Goal: Task Accomplishment & Management: Complete application form

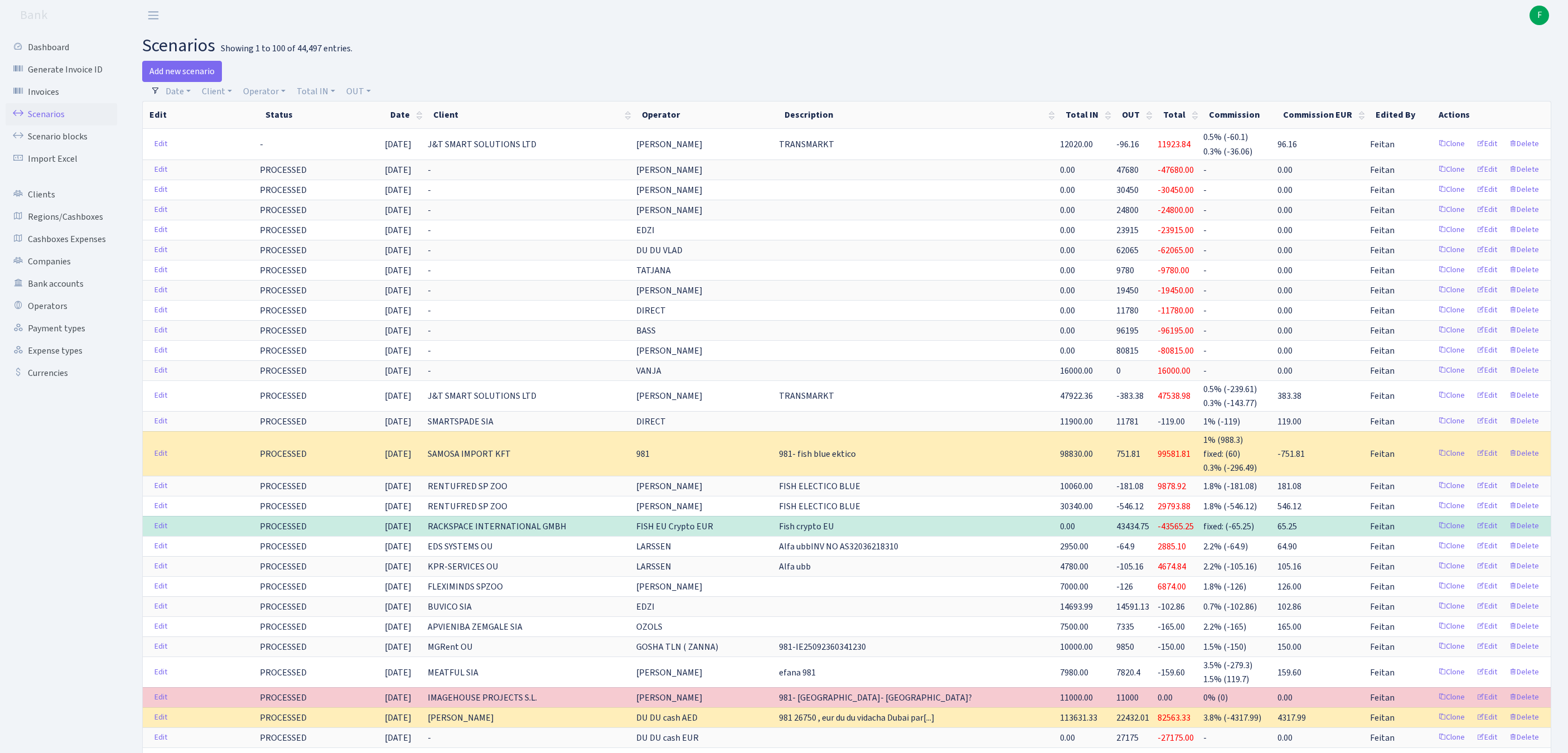
select select "100"
click at [55, 317] on link "Operators" at bounding box center [61, 306] width 111 height 22
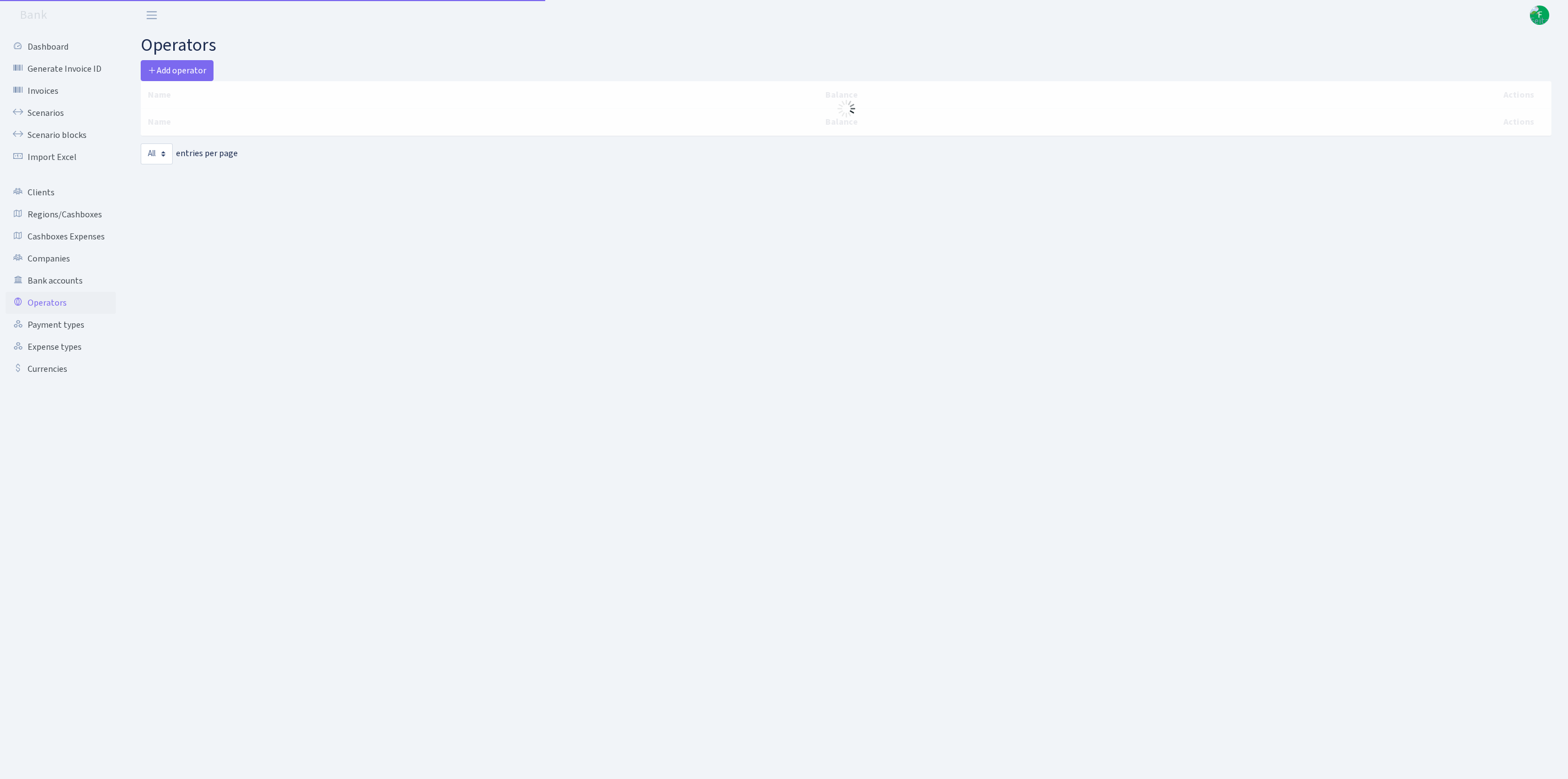
select select "-1"
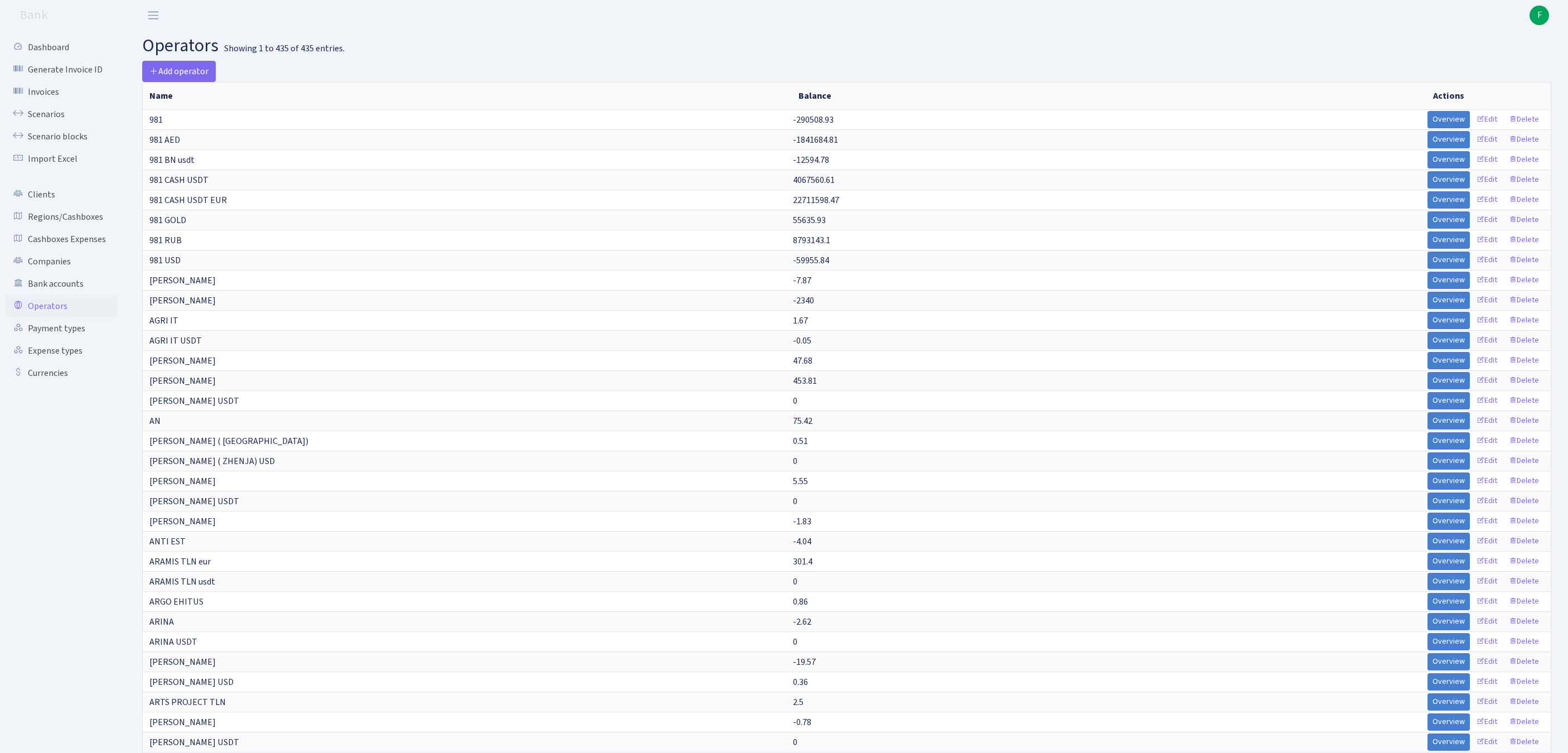
scroll to position [4396, 0]
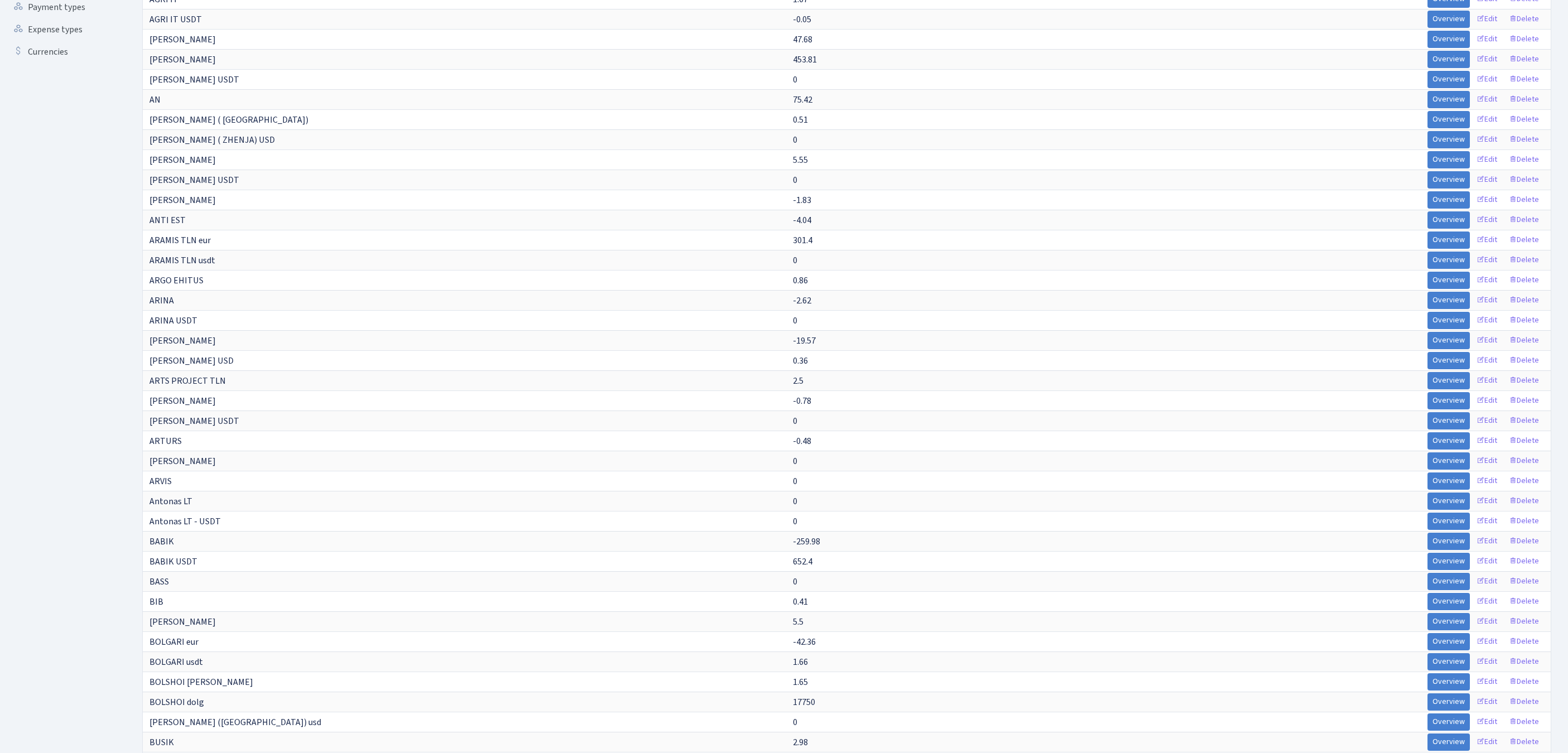
scroll to position [0, 0]
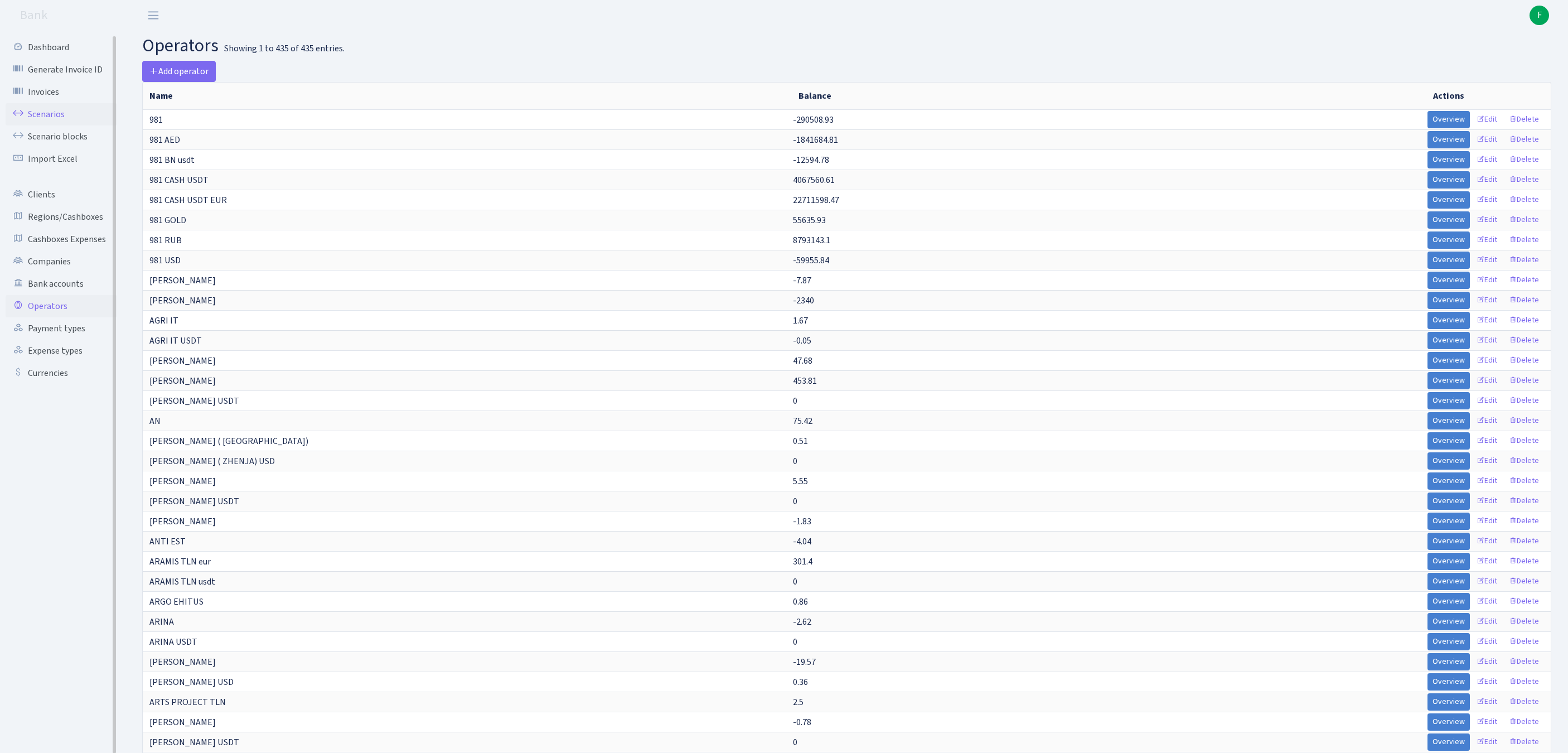
click at [54, 121] on link "Scenarios" at bounding box center [61, 114] width 111 height 22
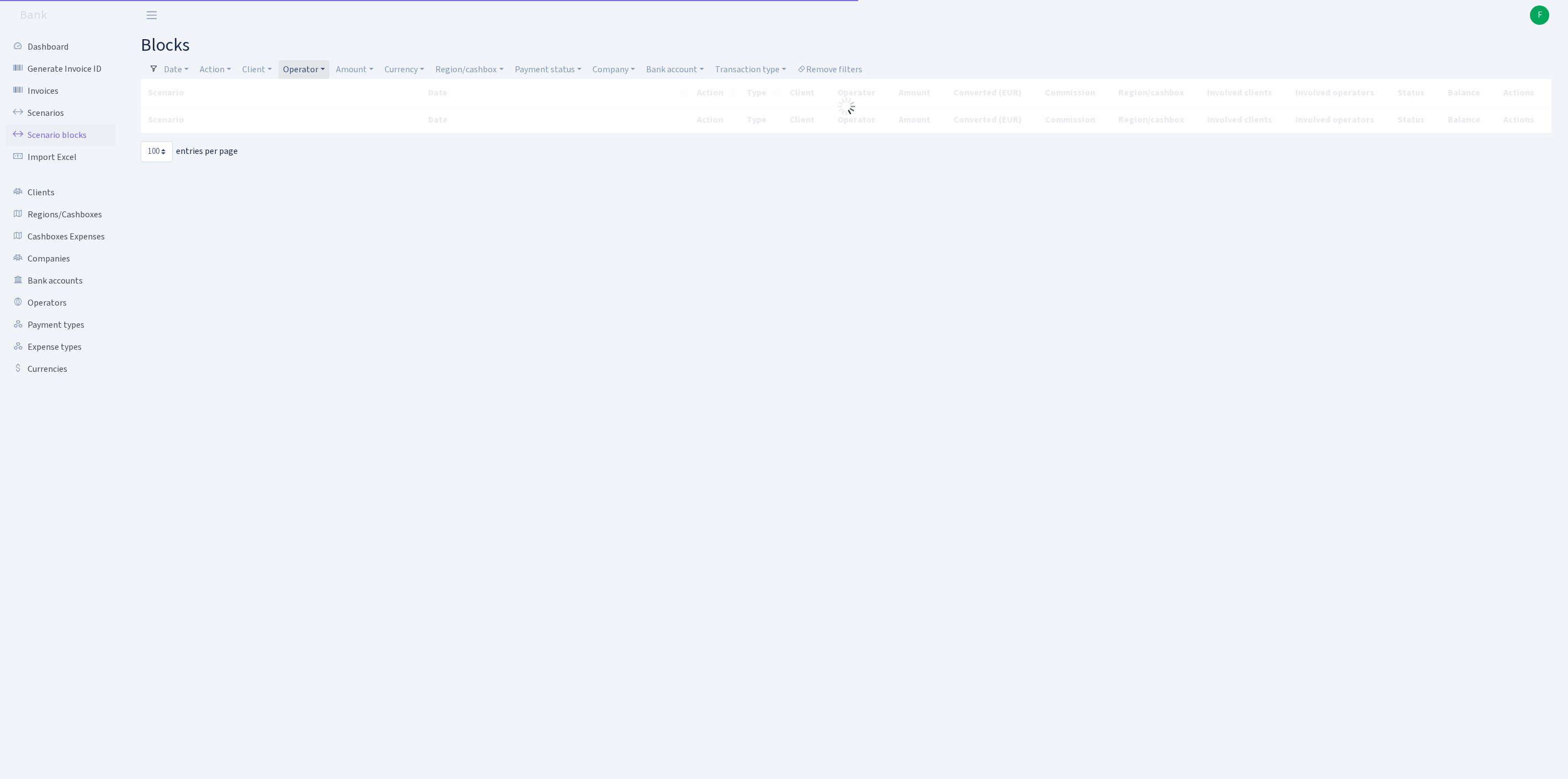
select select "100"
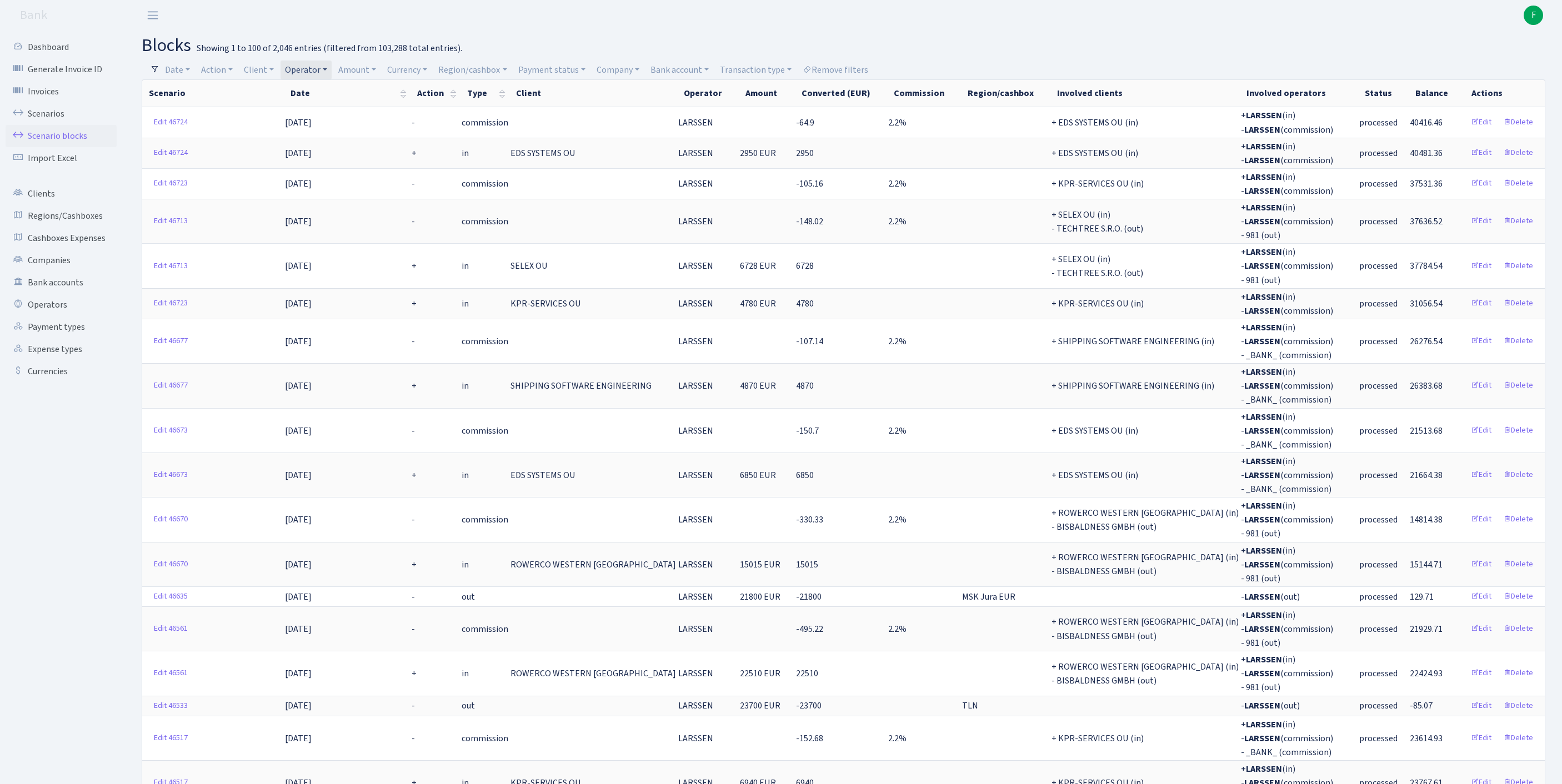
click at [332, 72] on link "Operator" at bounding box center [306, 70] width 51 height 19
click at [339, 115] on input "search" at bounding box center [330, 110] width 92 height 17
type input "eri"
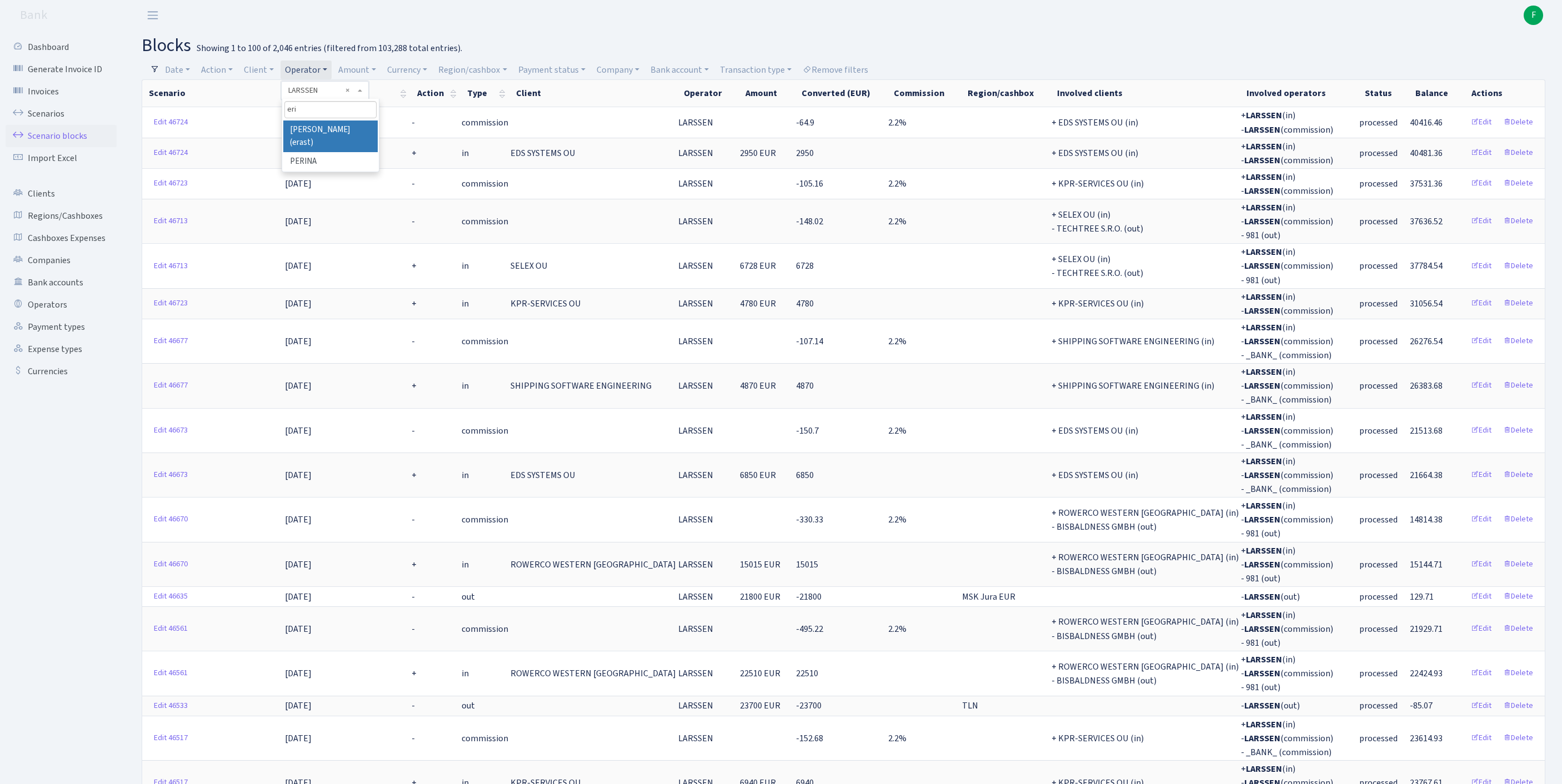
click at [342, 139] on li "[PERSON_NAME] (erast)" at bounding box center [330, 137] width 94 height 32
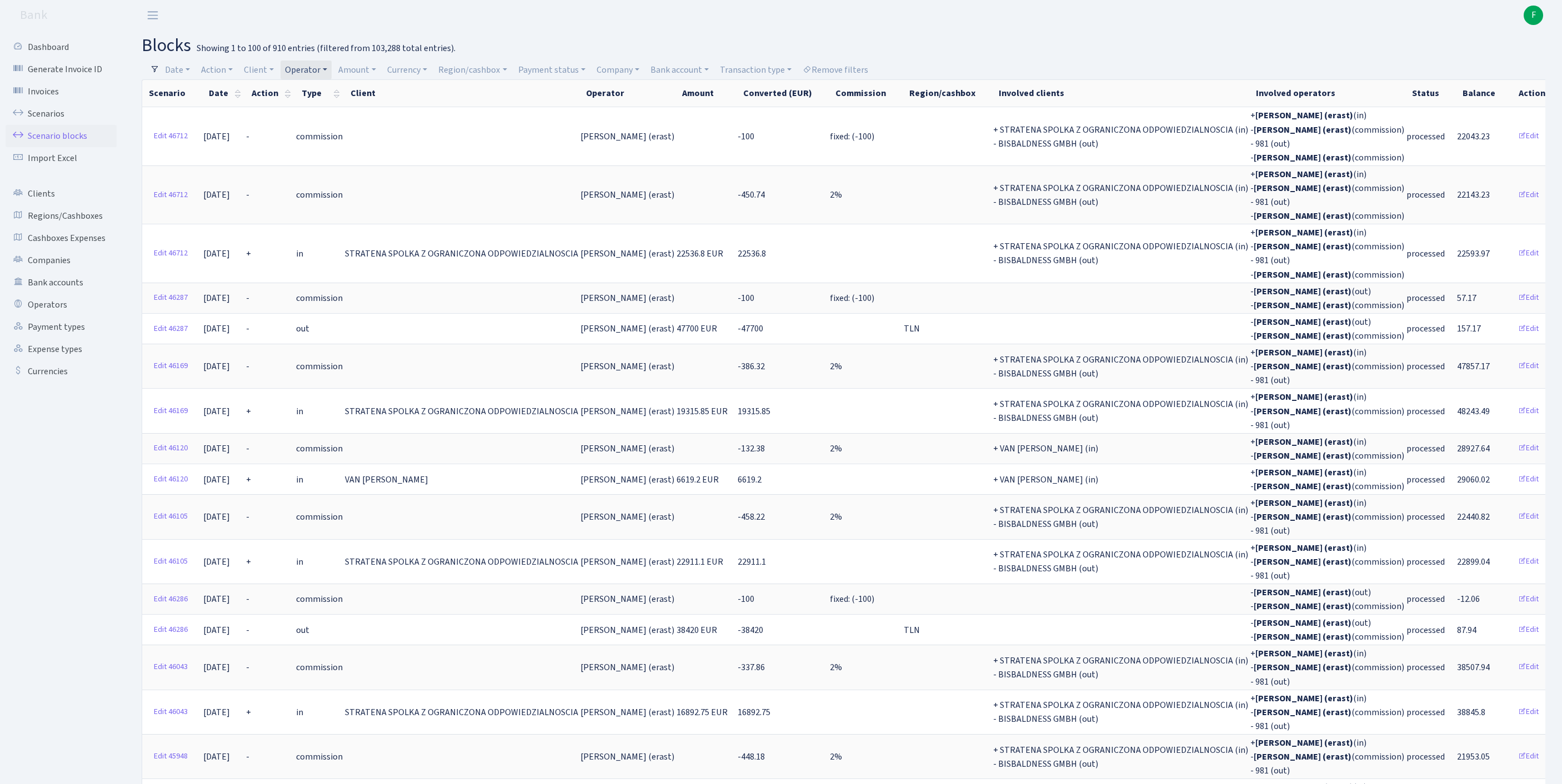
click at [332, 69] on link "Operator" at bounding box center [306, 70] width 51 height 19
click at [339, 116] on input "search" at bounding box center [330, 110] width 92 height 17
type input "gosh"
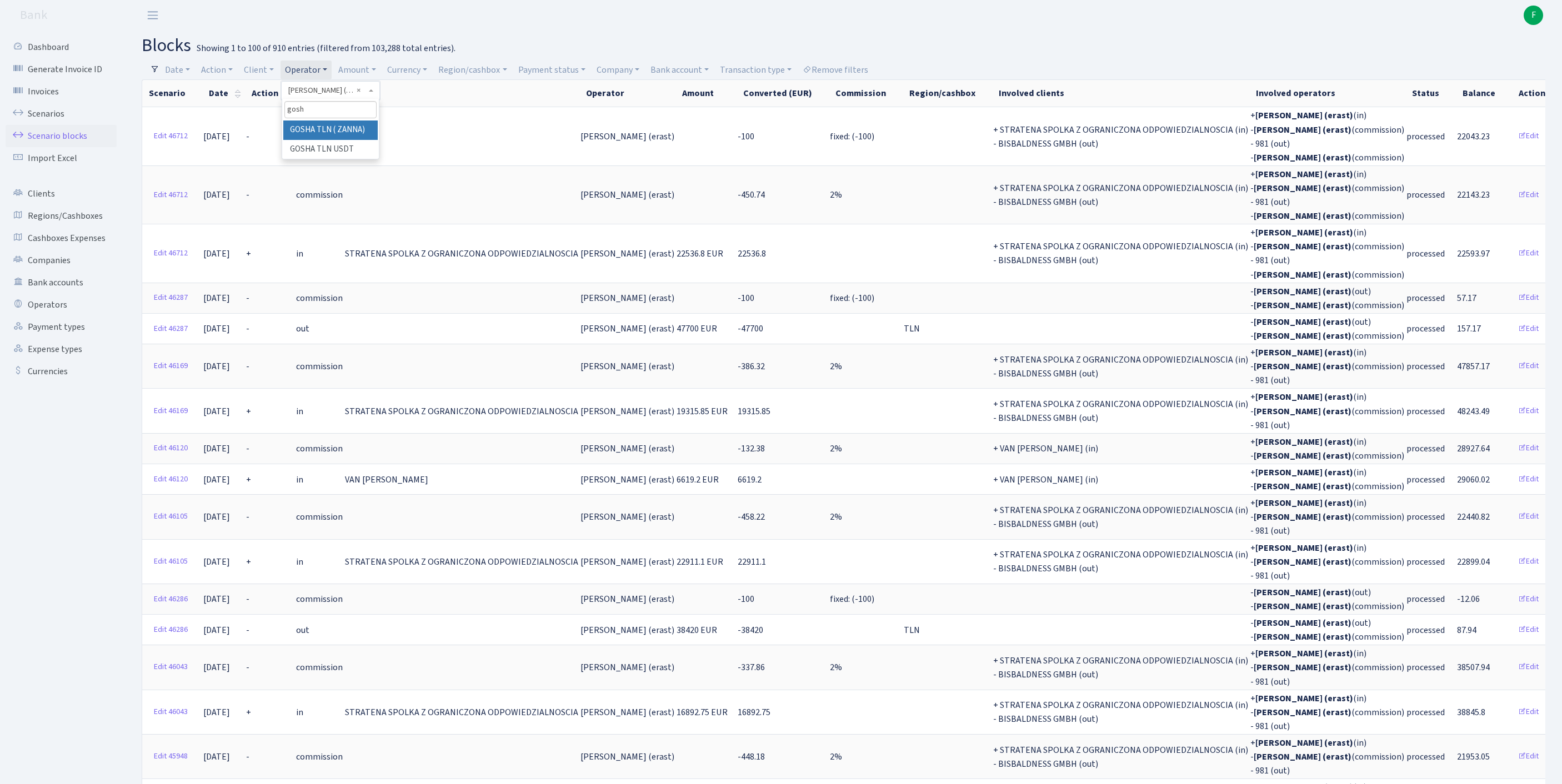
click at [335, 140] on li "GOSHA TLN ( ZANNA)" at bounding box center [330, 130] width 94 height 20
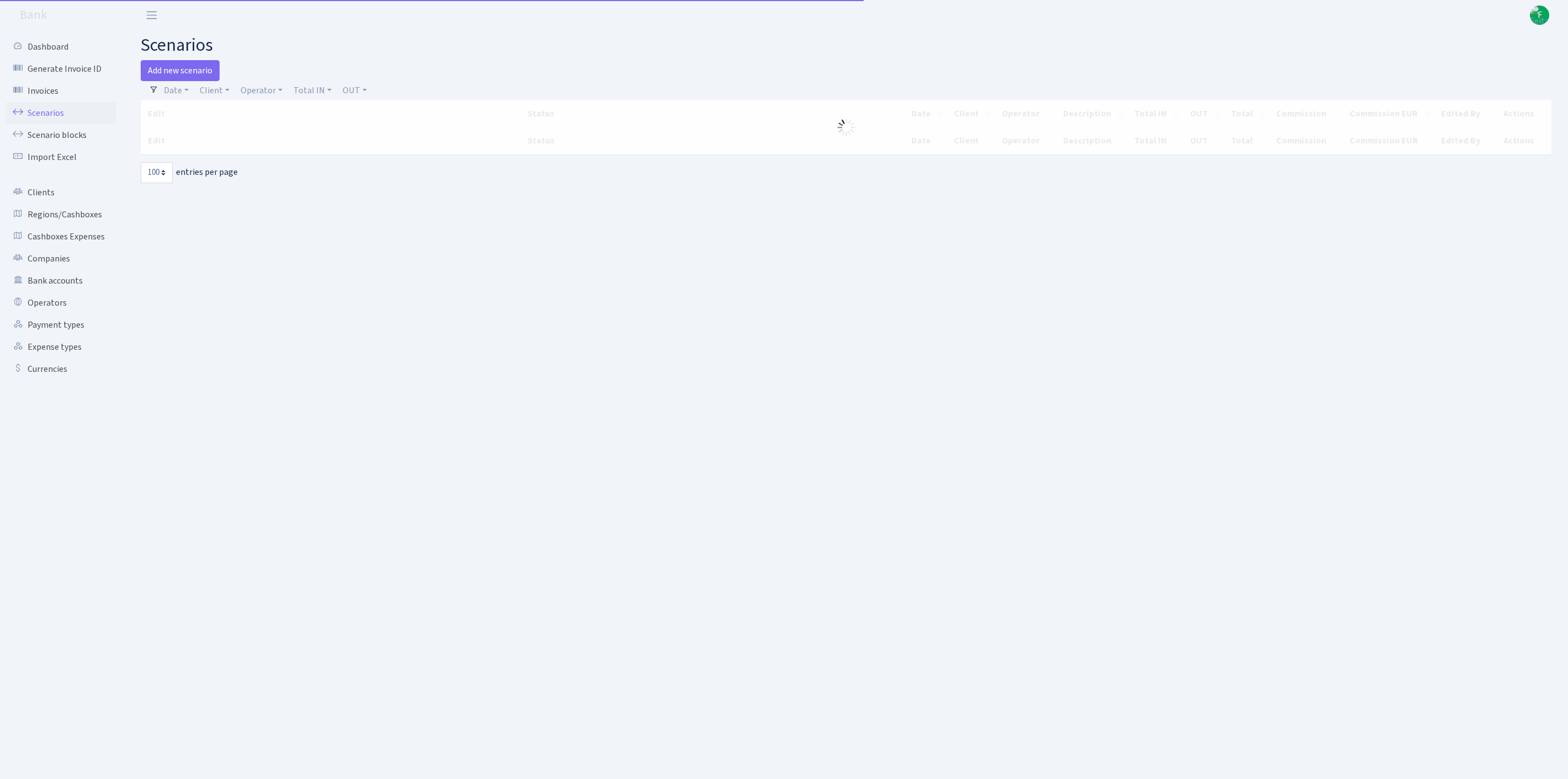
select select "100"
click at [284, 95] on link "Operator" at bounding box center [261, 90] width 51 height 19
click at [274, 136] on input "search" at bounding box center [285, 130] width 91 height 17
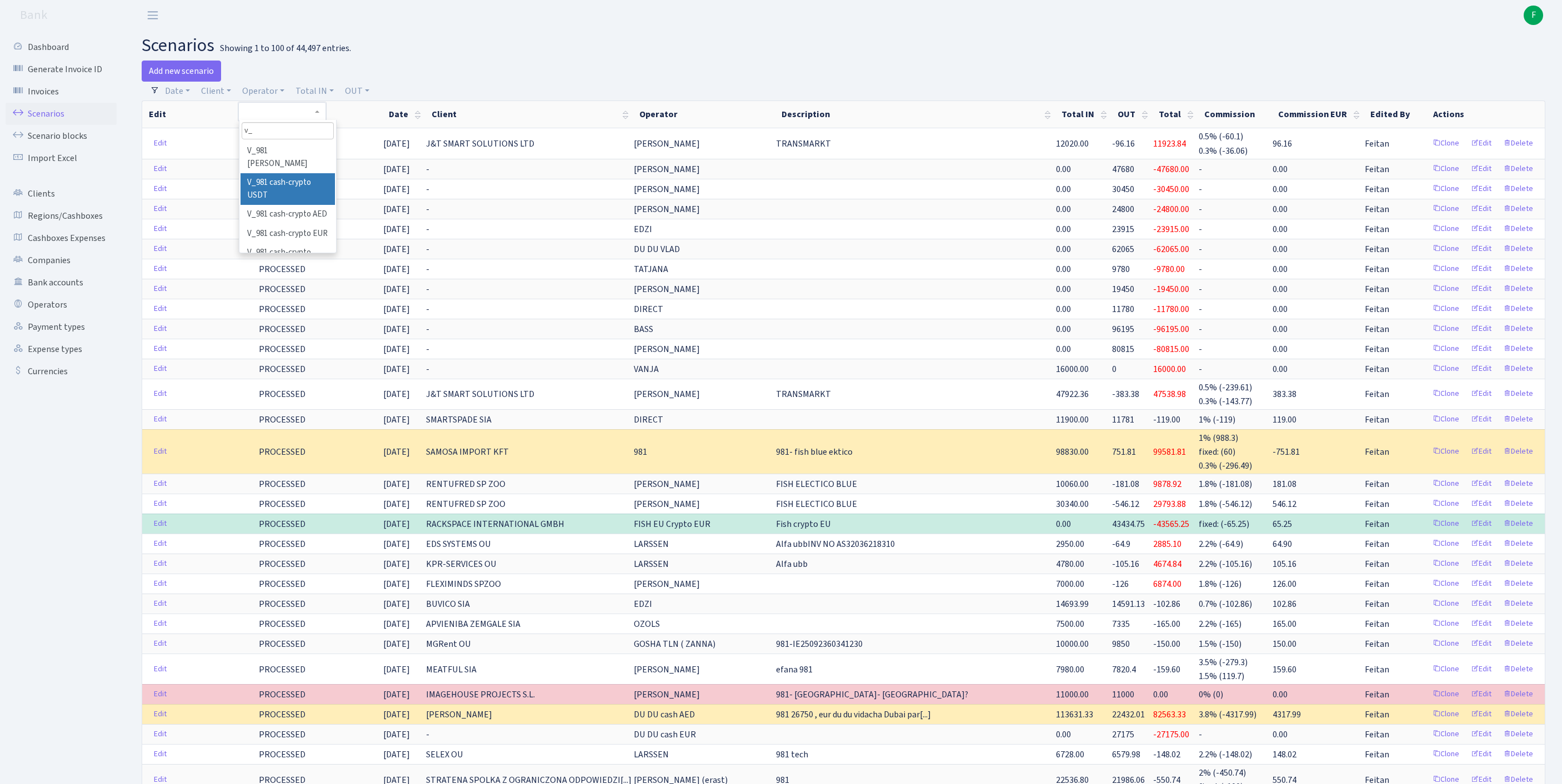
type input "v_"
click at [287, 205] on li "V_981 cash-crypto USDT" at bounding box center [287, 189] width 94 height 32
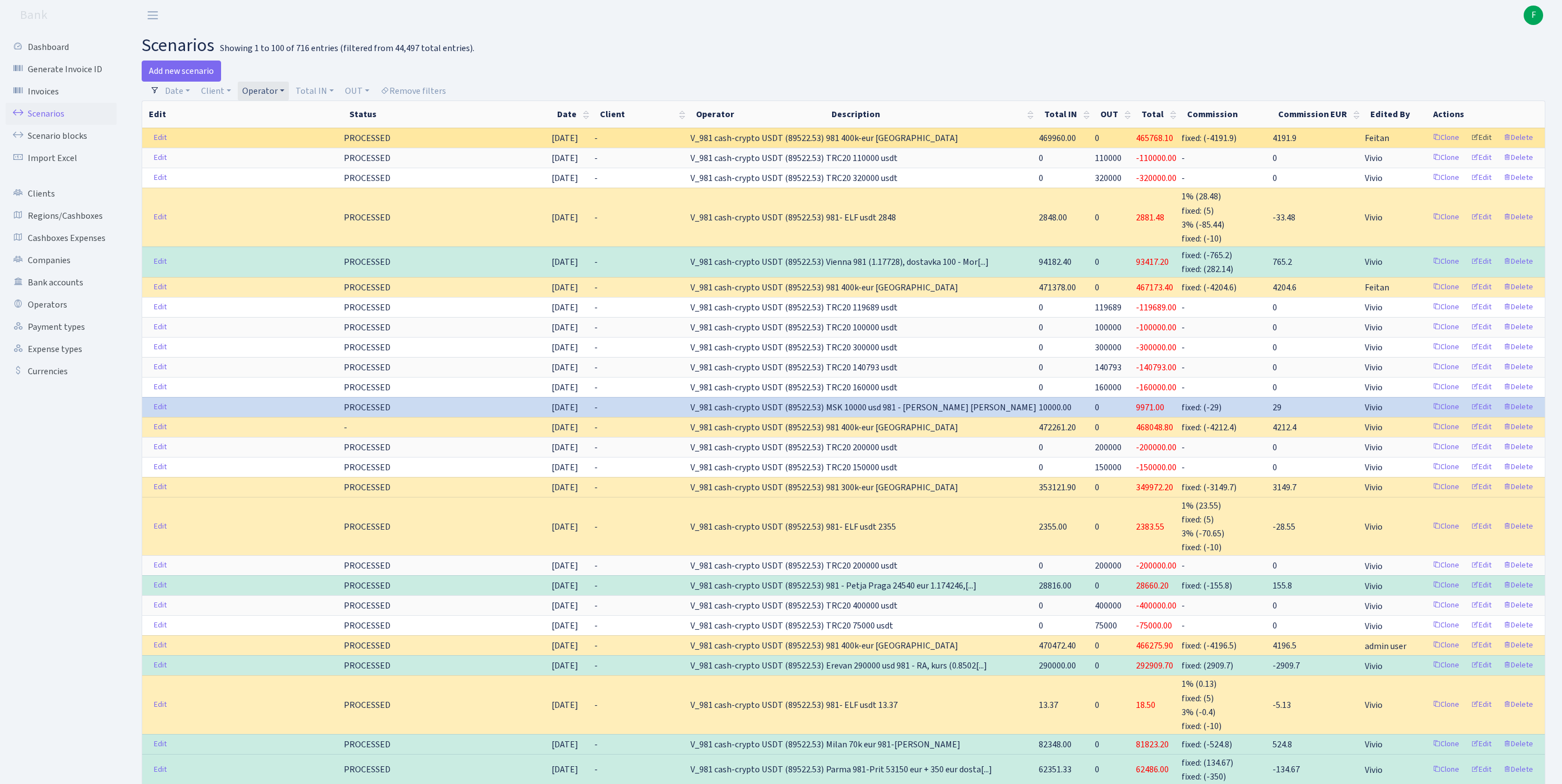
click at [1471, 146] on link "Edit" at bounding box center [1481, 138] width 31 height 17
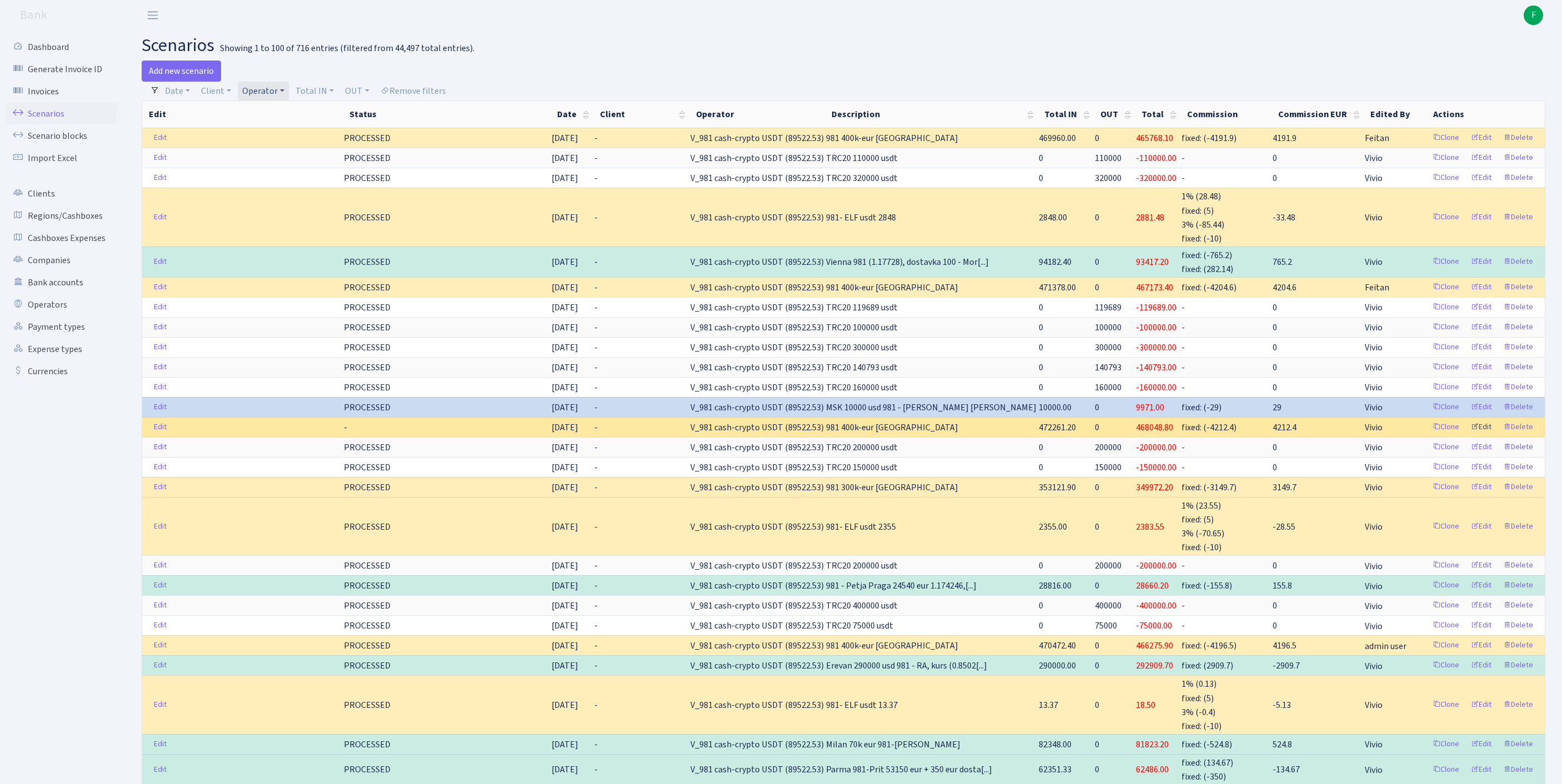
click at [1469, 436] on link "Edit" at bounding box center [1481, 427] width 31 height 17
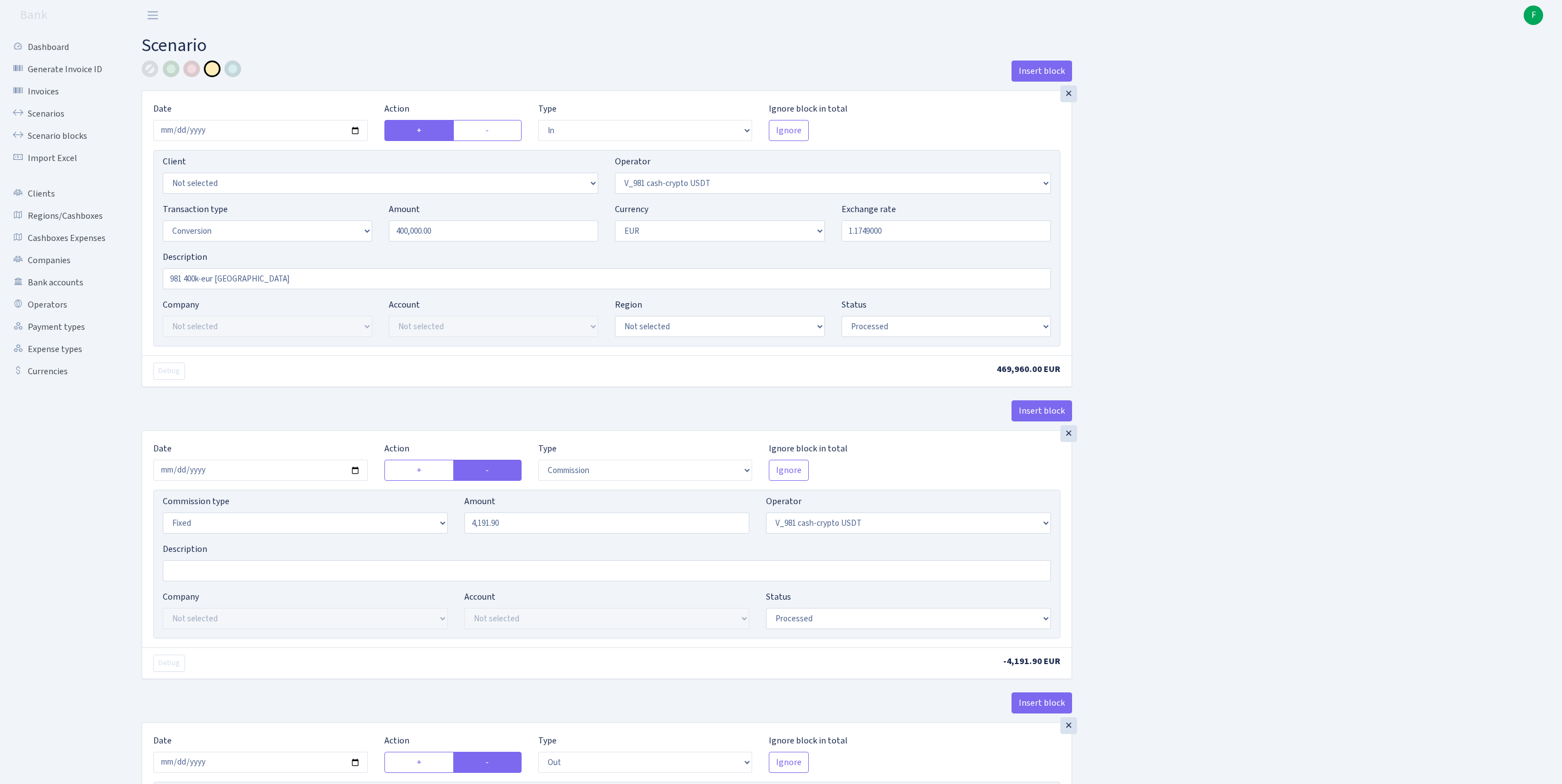
select select "in"
select select "435"
select select "15"
select select "1"
select select "processed"
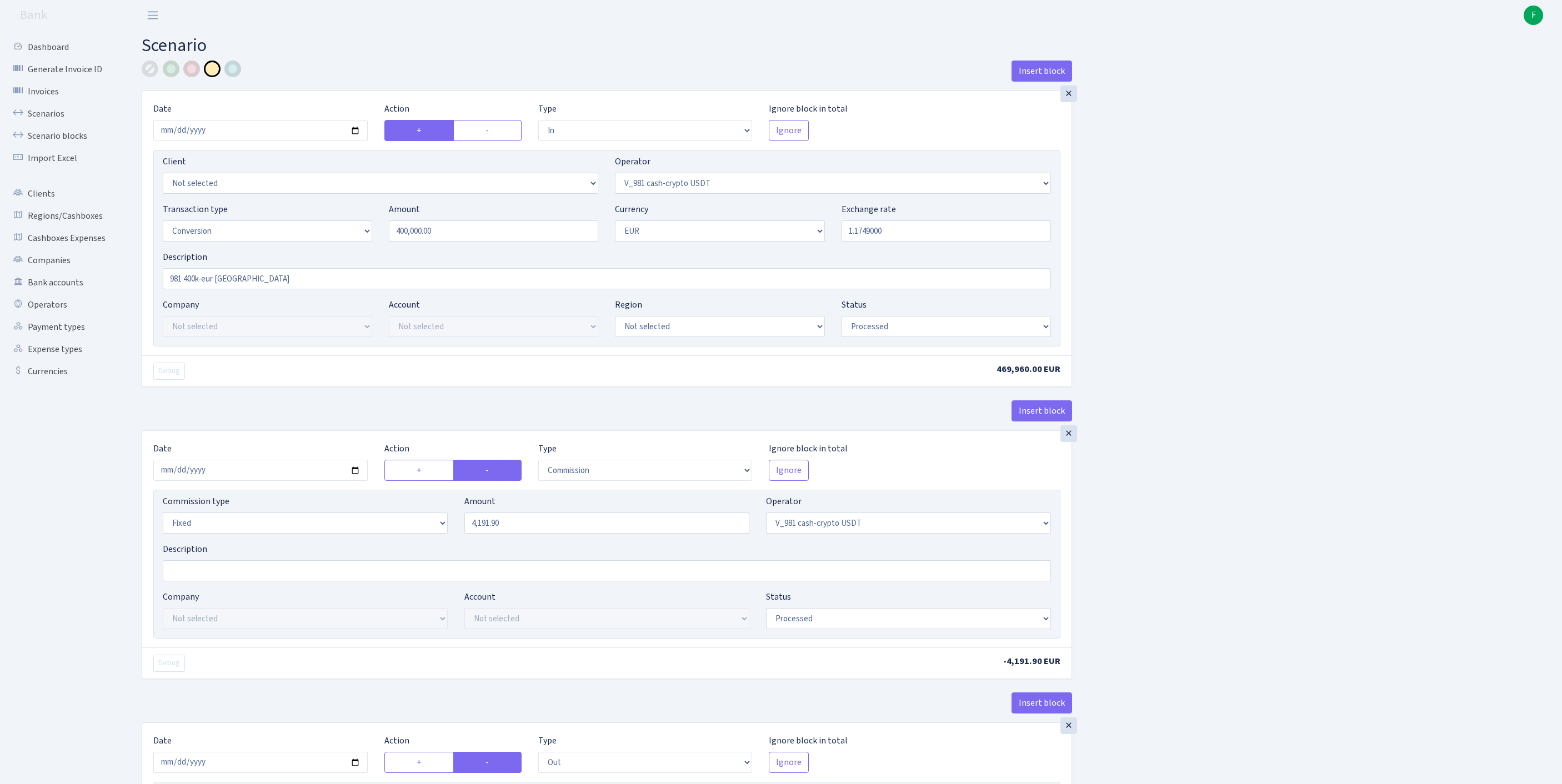
select select "commission"
select select "fixed"
select select "435"
select select "processed"
select select "out"
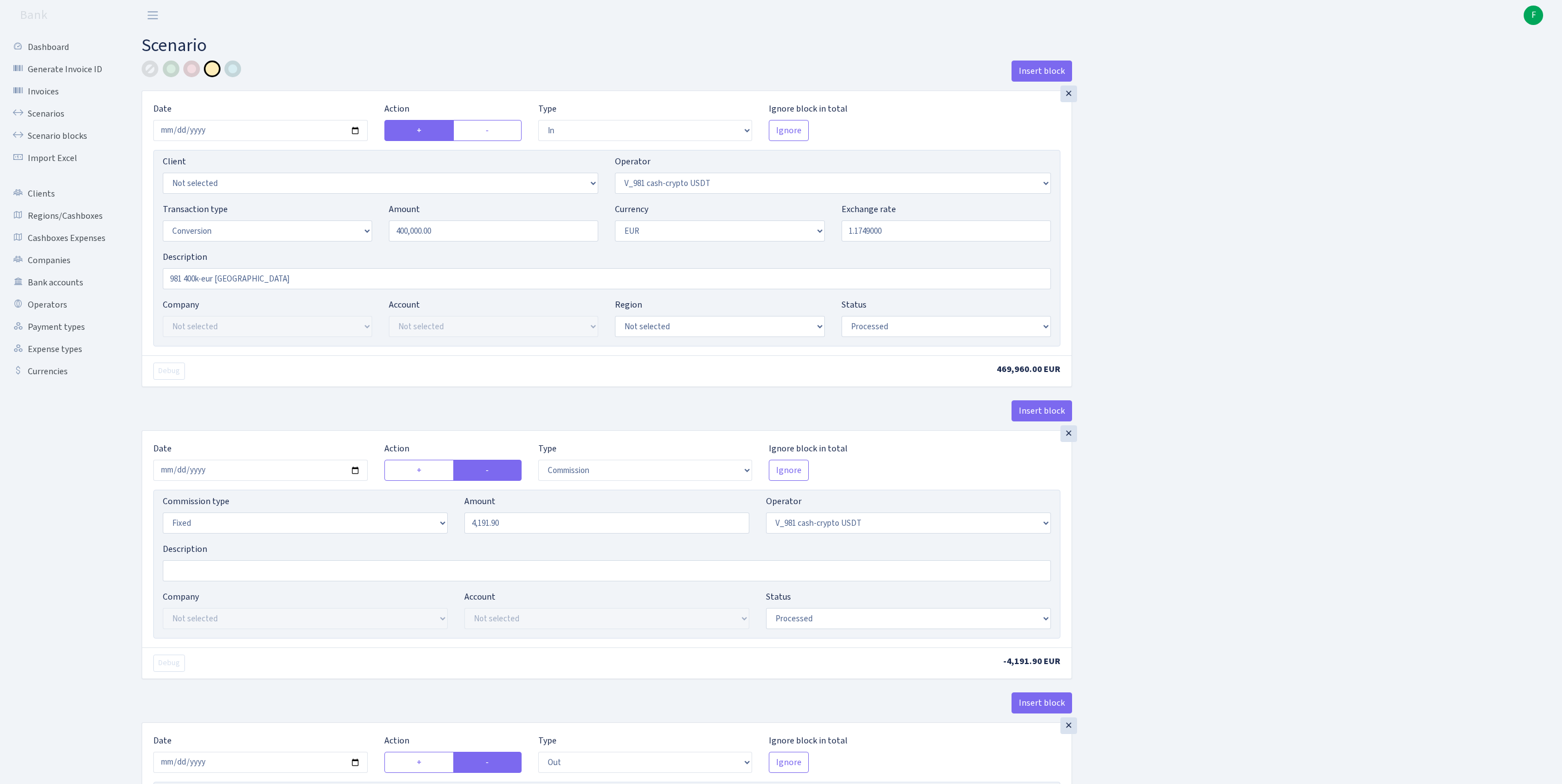
select select "434"
select select "15"
select select "1"
select select "processed"
select select "in"
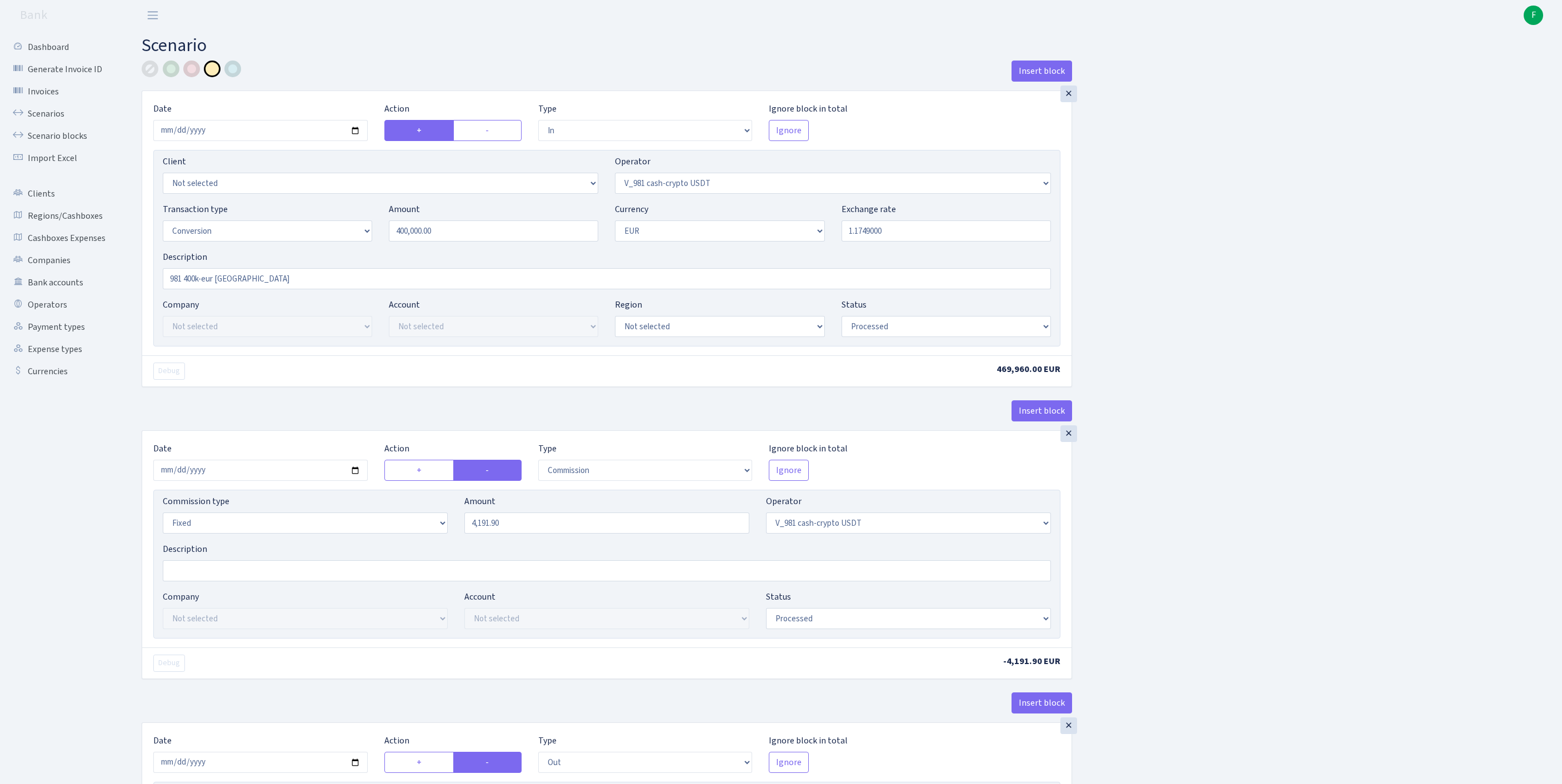
select select "434"
select select "1"
select select "processed"
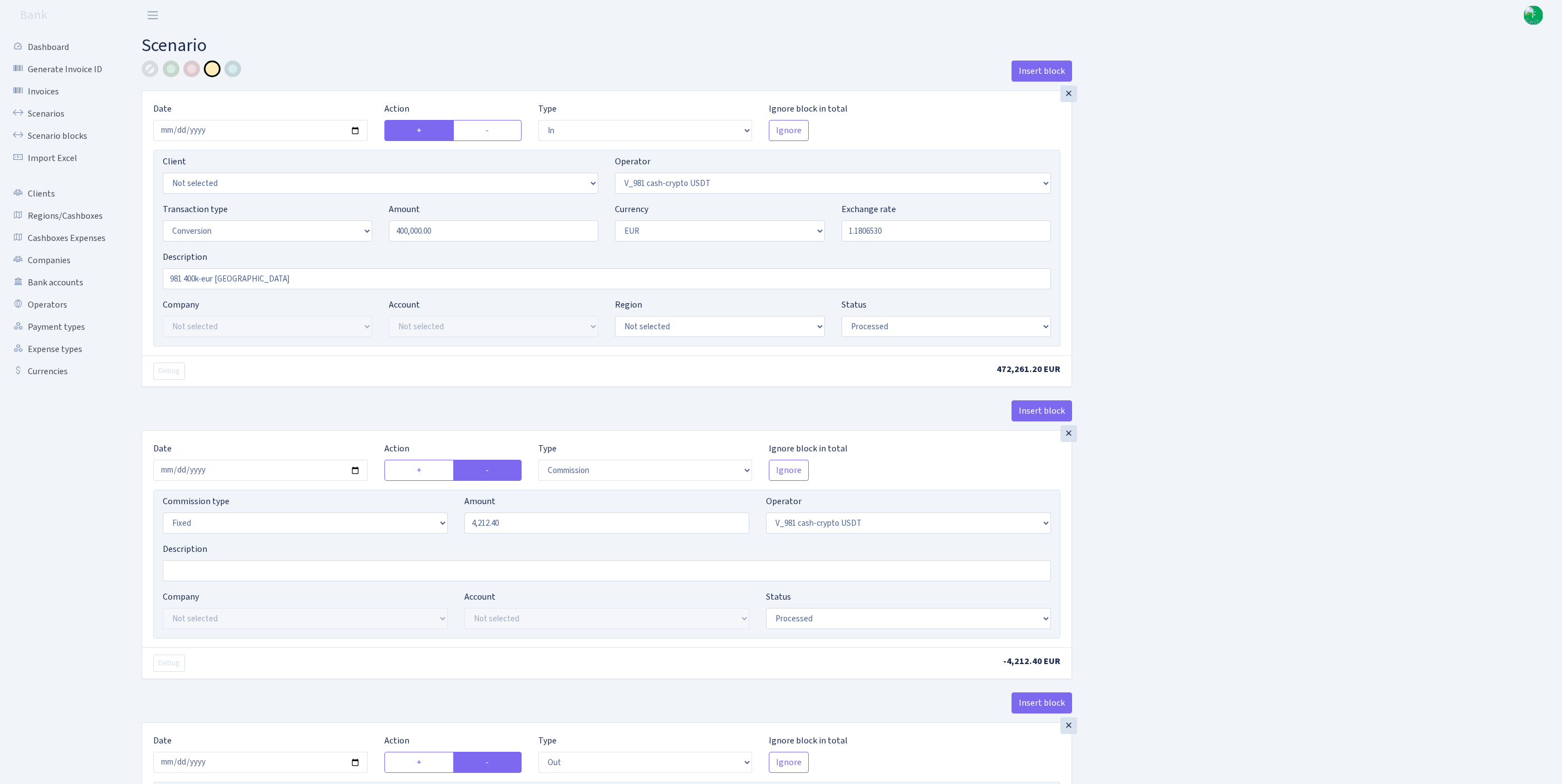
select select "in"
select select "435"
select select "15"
select select "1"
select select "processed"
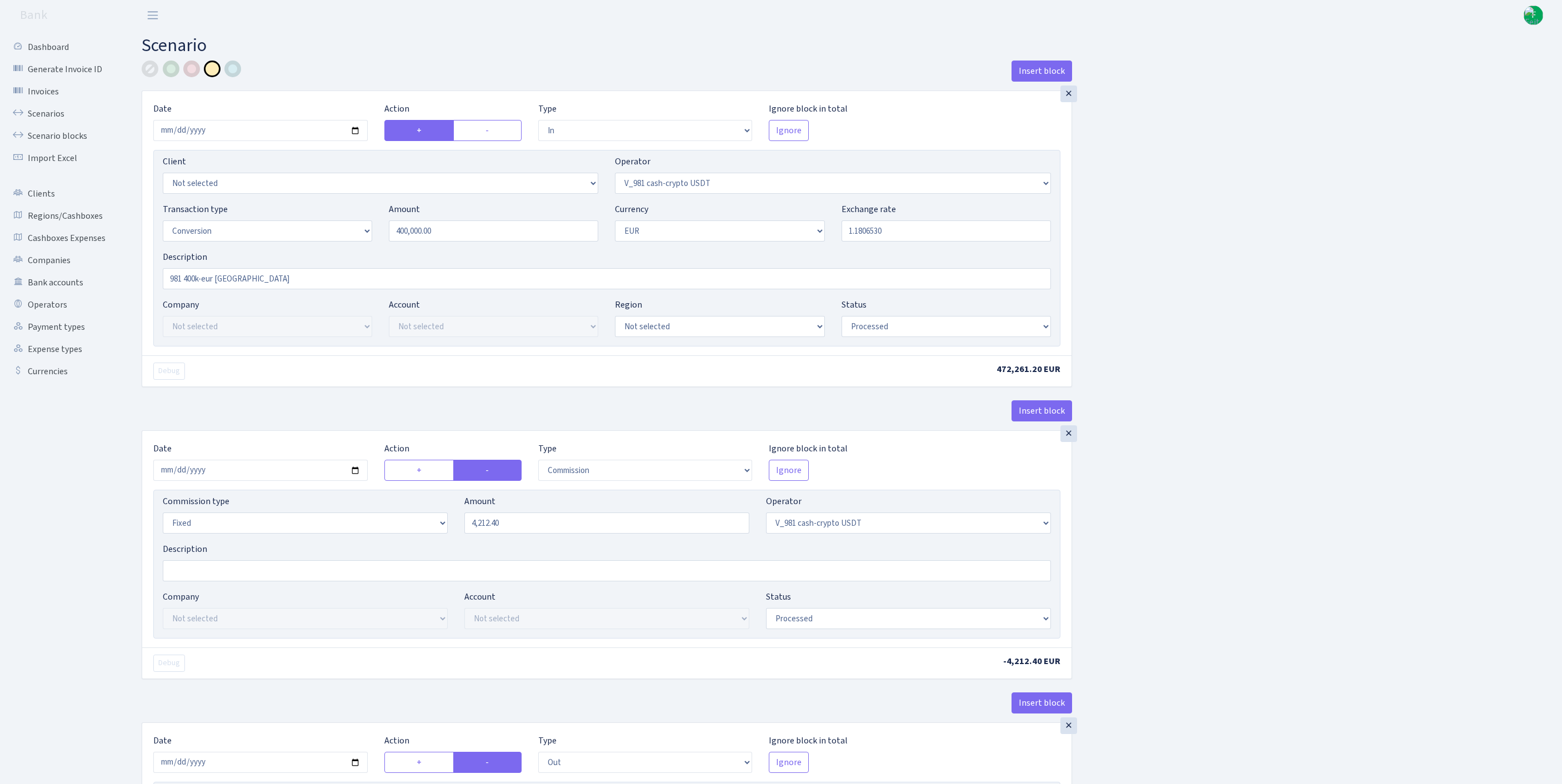
select select "commission"
select select "fixed"
select select "435"
select select "processed"
select select "out"
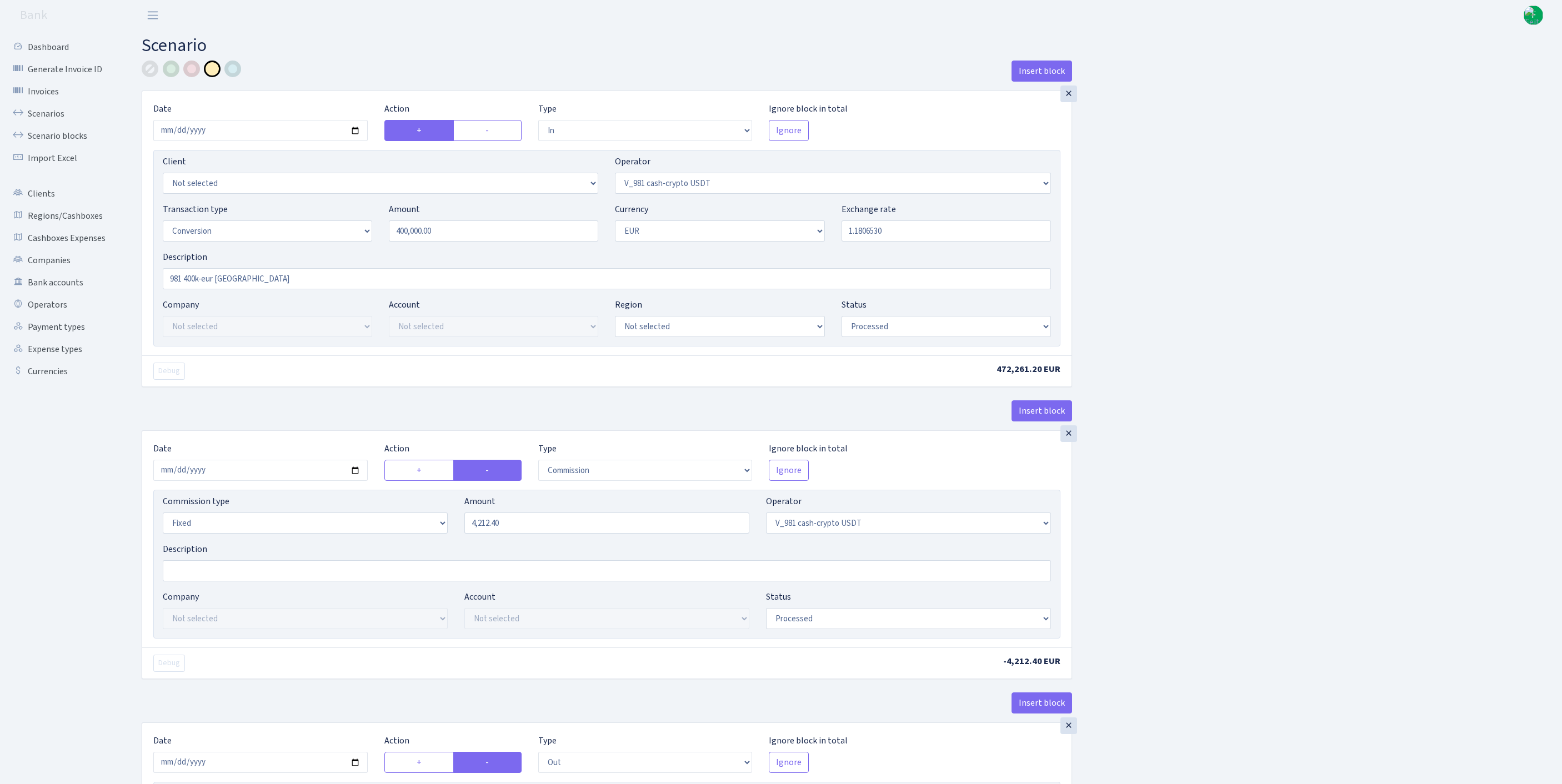
select select "434"
select select "15"
select select "1"
select select "processed"
select select "in"
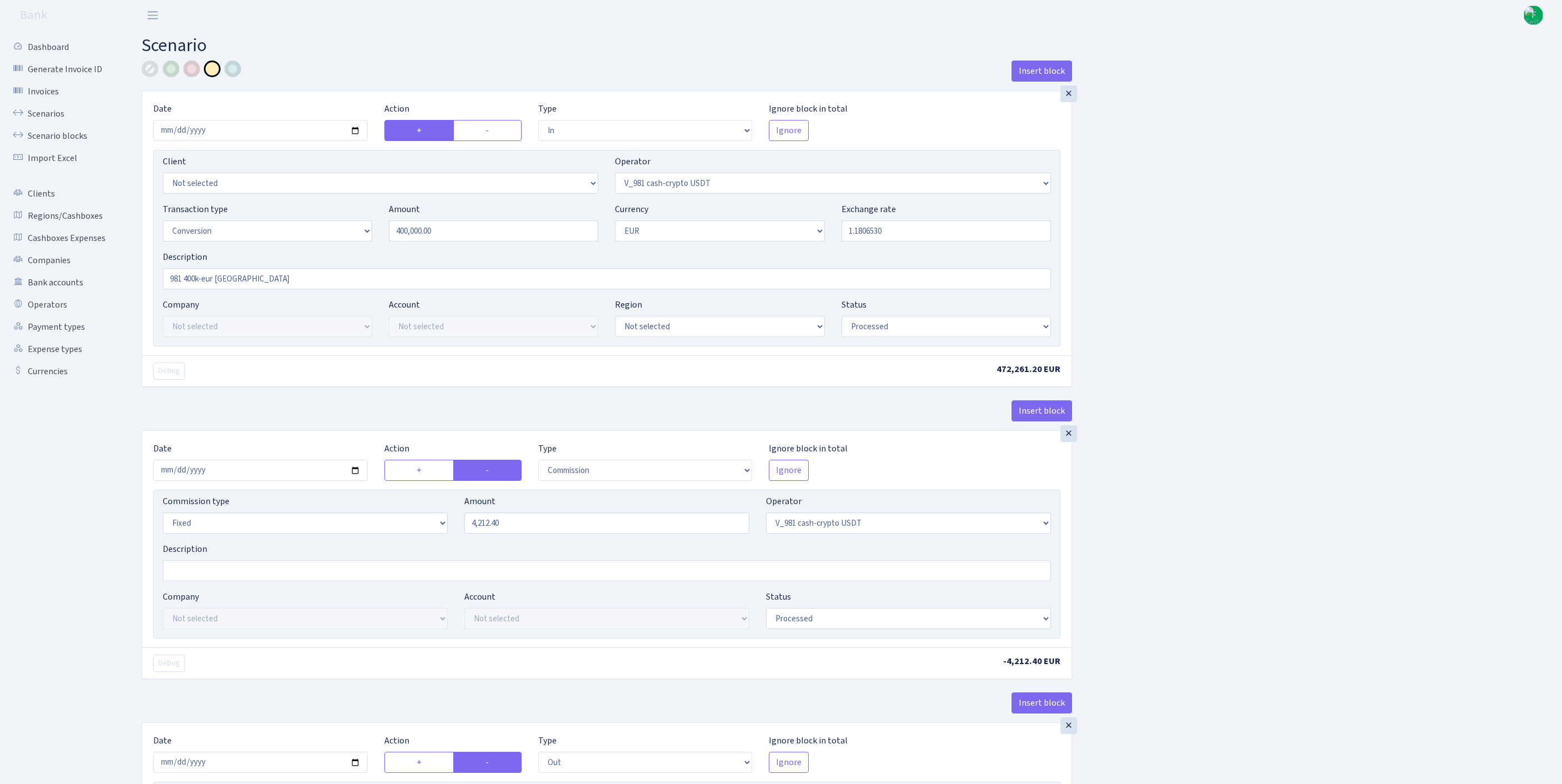
select select "434"
select select "1"
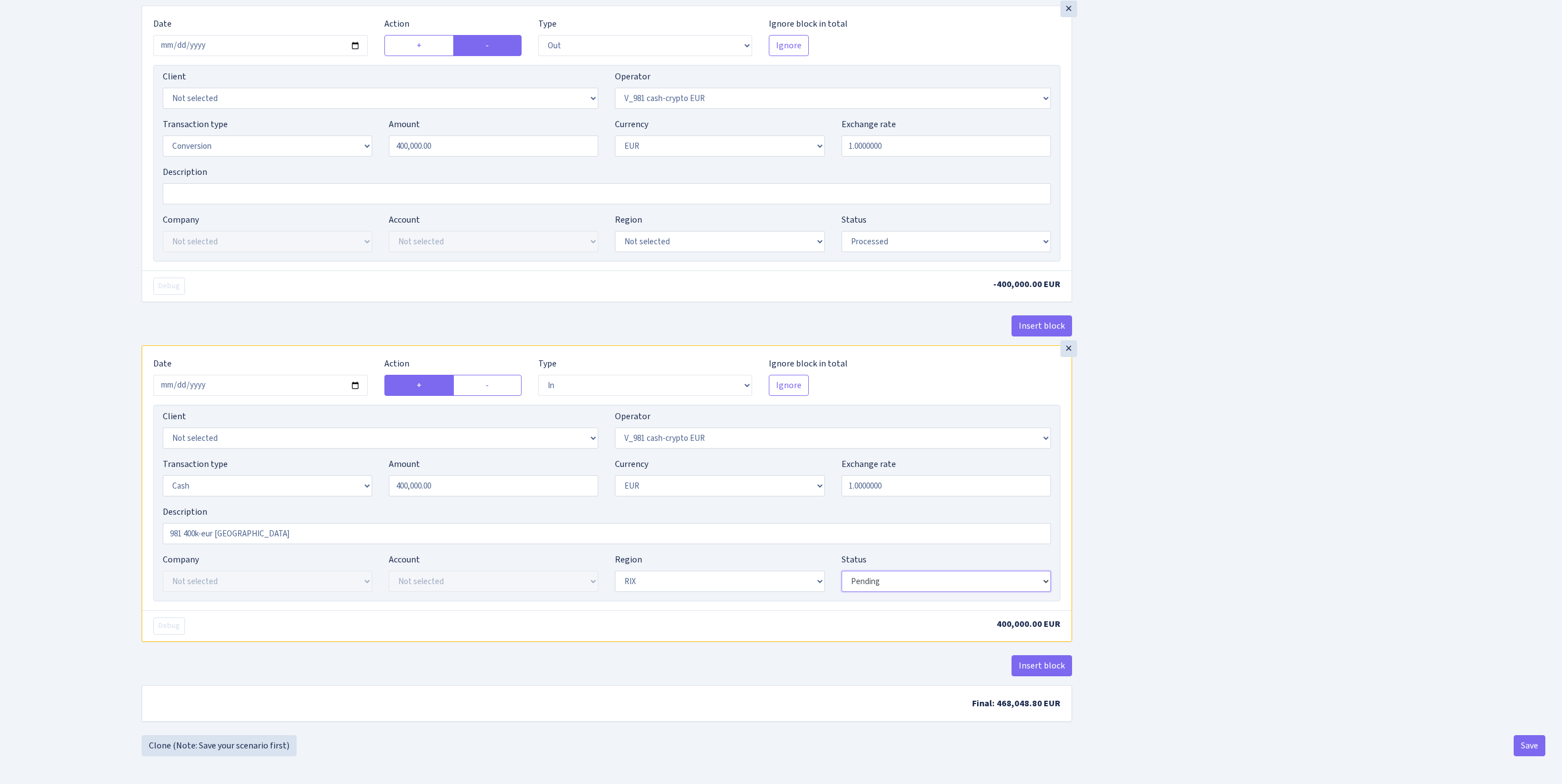
select select "processed"
click at [1523, 748] on button "Save" at bounding box center [1530, 745] width 32 height 21
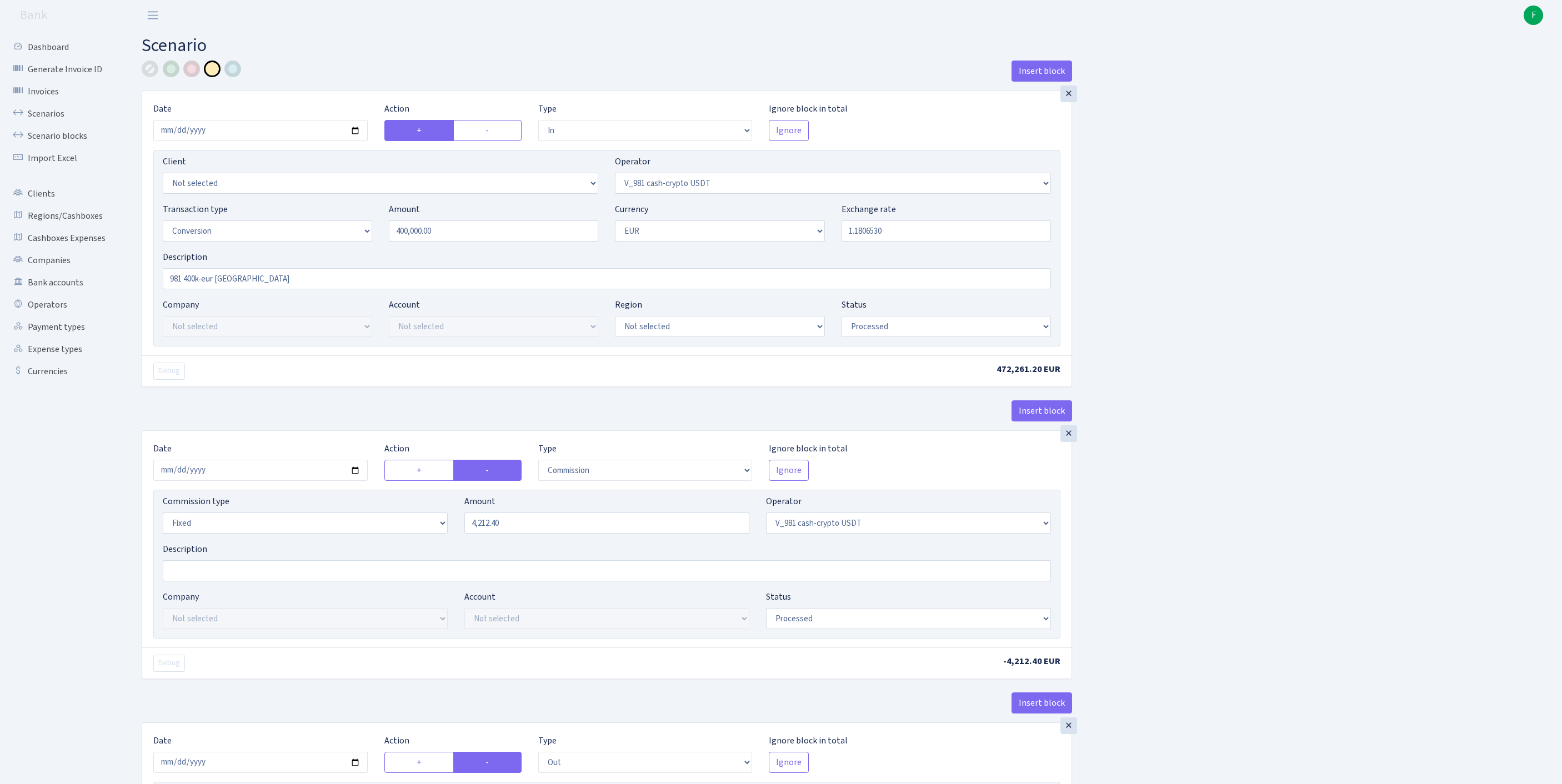
select select "in"
select select "435"
select select "15"
select select "1"
select select "processed"
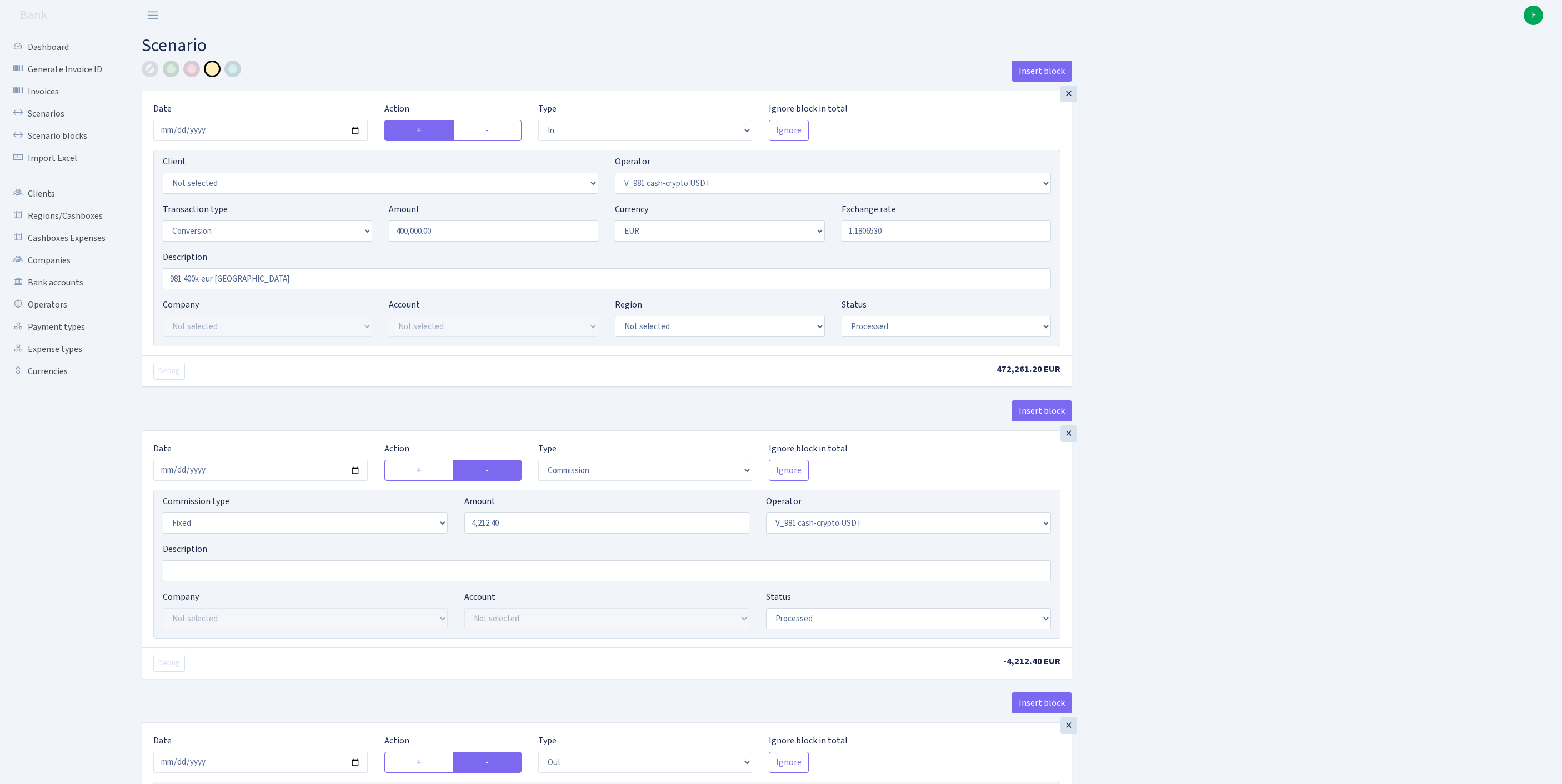
select select "commission"
select select "fixed"
select select "435"
select select "processed"
select select "out"
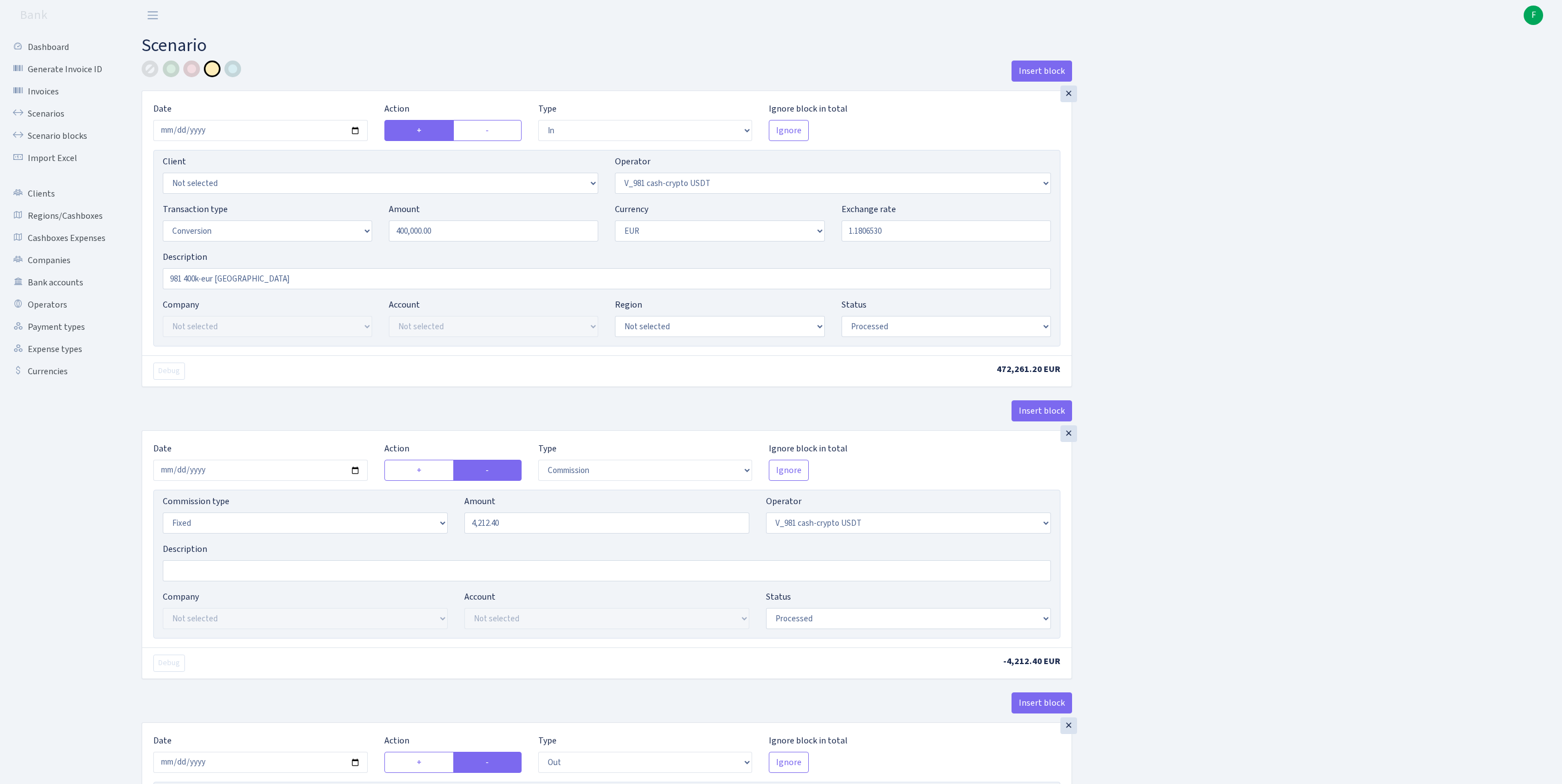
select select "434"
select select "15"
select select "1"
select select "processed"
select select "in"
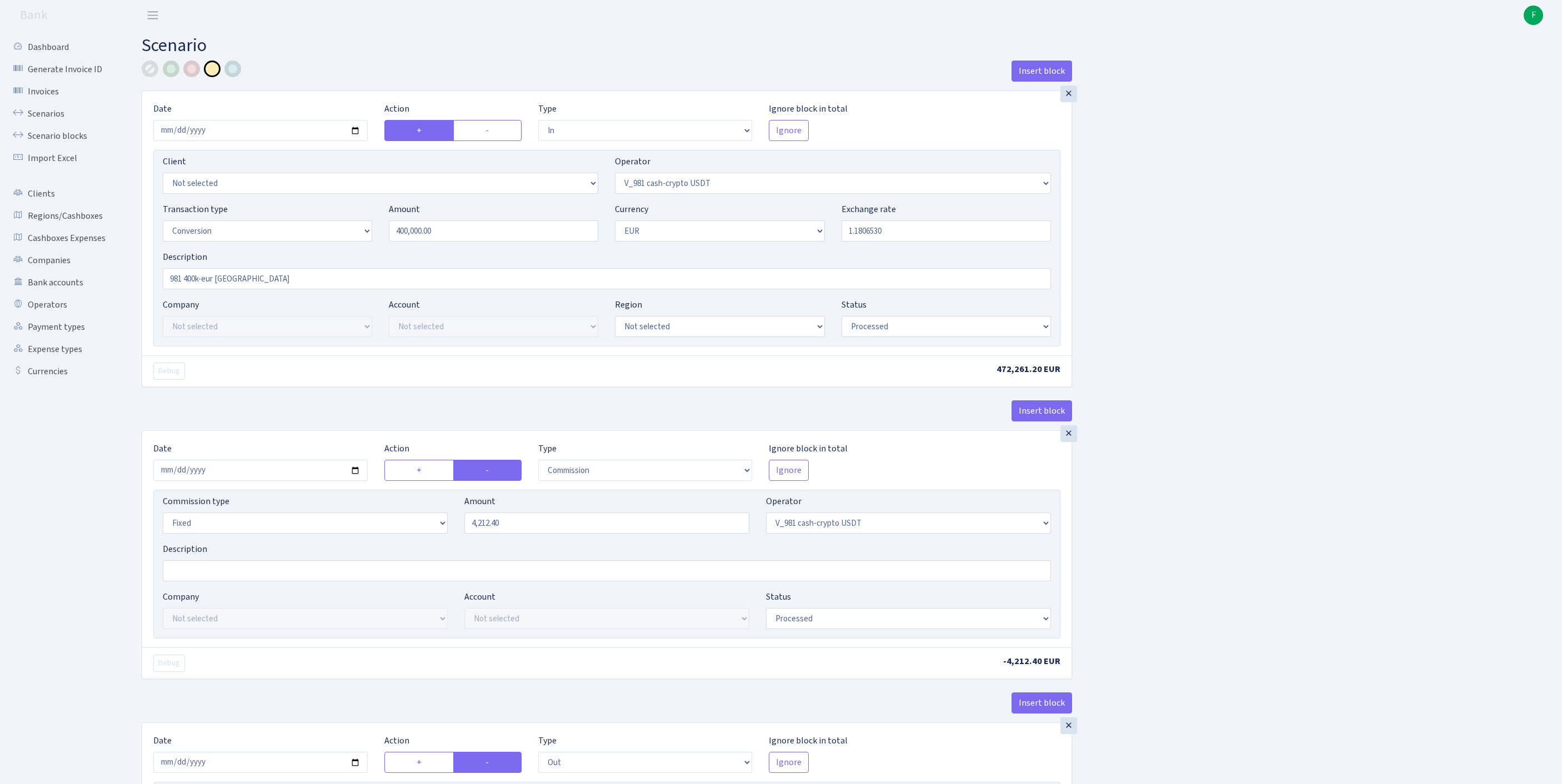
select select "434"
select select "1"
select select "processed"
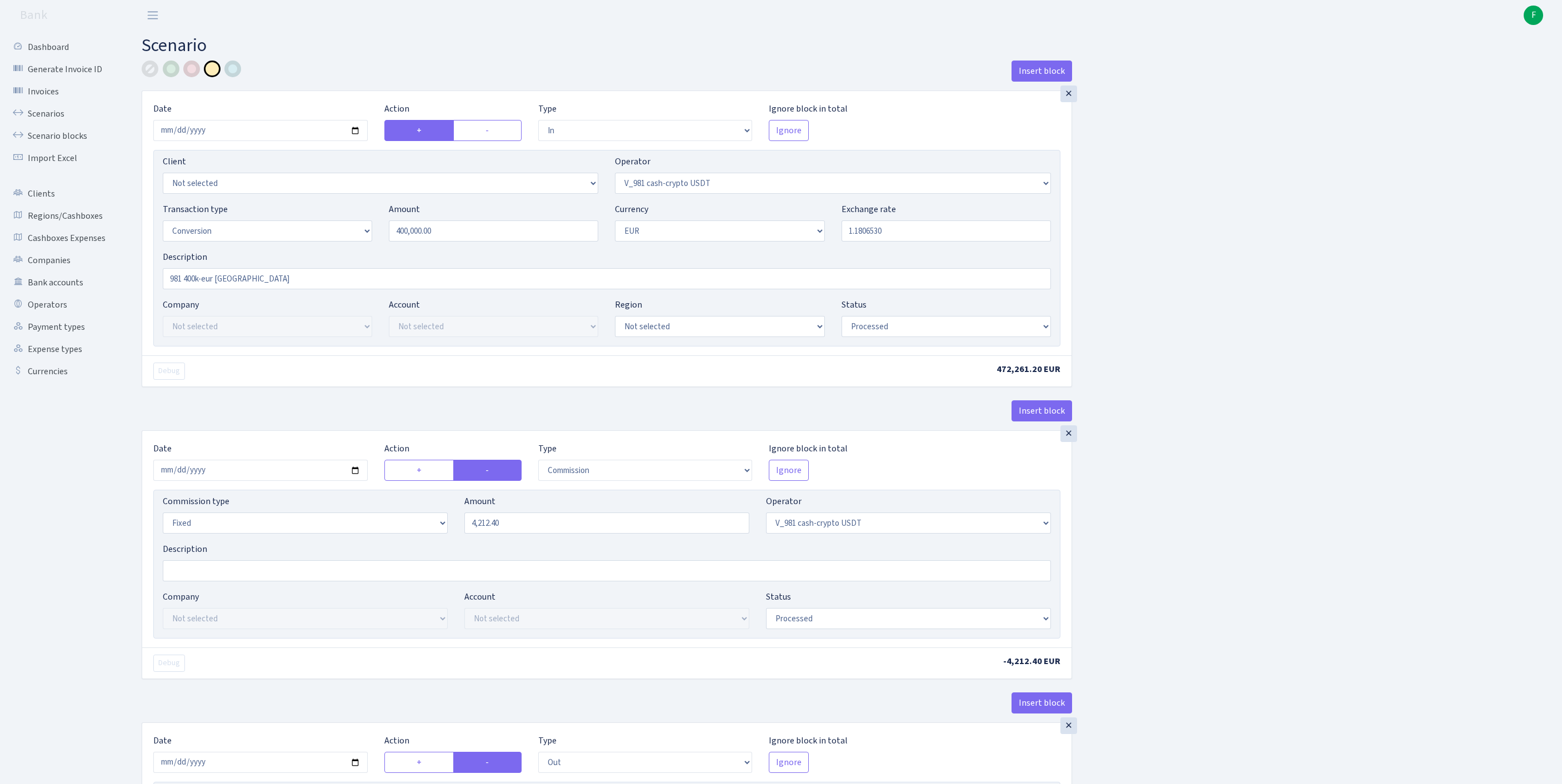
scroll to position [907, 0]
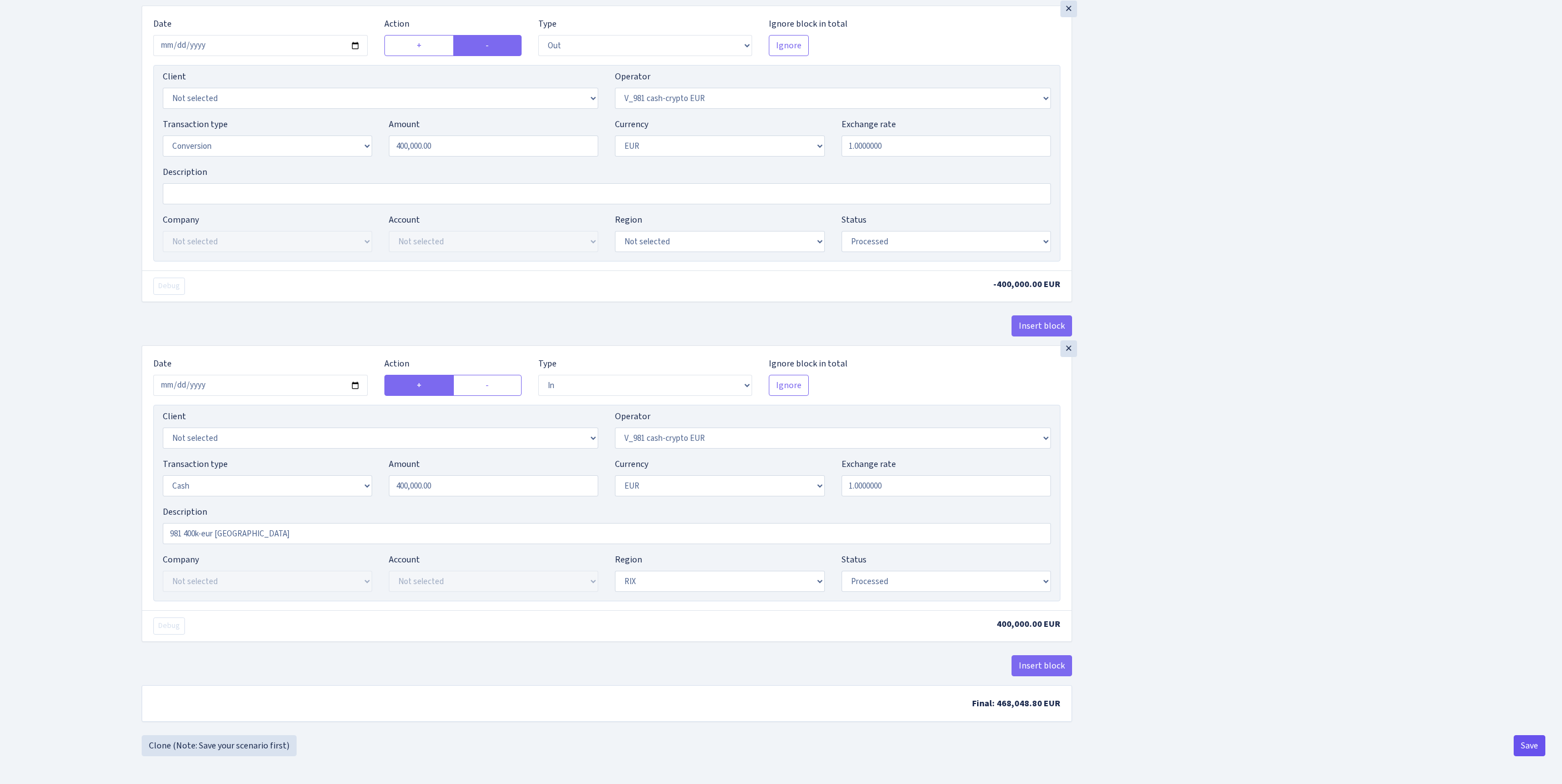
click at [1517, 744] on button "Save" at bounding box center [1530, 745] width 32 height 21
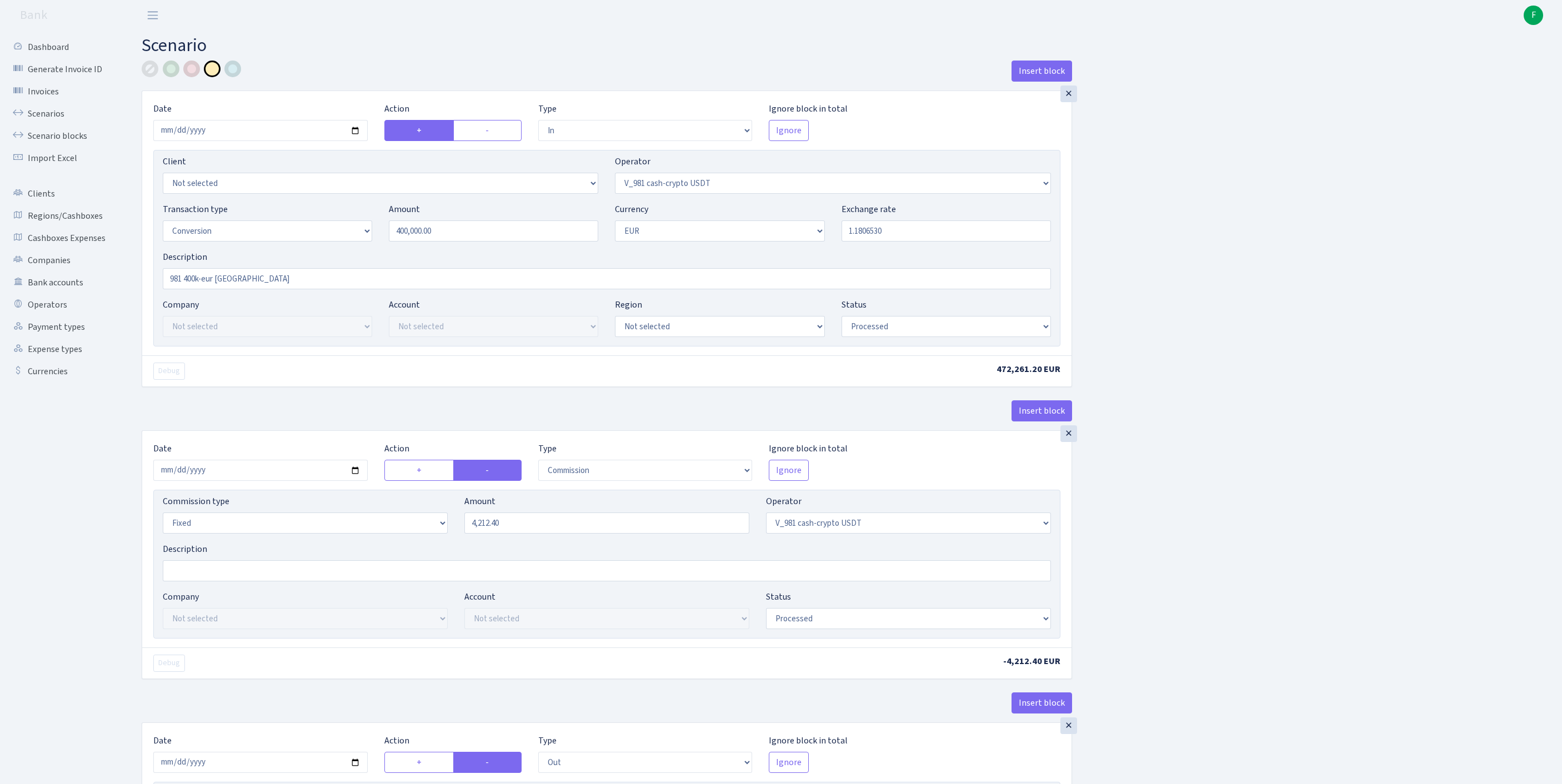
select select "in"
select select "435"
select select "15"
select select "1"
select select "processed"
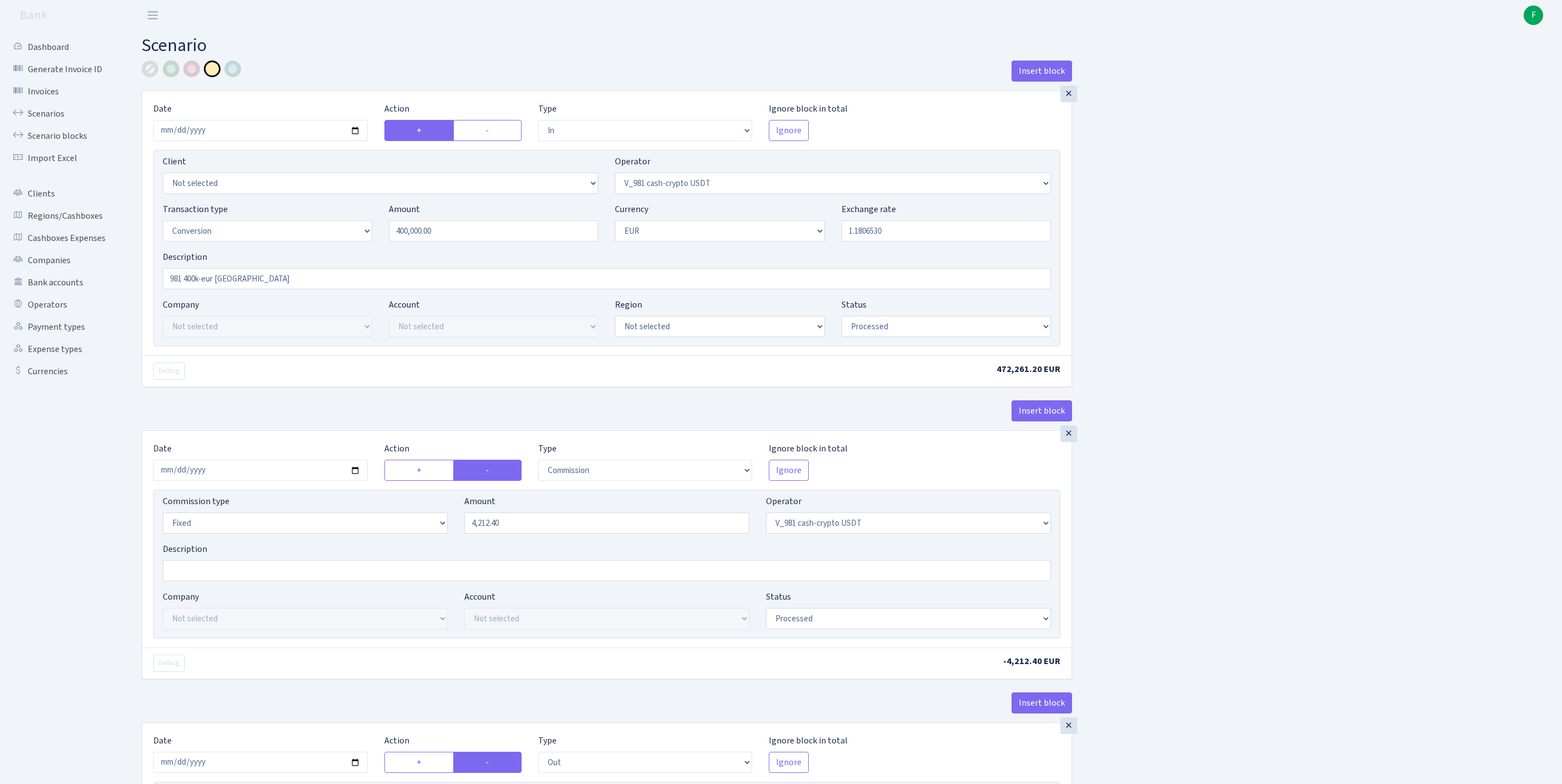
select select "commission"
select select "fixed"
select select "435"
select select "processed"
select select "out"
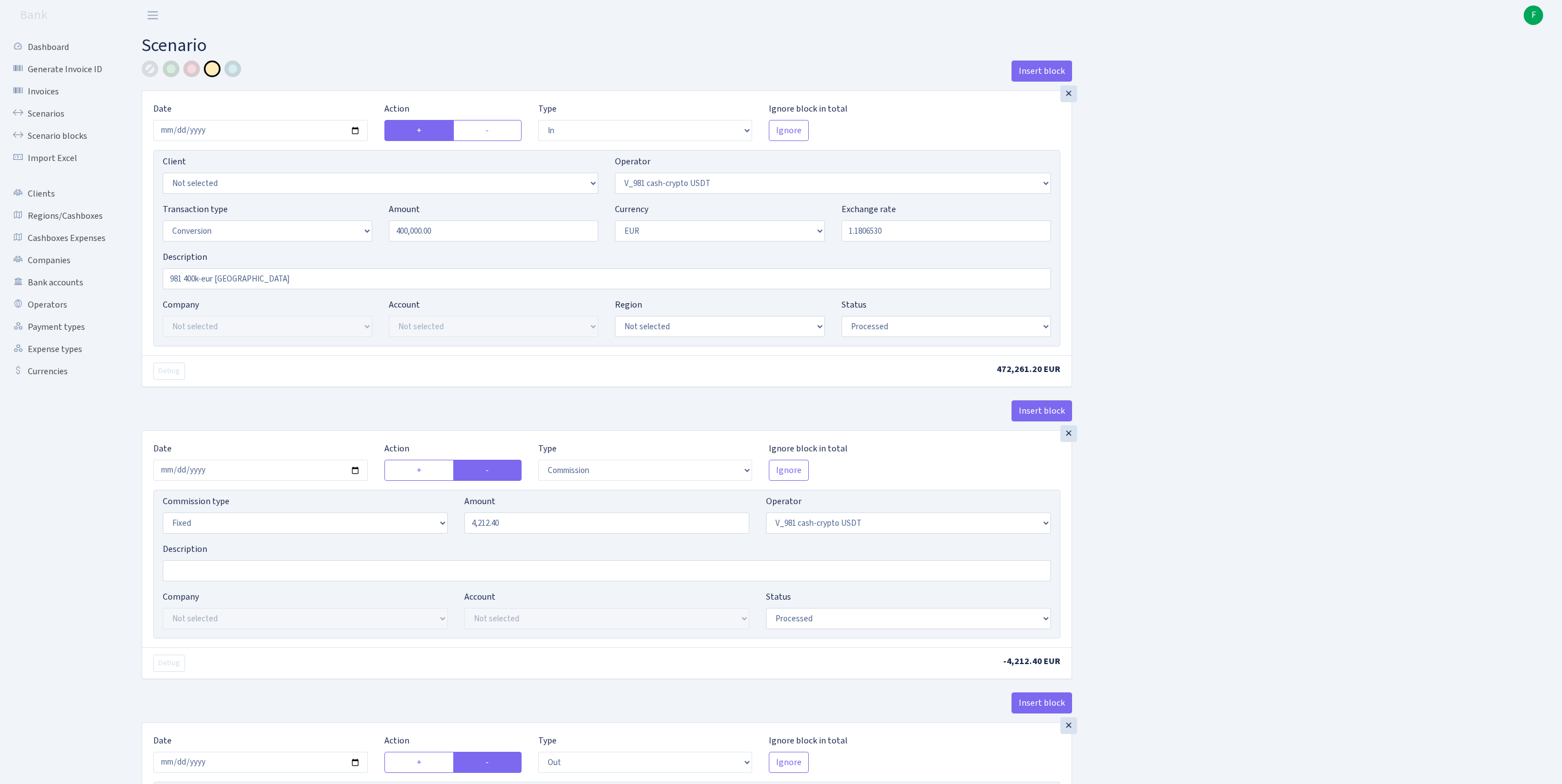
select select "434"
select select "15"
select select "1"
select select "processed"
select select "in"
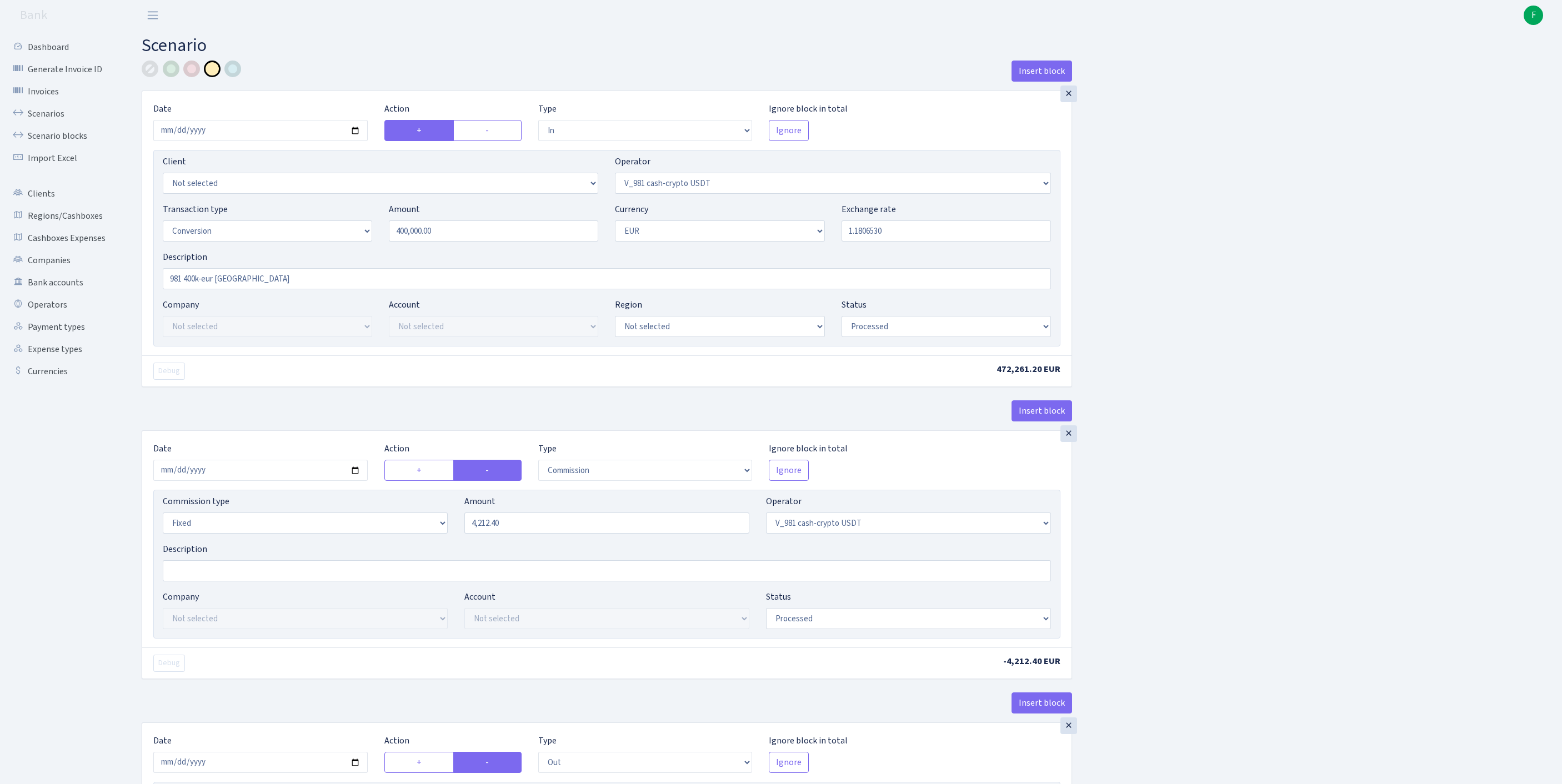
select select "434"
select select "1"
select select "processed"
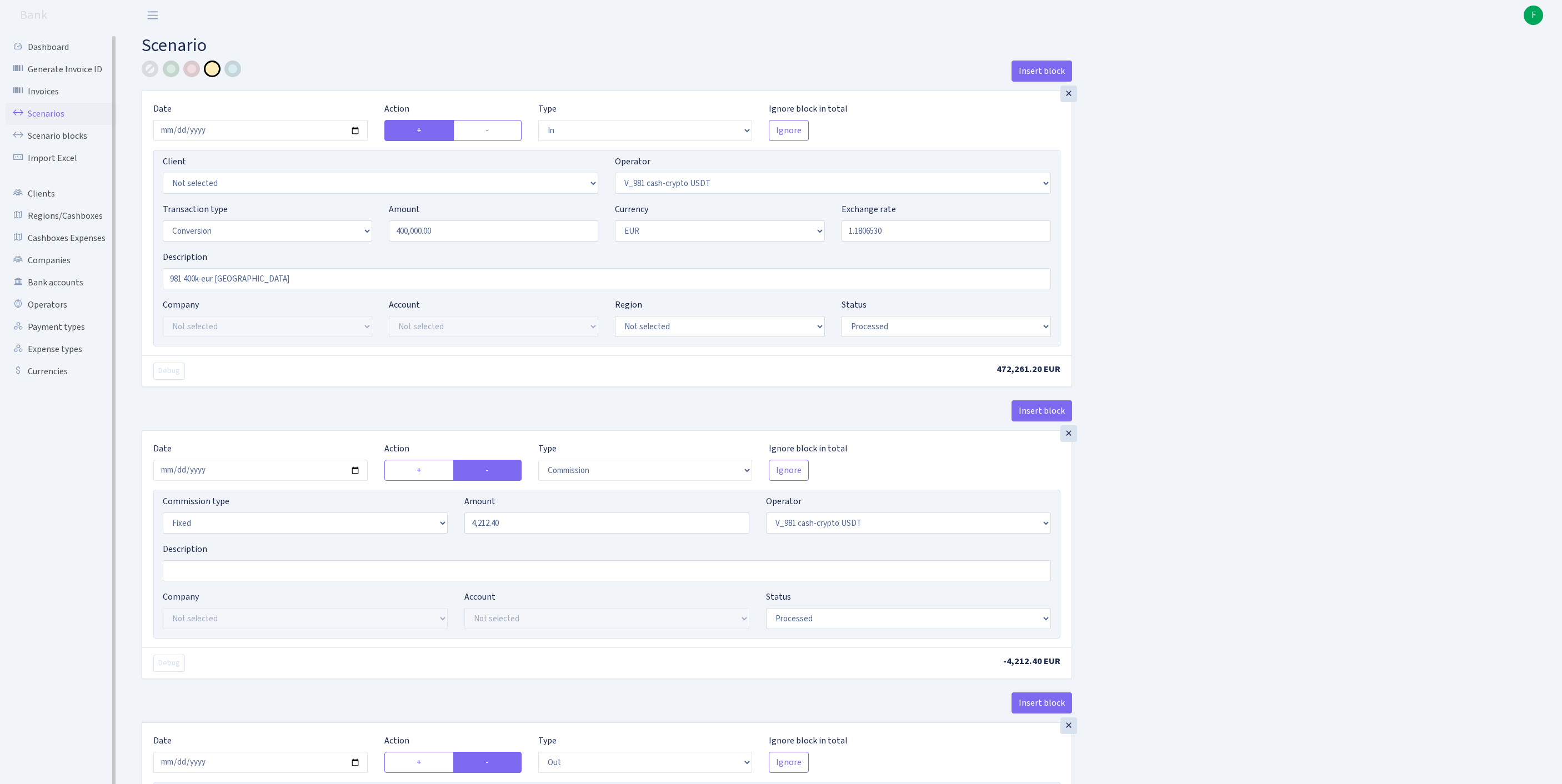
click at [53, 120] on link "Scenarios" at bounding box center [61, 114] width 111 height 22
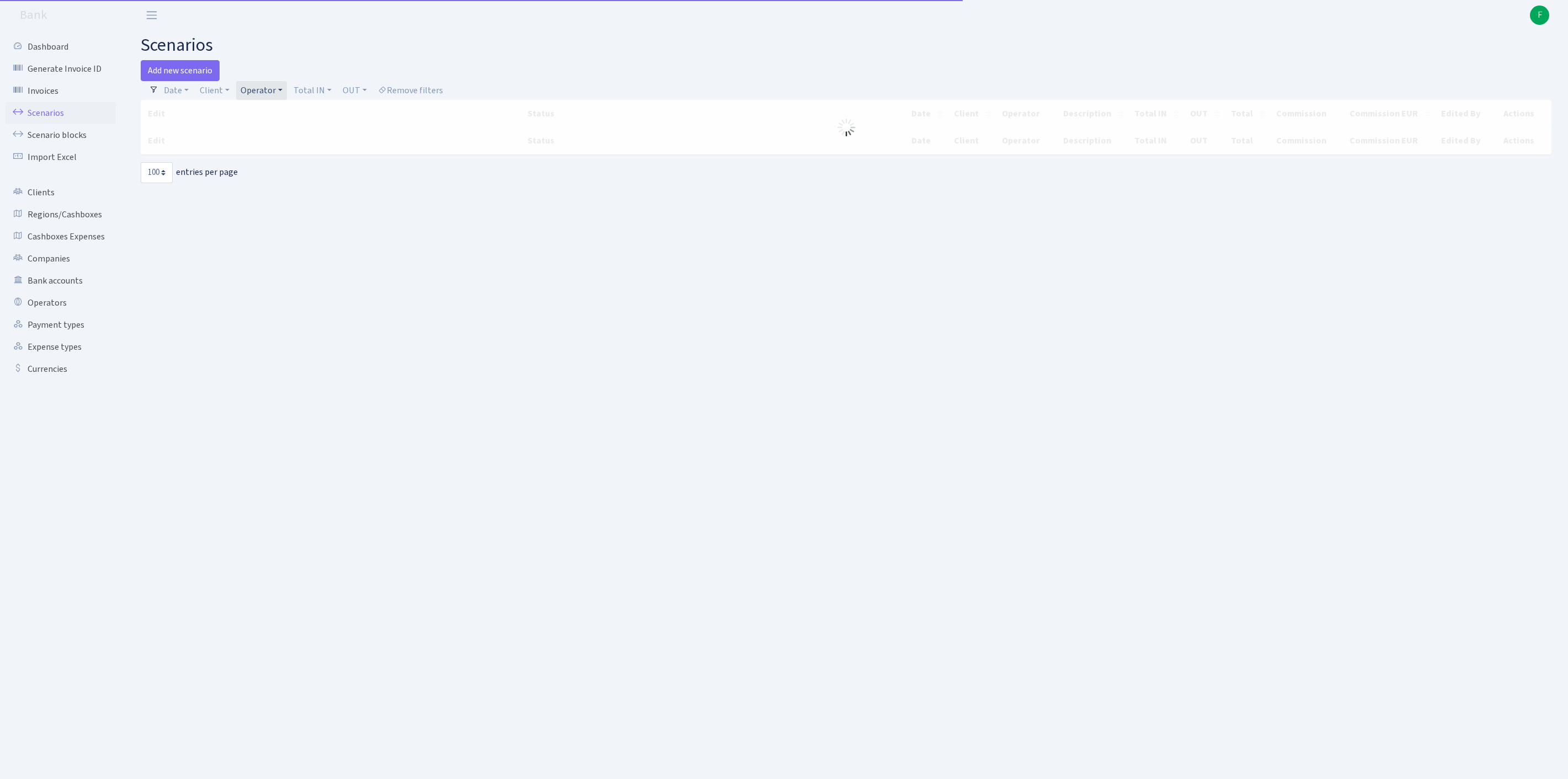
select select "100"
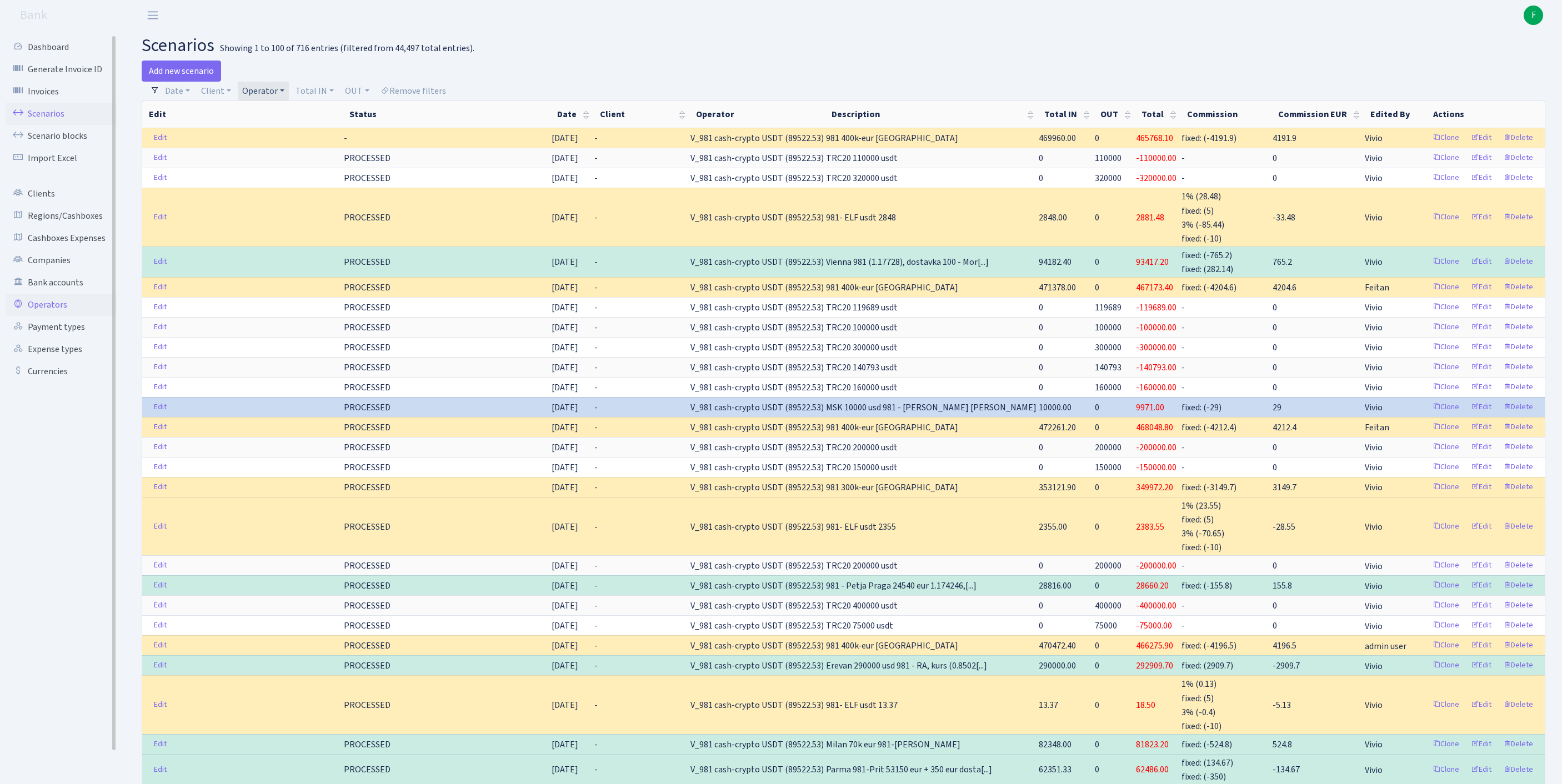
click at [52, 316] on link "Operators" at bounding box center [61, 304] width 111 height 22
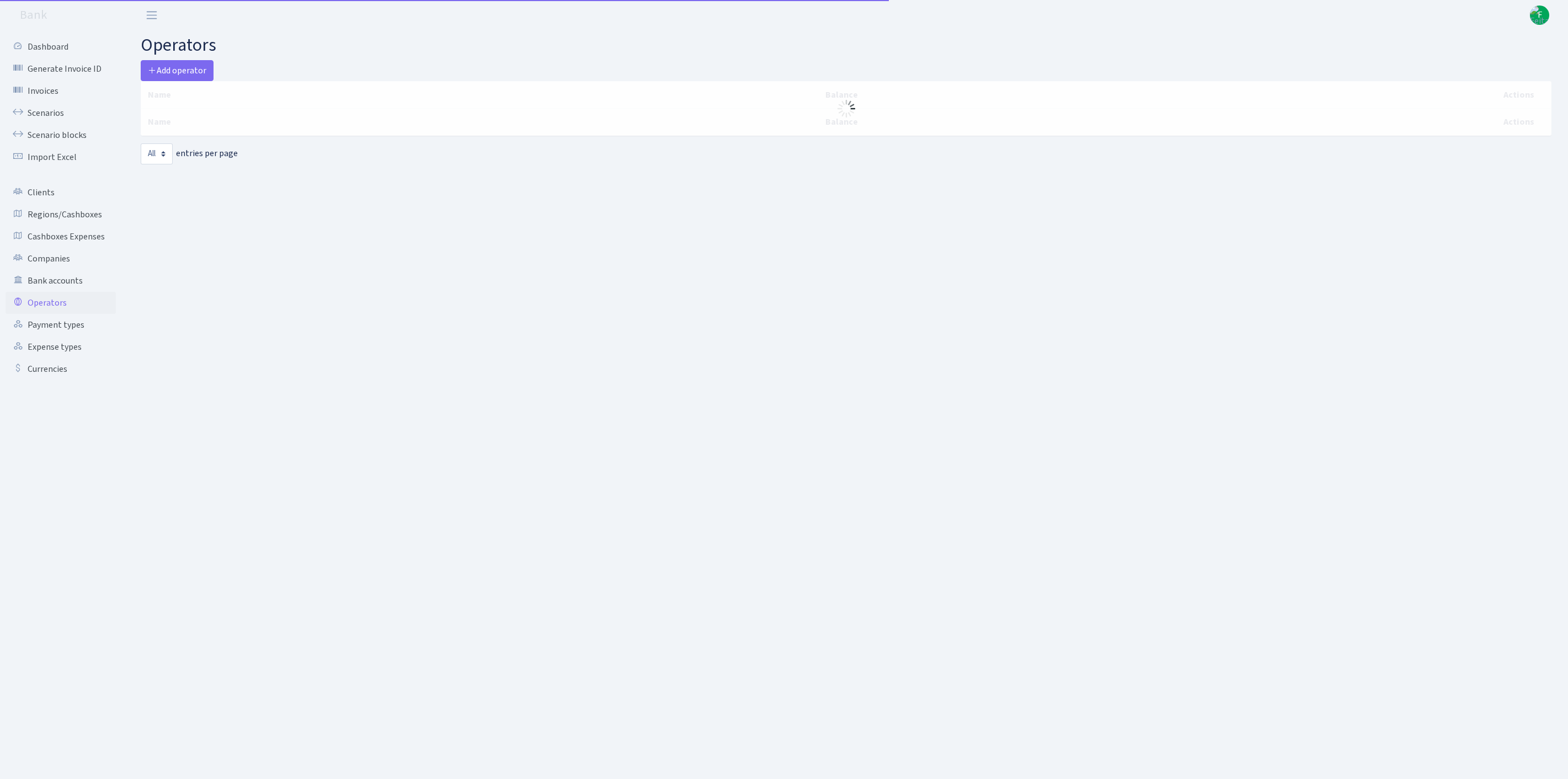
select select "-1"
click at [49, 121] on link "Scenarios" at bounding box center [60, 113] width 110 height 22
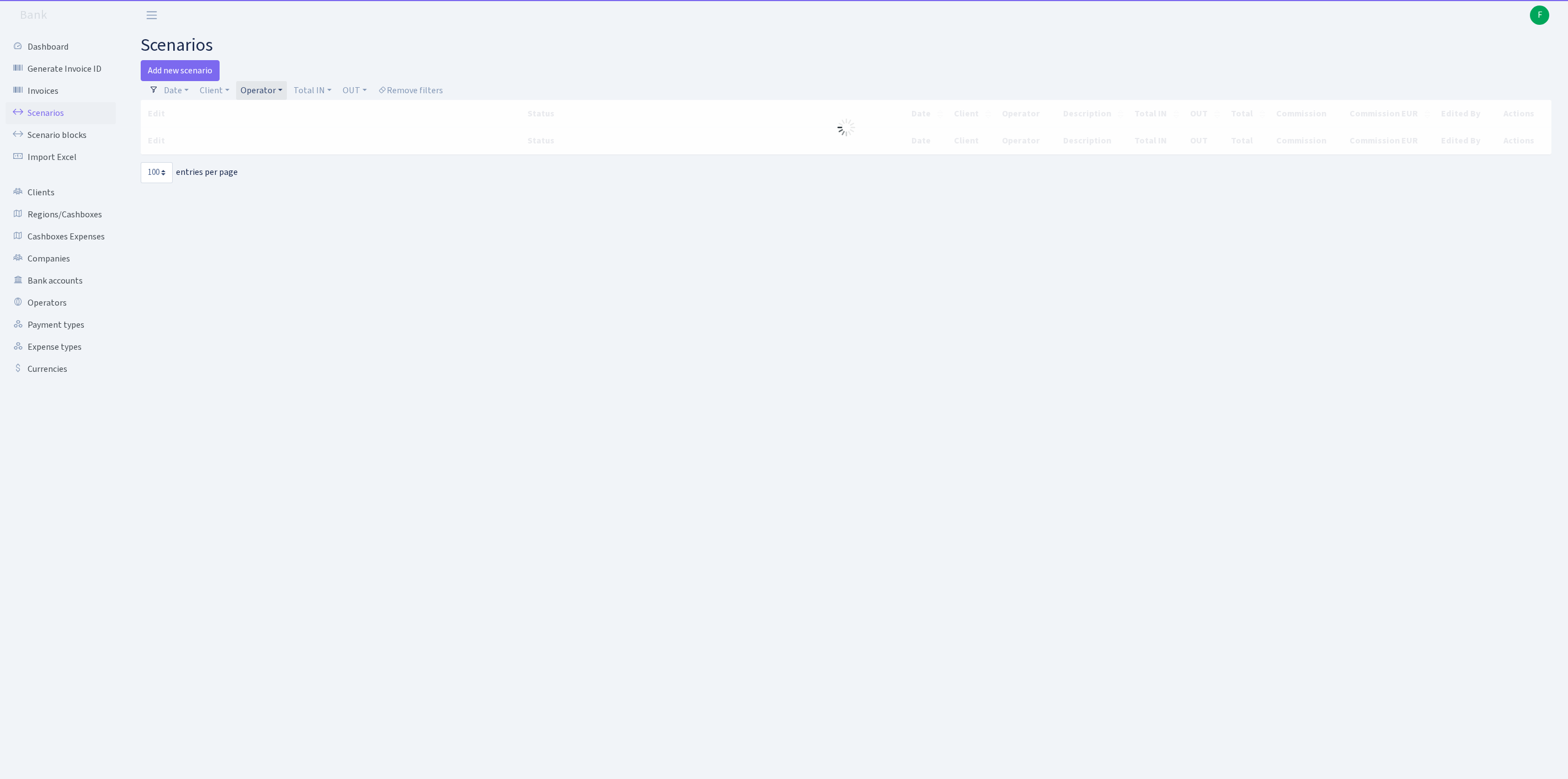
select select "100"
click at [287, 94] on link "Operator" at bounding box center [261, 90] width 51 height 19
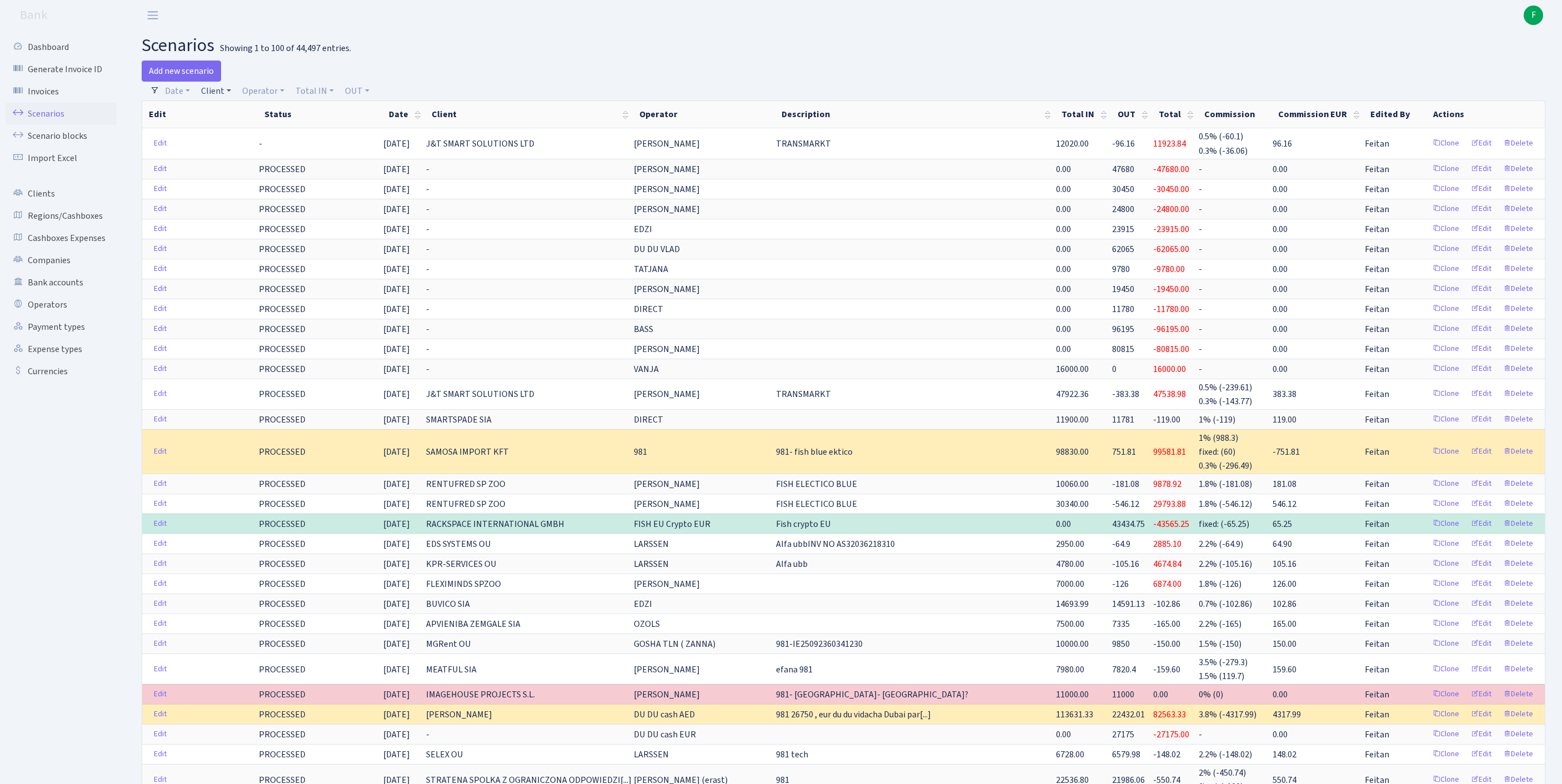
click at [229, 94] on link "Client" at bounding box center [216, 91] width 39 height 19
click at [251, 134] on input "search" at bounding box center [246, 130] width 92 height 17
type input "xiame"
click at [243, 173] on li "XIAMEN WIN WORLD CO" at bounding box center [246, 157] width 94 height 32
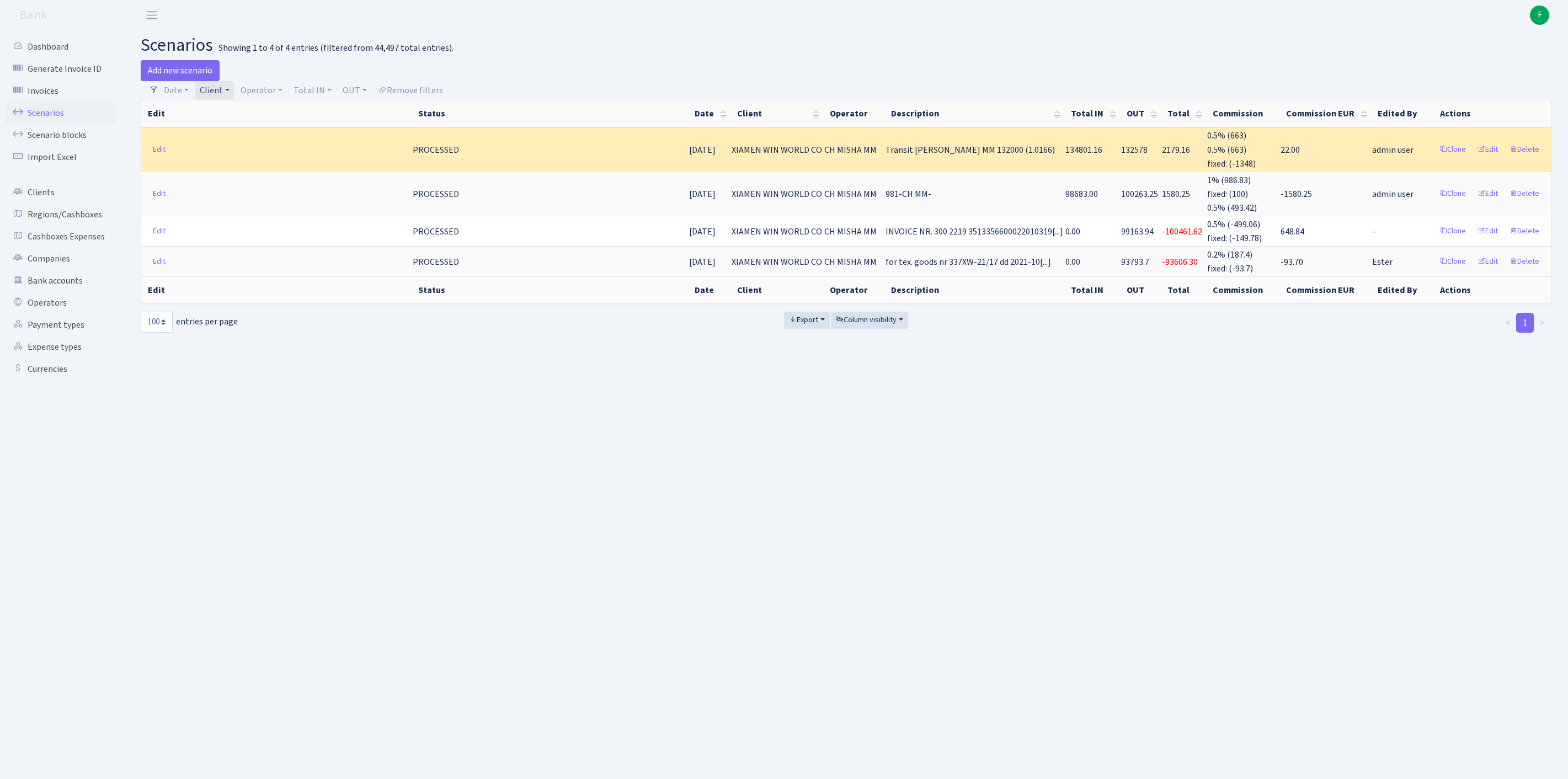
click at [234, 93] on link "Client" at bounding box center [214, 90] width 38 height 19
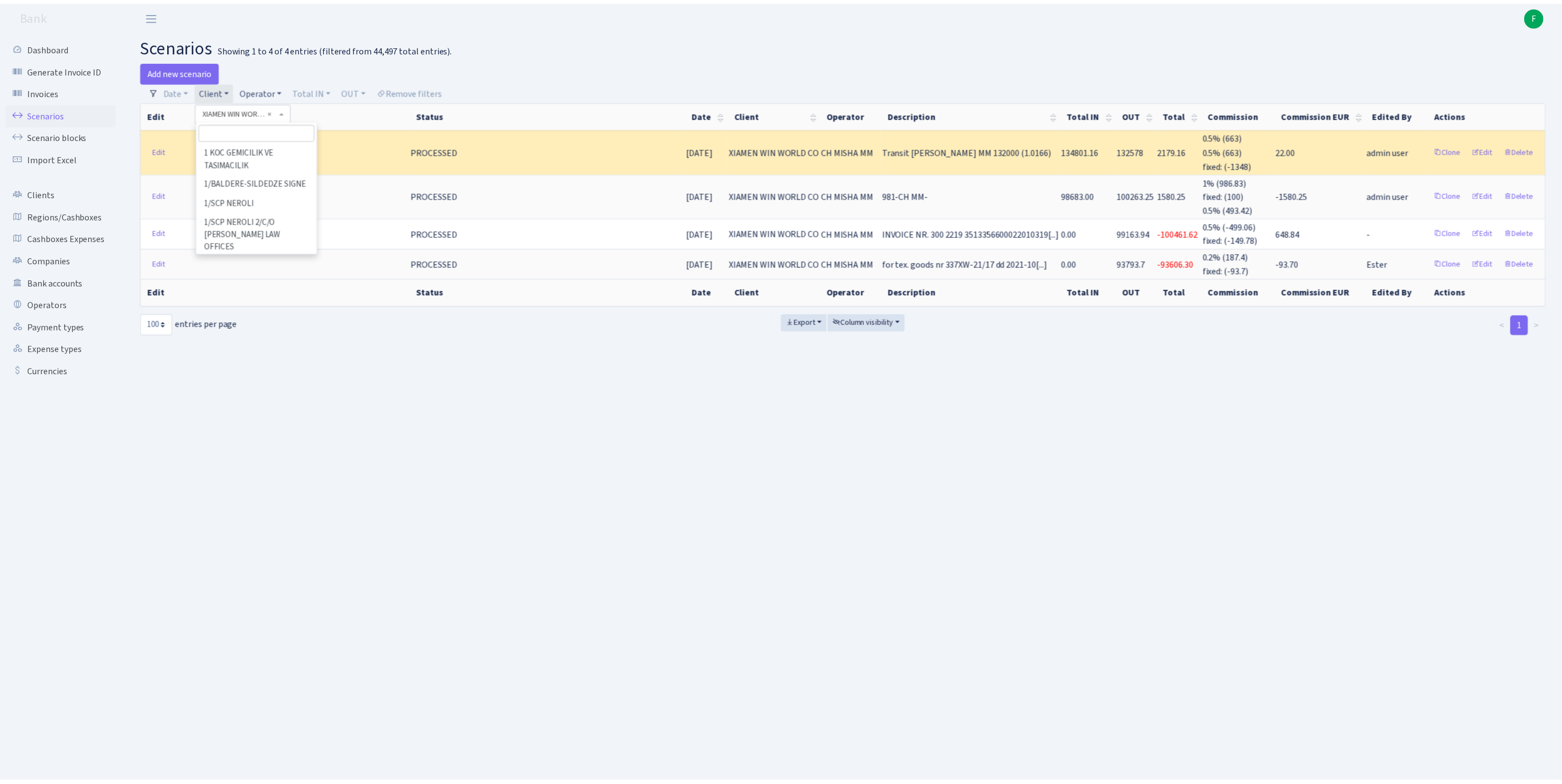
scroll to position [93542, 0]
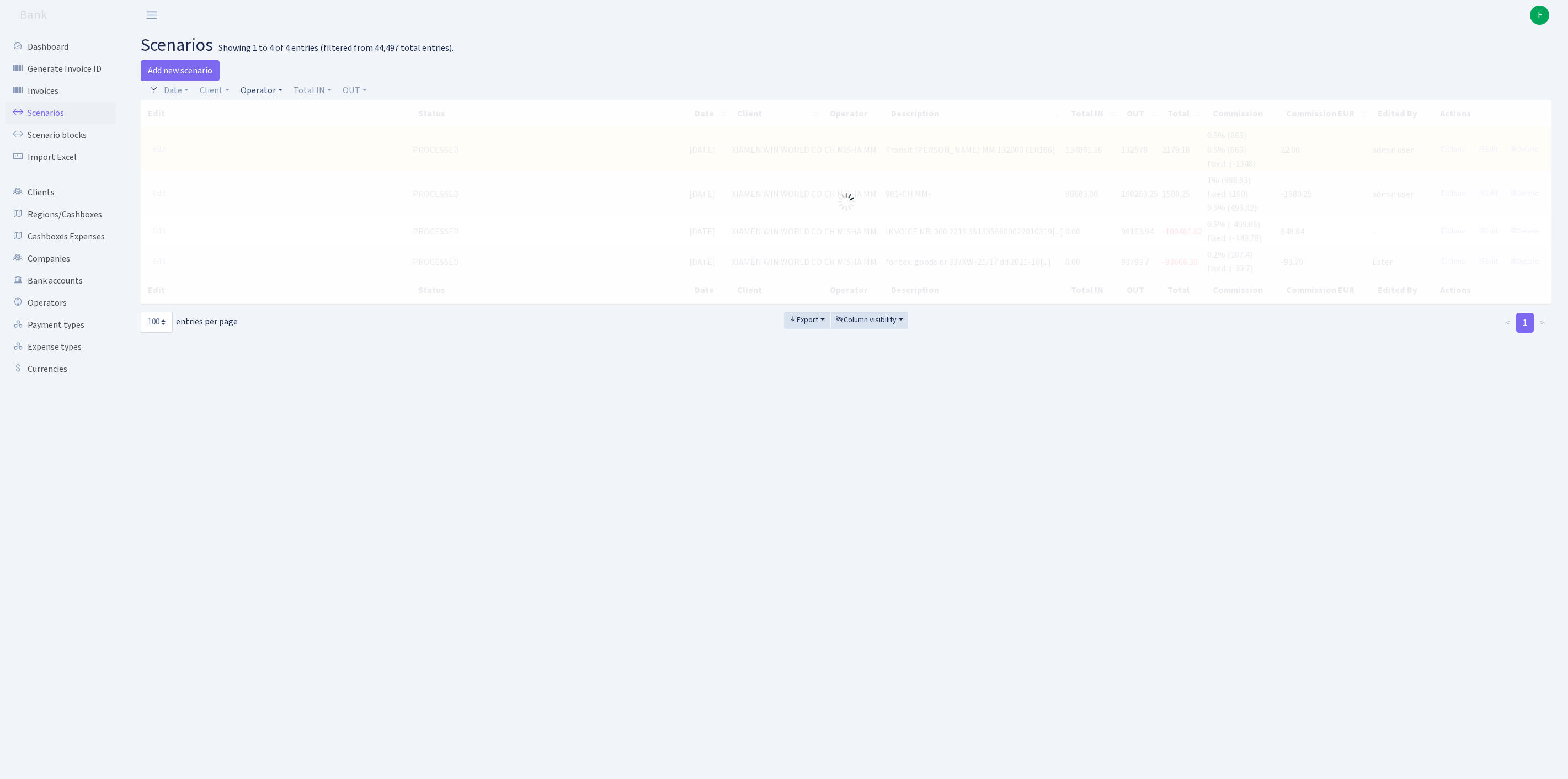
click at [270, 93] on link "Operator" at bounding box center [261, 90] width 51 height 19
click at [276, 139] on input "search" at bounding box center [285, 130] width 91 height 17
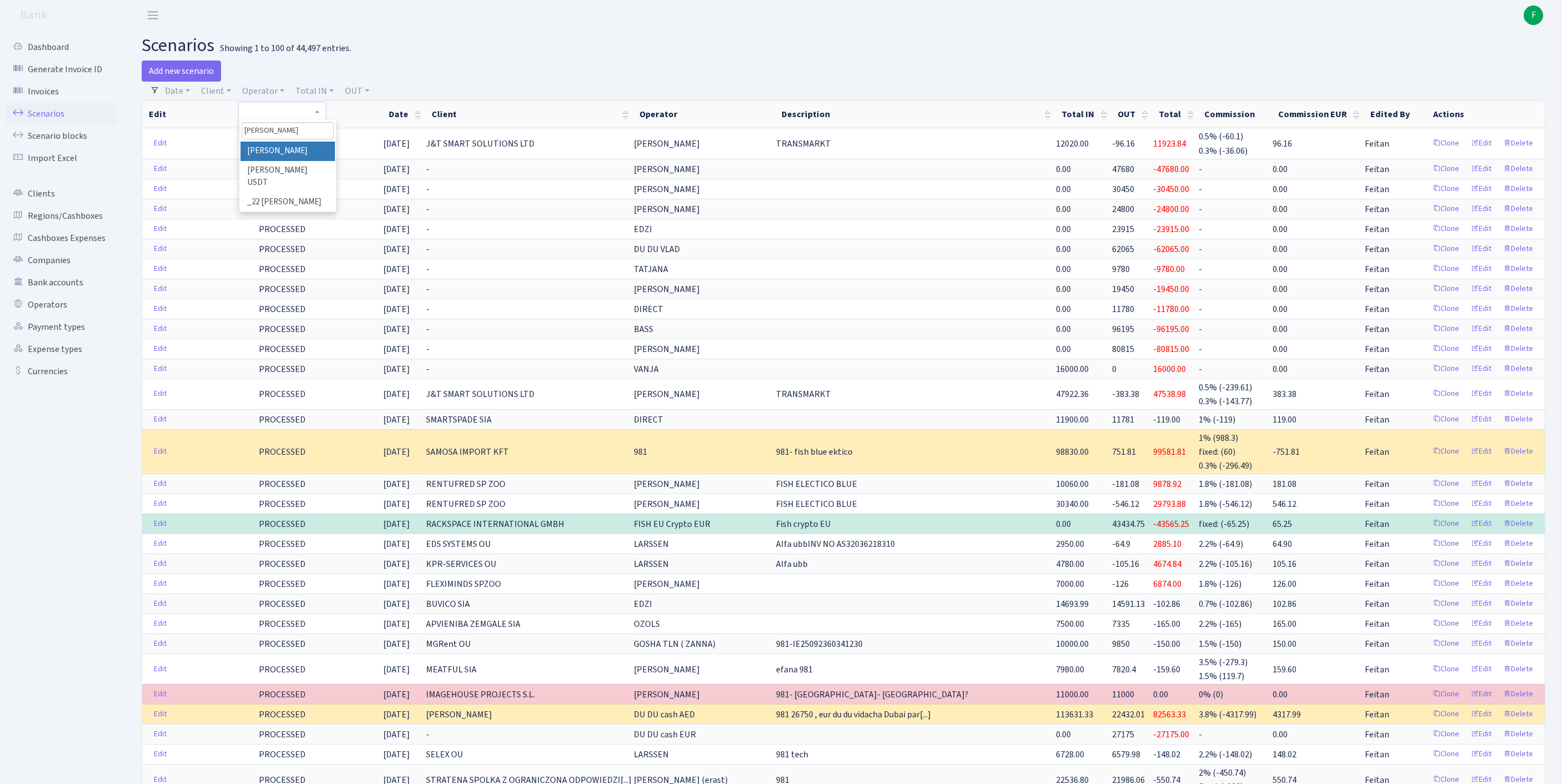
type input "kost"
click at [314, 161] on li "[PERSON_NAME]" at bounding box center [287, 151] width 94 height 20
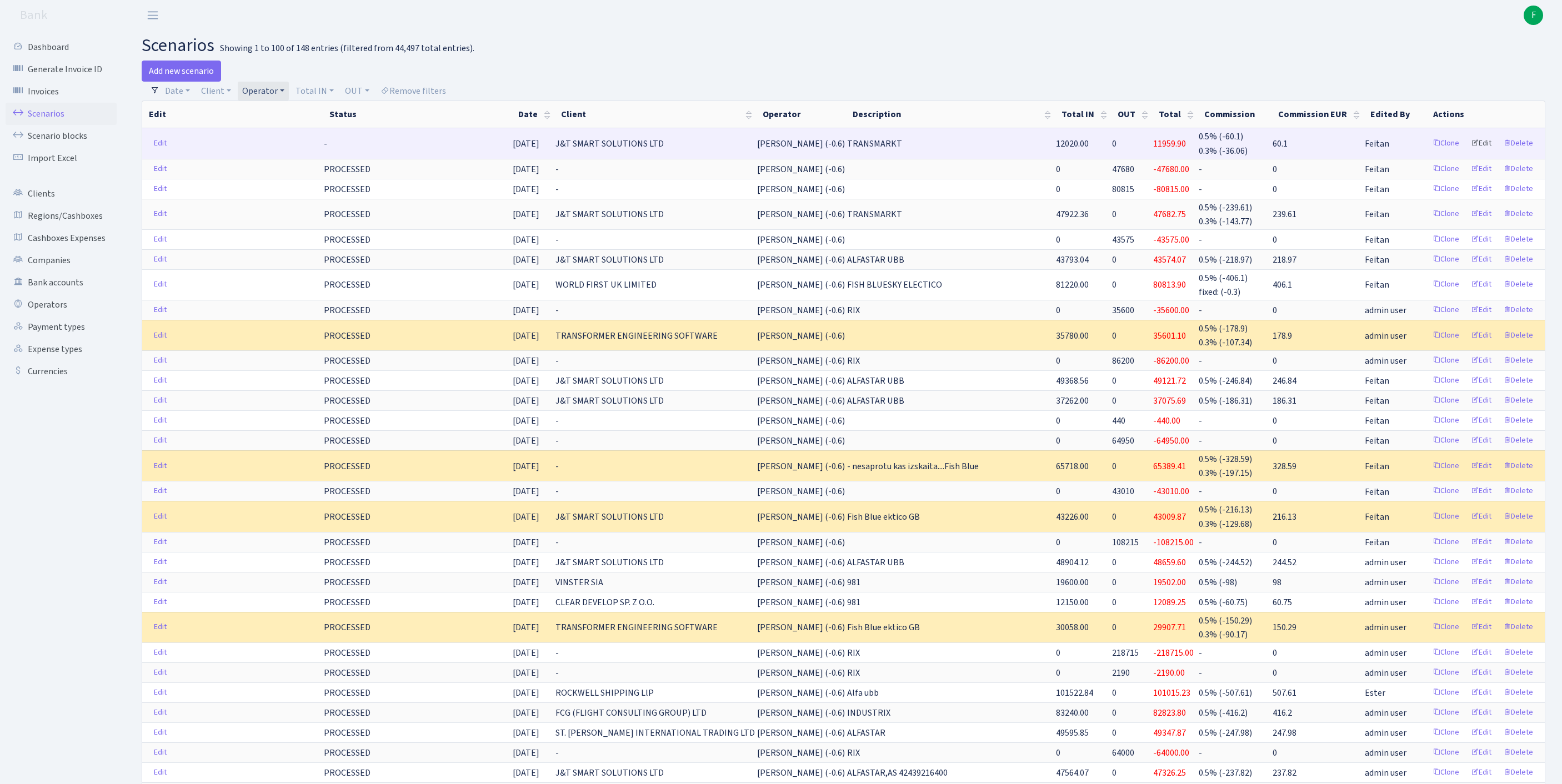
click at [1474, 151] on link "Edit" at bounding box center [1481, 143] width 31 height 17
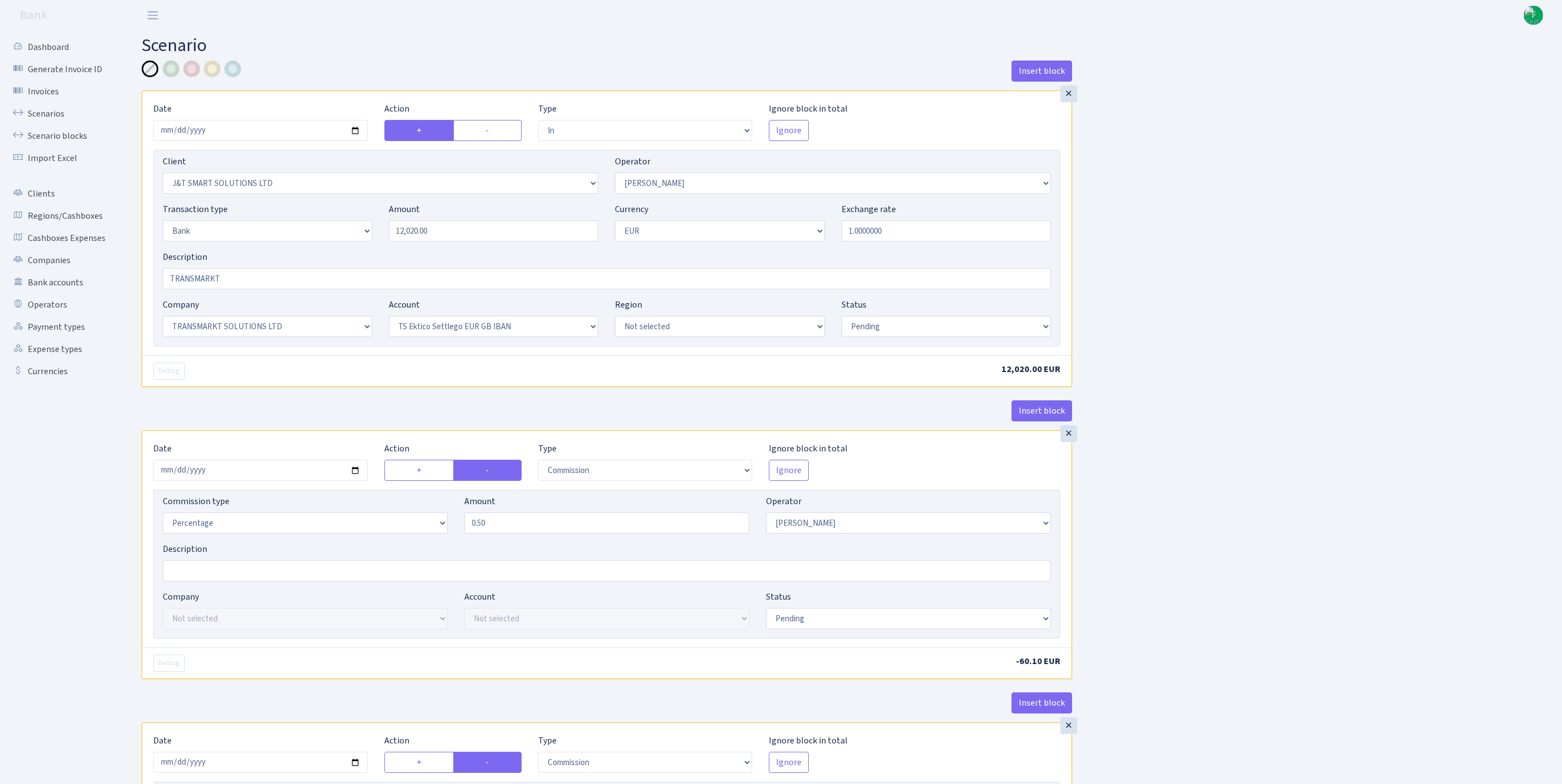
select select "in"
select select "3304"
select select "439"
select select "2"
select select "1"
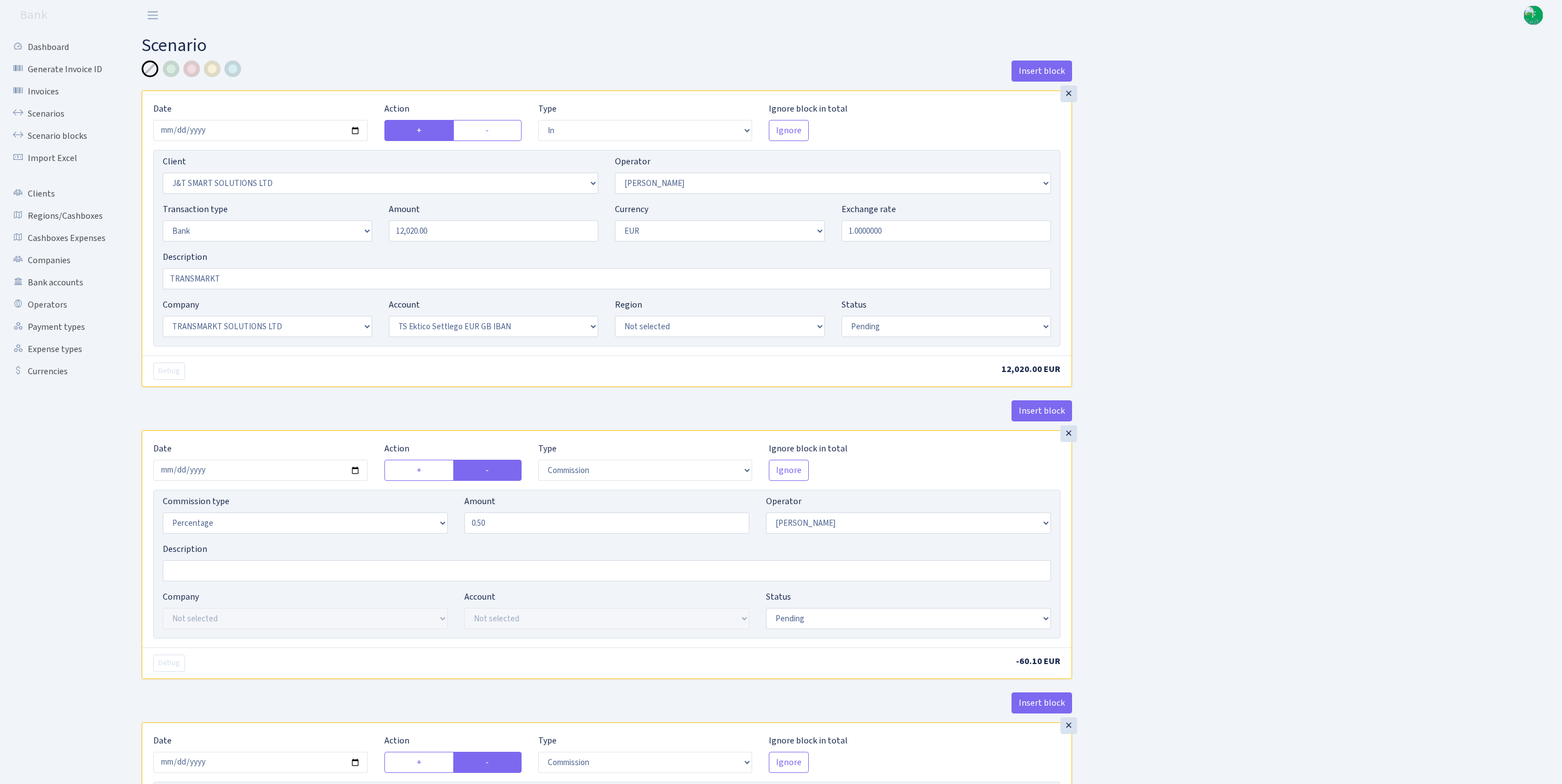
select select "25"
select select "73"
select select "pending"
select select "commission"
select select "439"
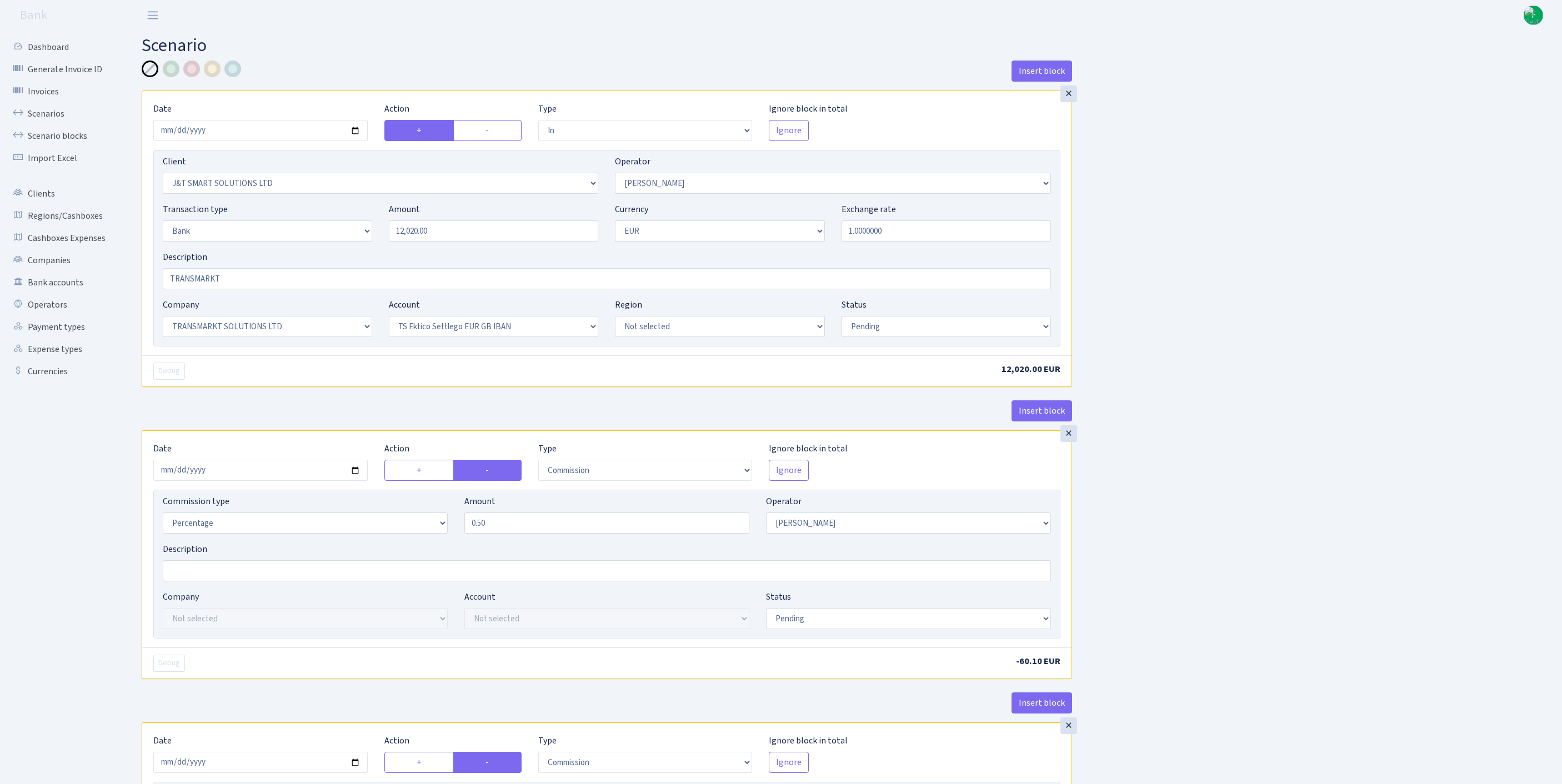
select select "pending"
select select "commission"
select select "1"
select select "pending"
select select "processed"
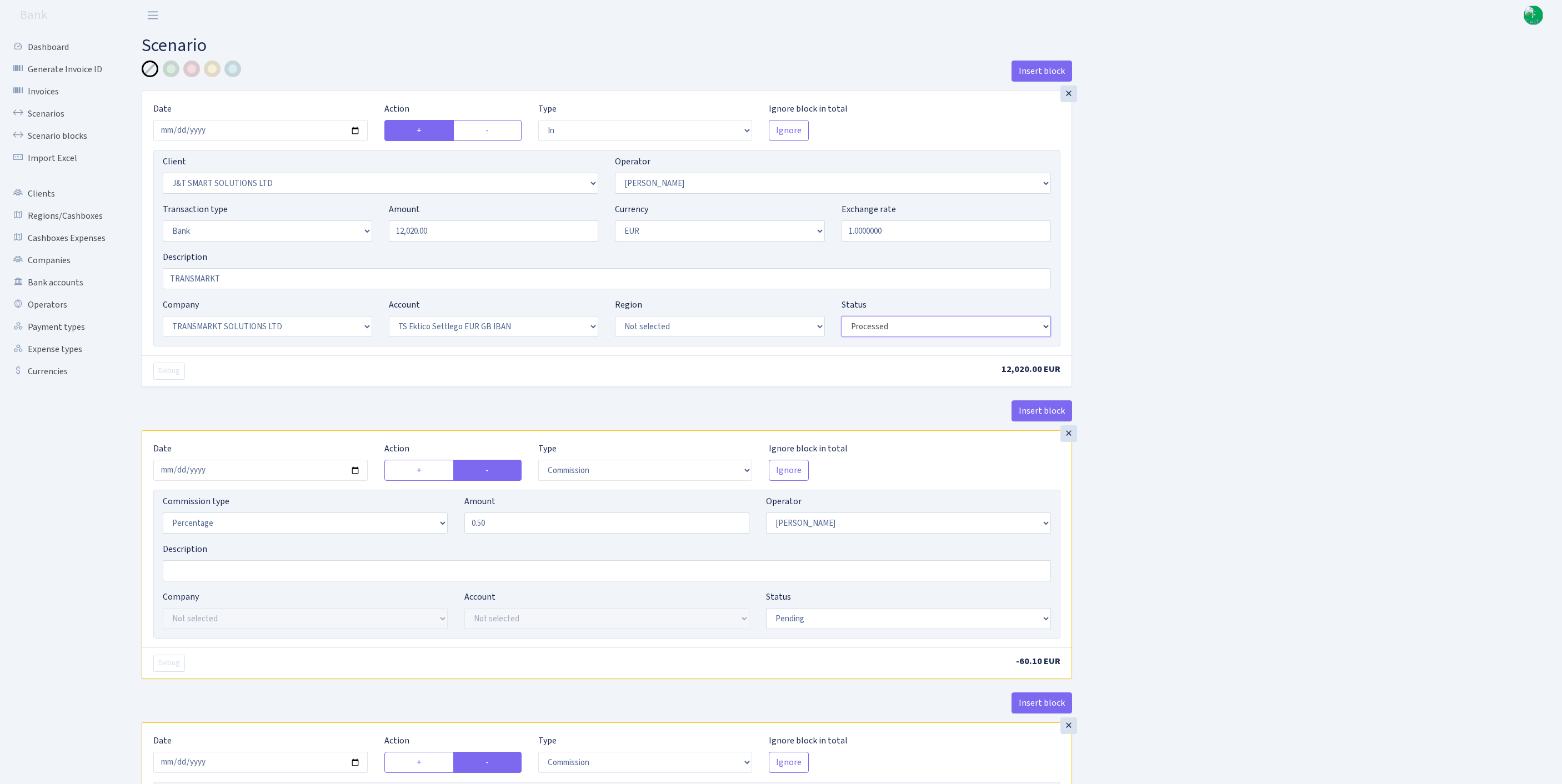
scroll to position [211, 0]
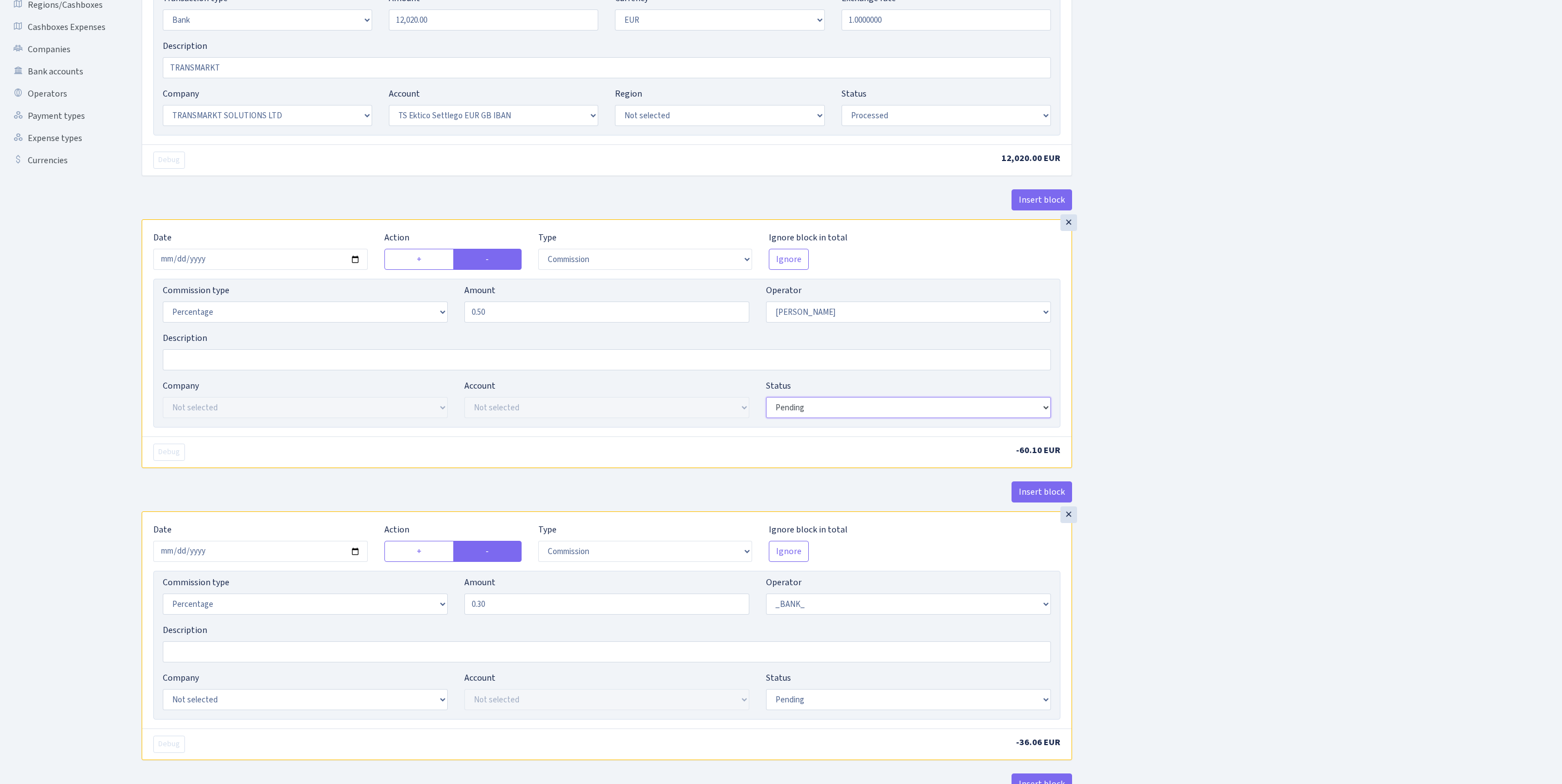
select select "processed"
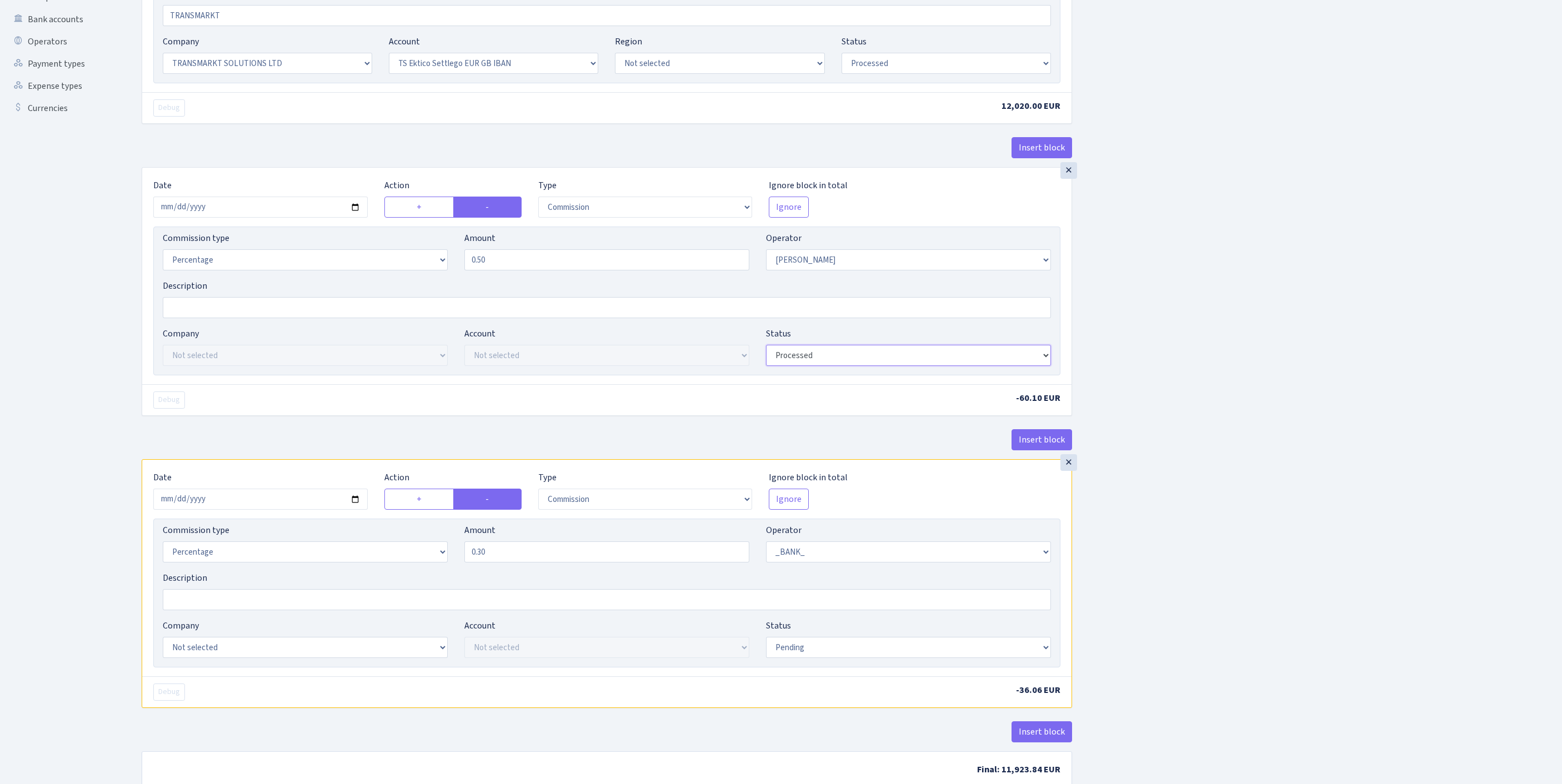
scroll to position [470, 0]
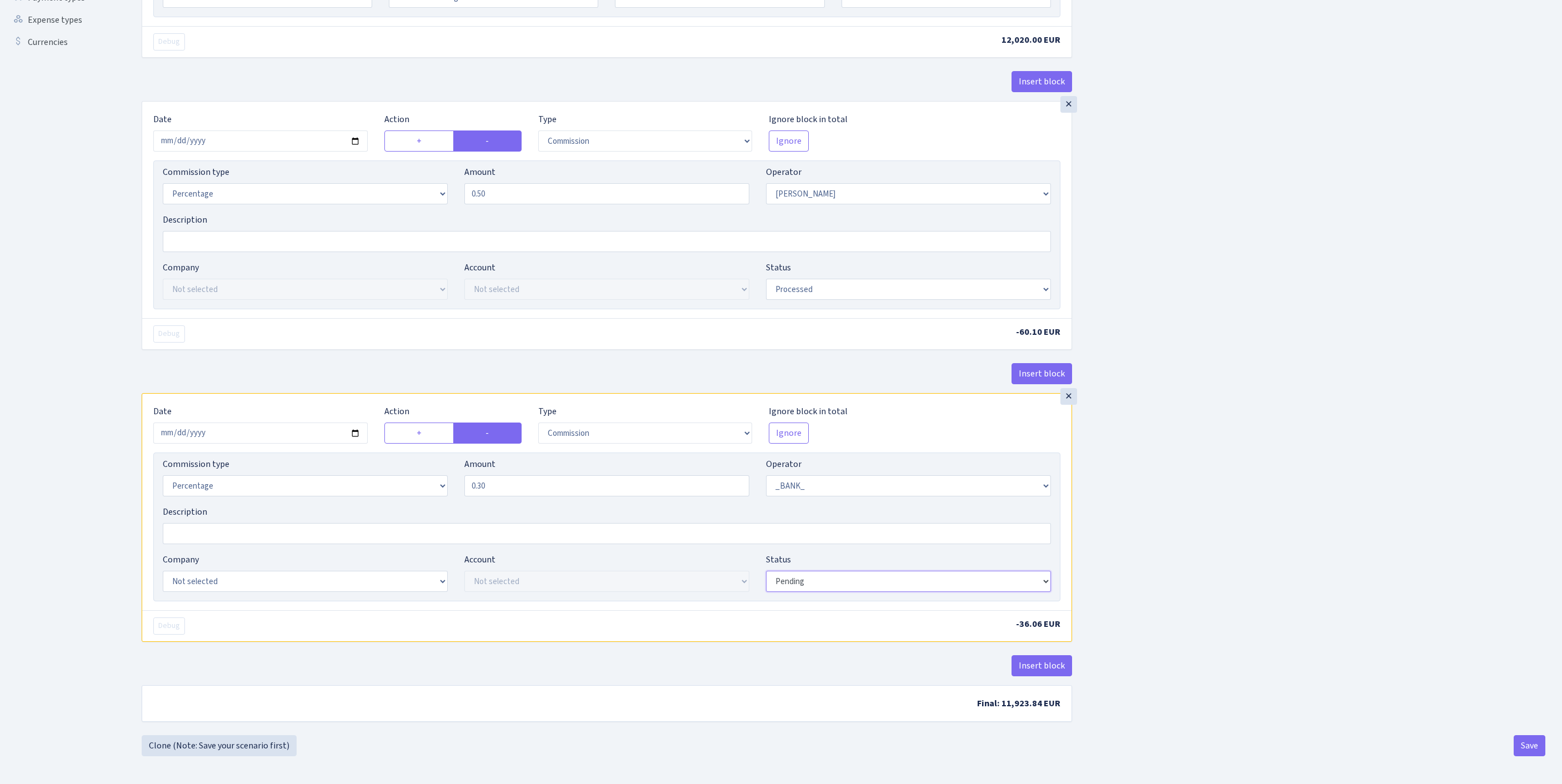
select select "processed"
click at [1530, 742] on button "Save" at bounding box center [1530, 745] width 32 height 21
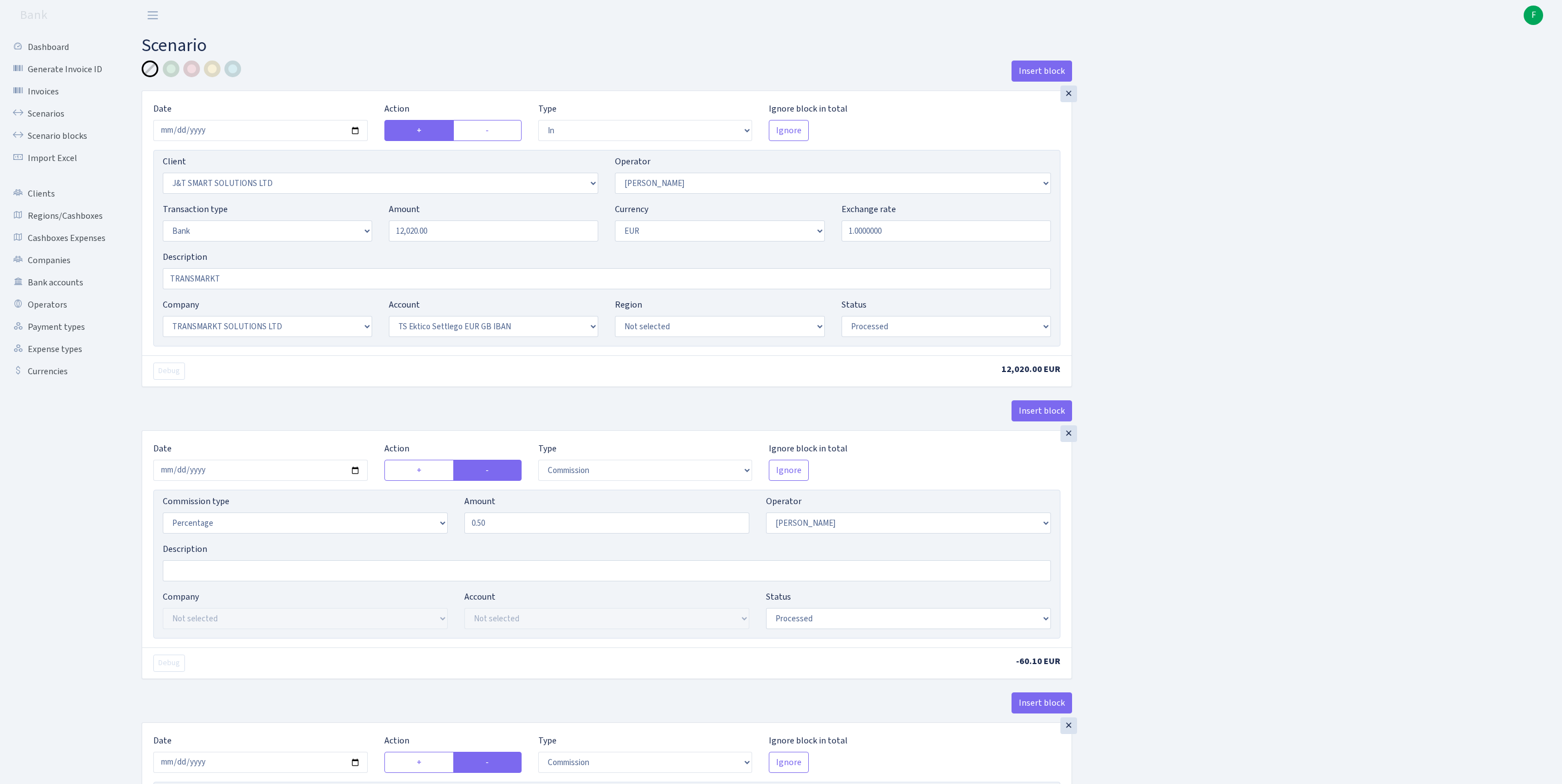
select select "in"
select select "3304"
select select "439"
select select "2"
select select "1"
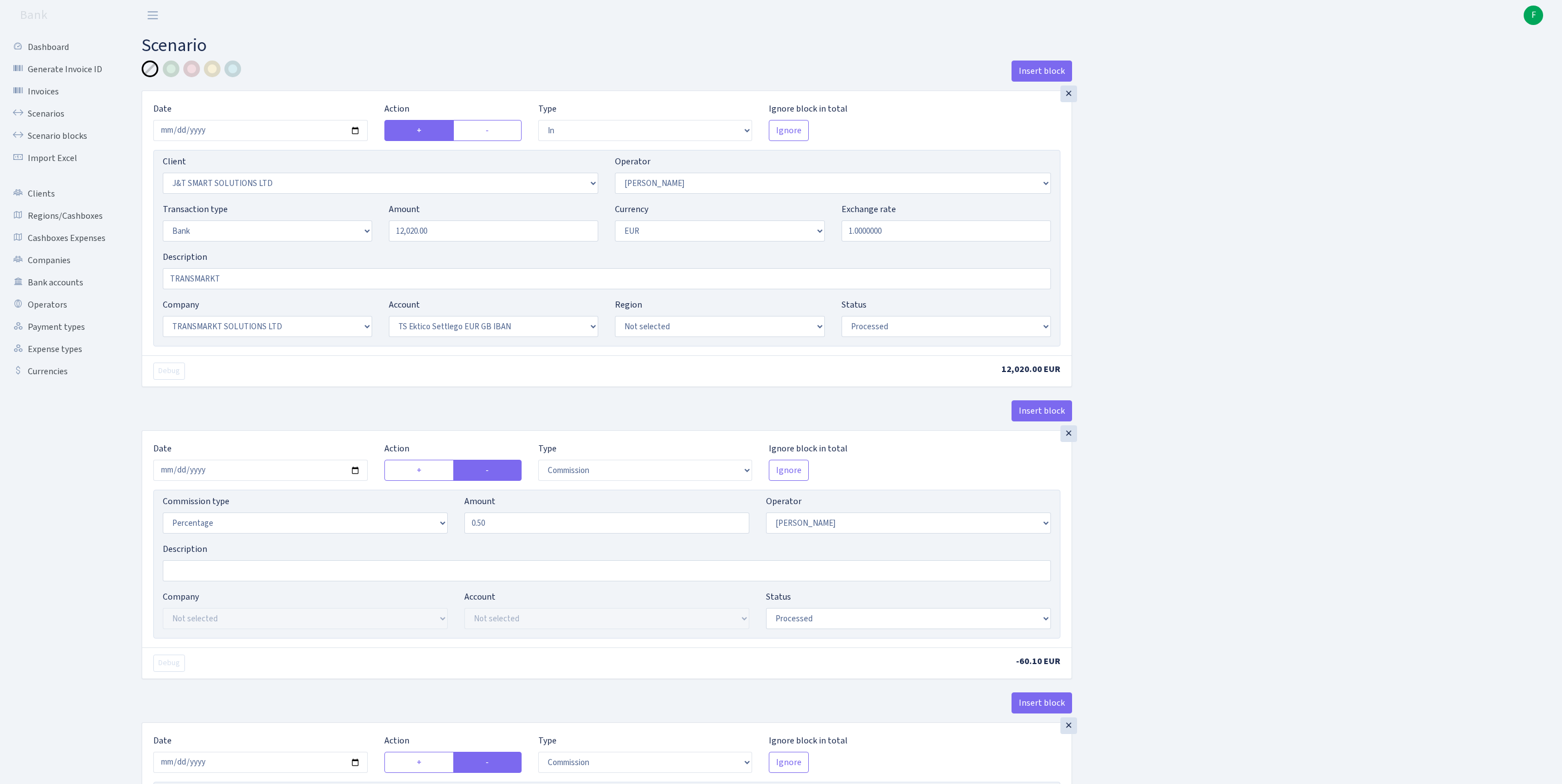
select select "25"
select select "73"
select select "processed"
select select "commission"
select select "439"
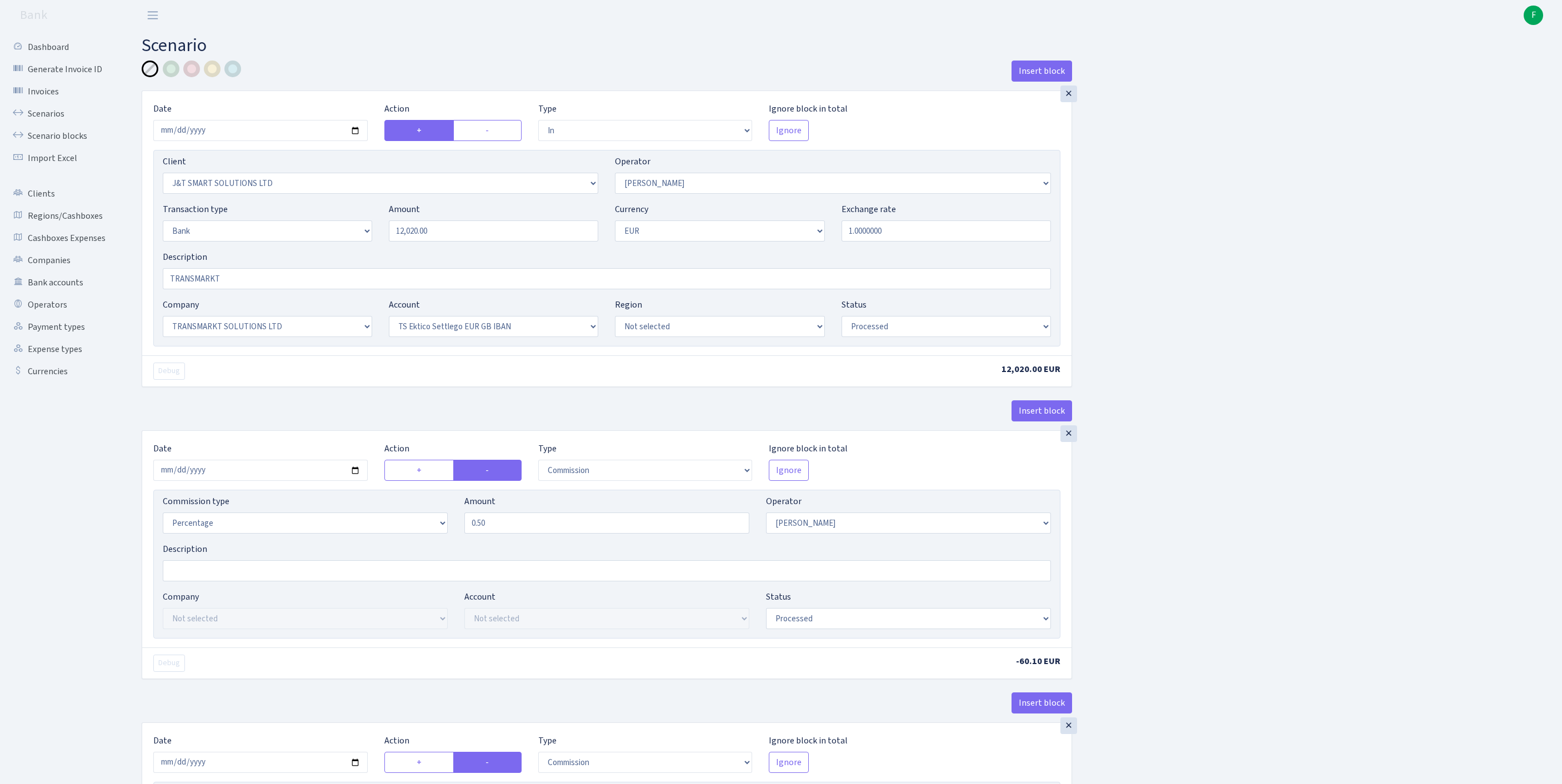
select select "processed"
select select "commission"
select select "1"
select select "processed"
click at [59, 121] on link "Scenarios" at bounding box center [61, 114] width 111 height 22
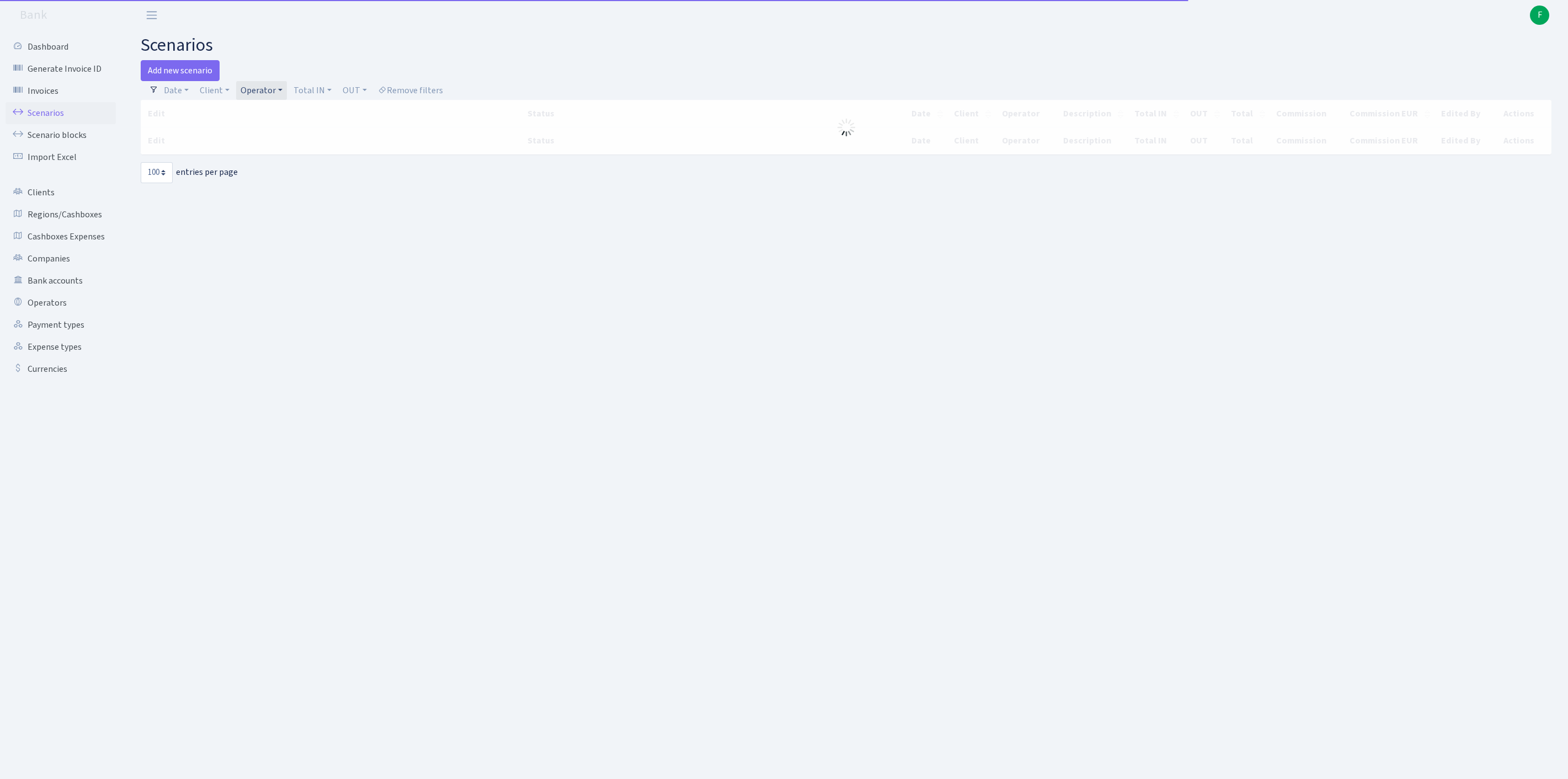
select select "100"
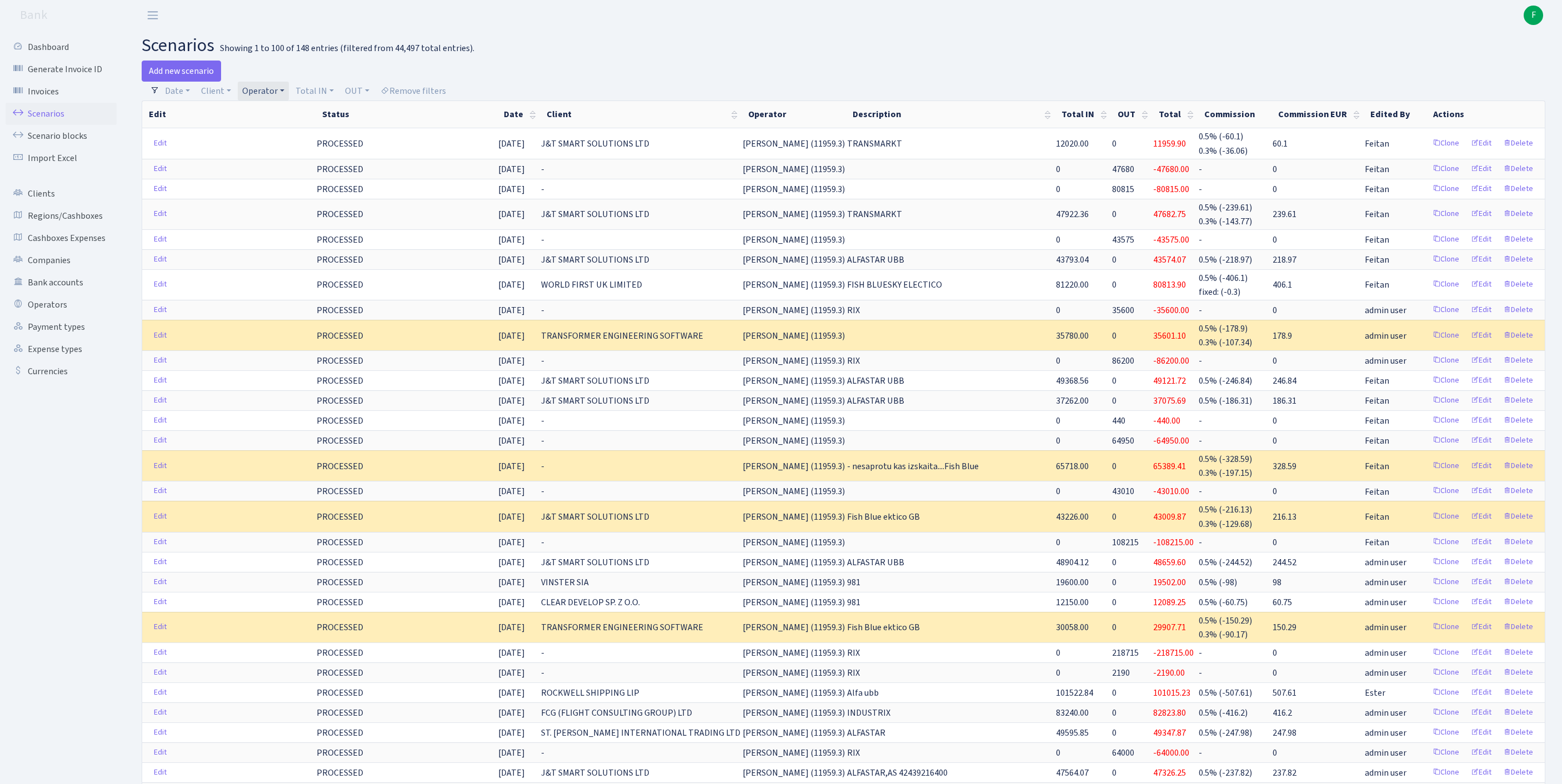
click at [289, 92] on link "Operator" at bounding box center [263, 91] width 51 height 19
click at [290, 134] on input "search" at bounding box center [287, 130] width 92 height 17
type input "andre"
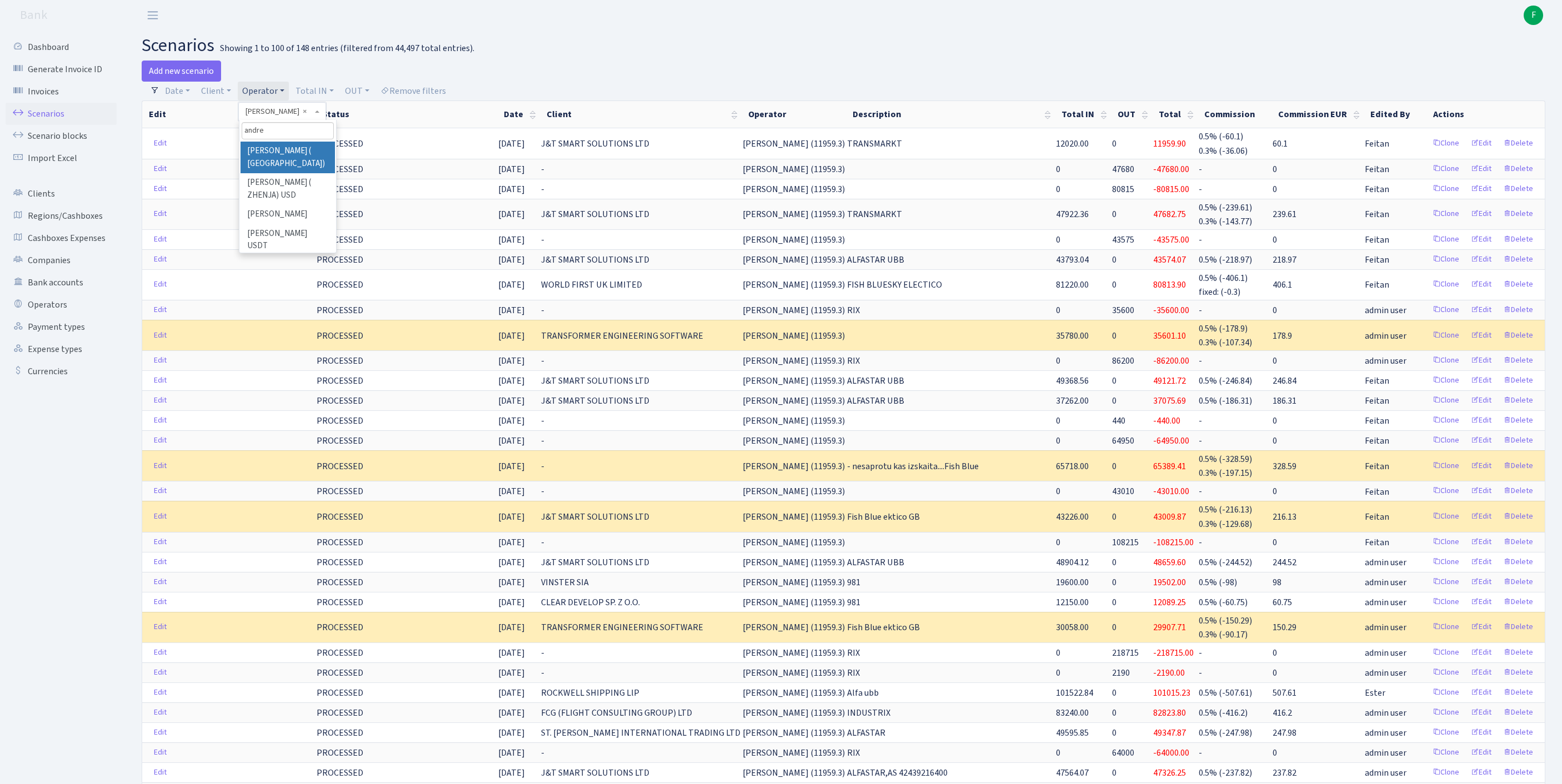
click at [276, 157] on li "[PERSON_NAME] ( [GEOGRAPHIC_DATA])" at bounding box center [287, 157] width 94 height 32
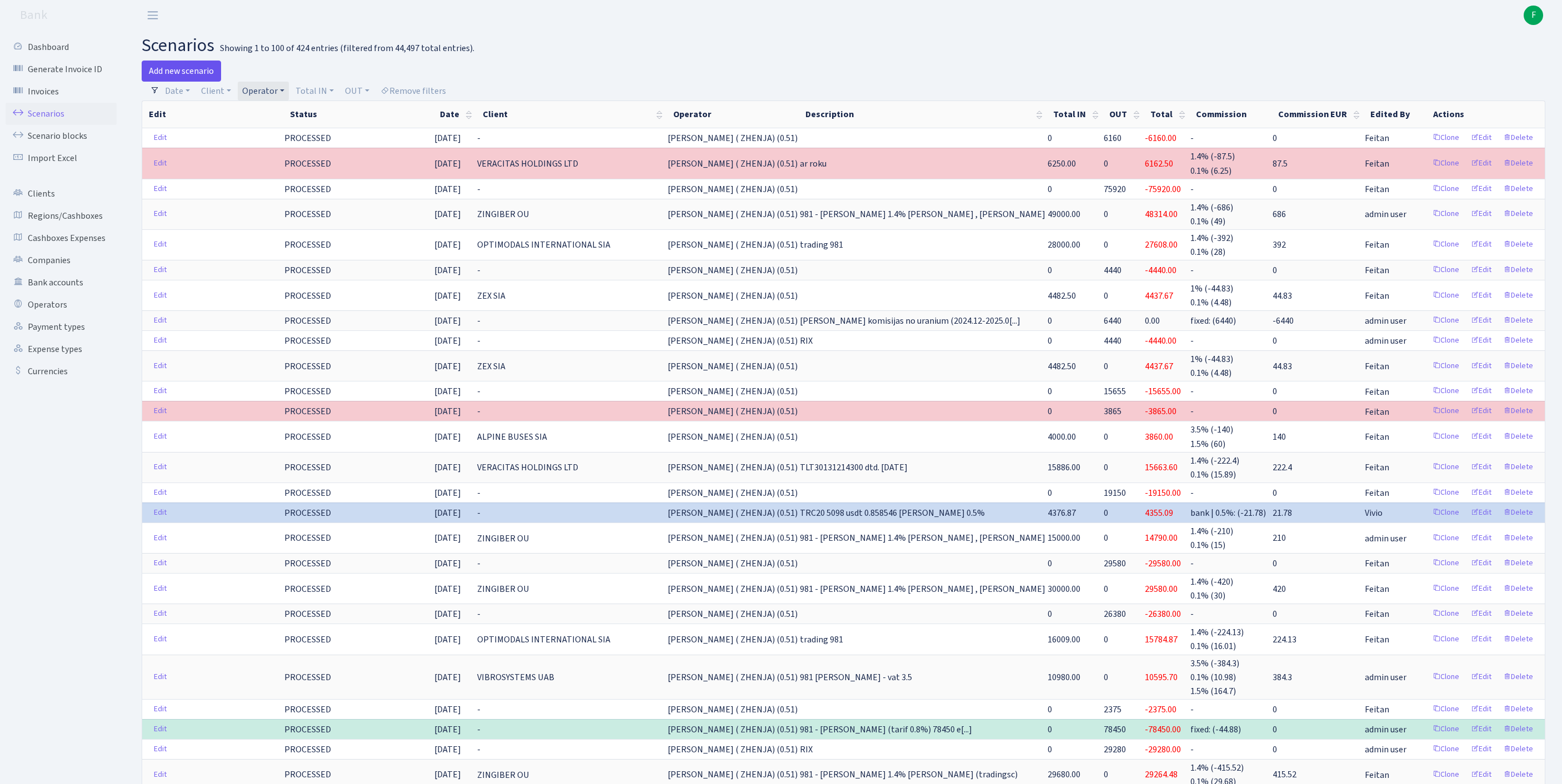
click at [187, 77] on link "Add new scenario" at bounding box center [181, 71] width 80 height 21
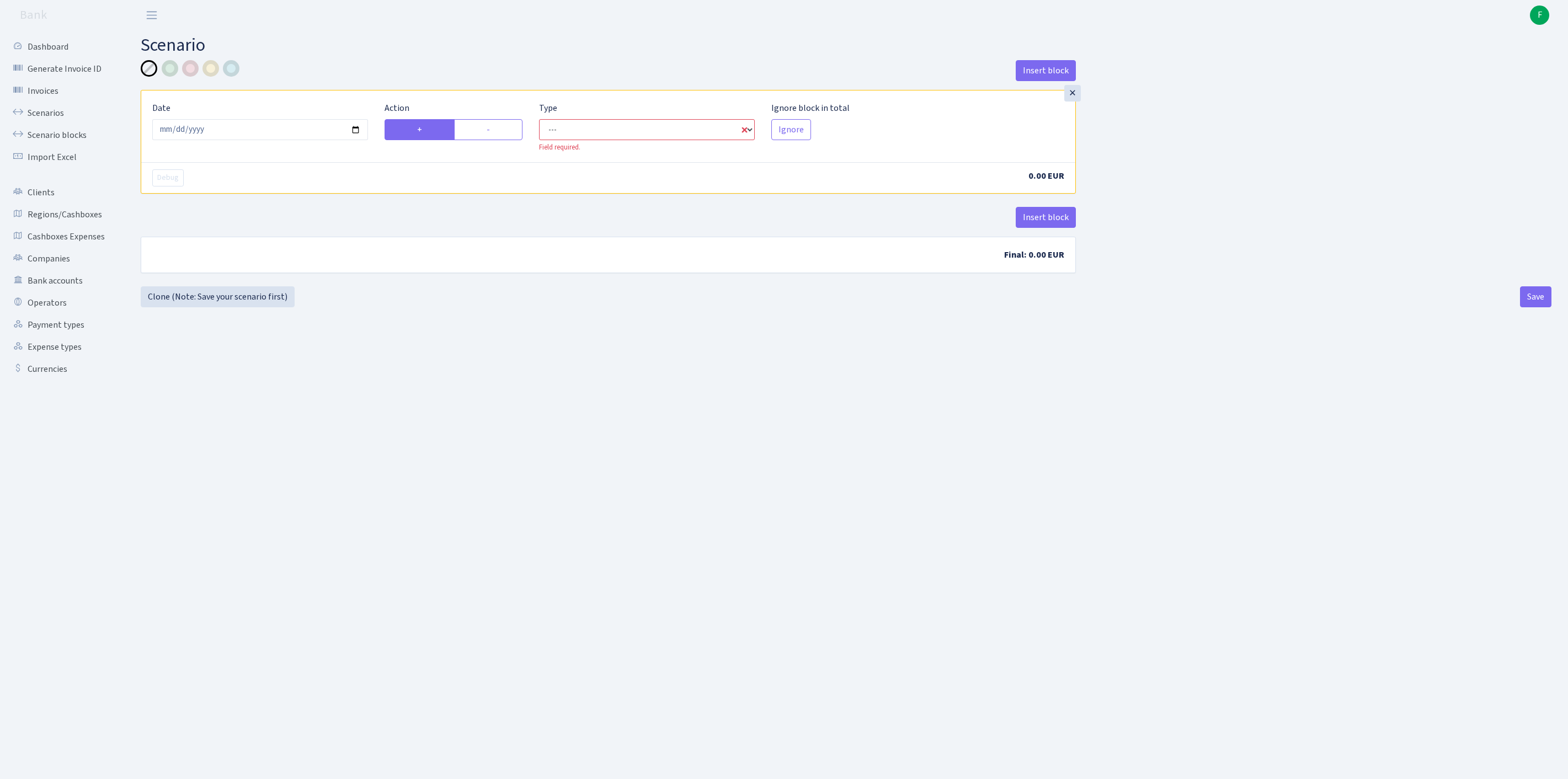
select select "in"
select select "1"
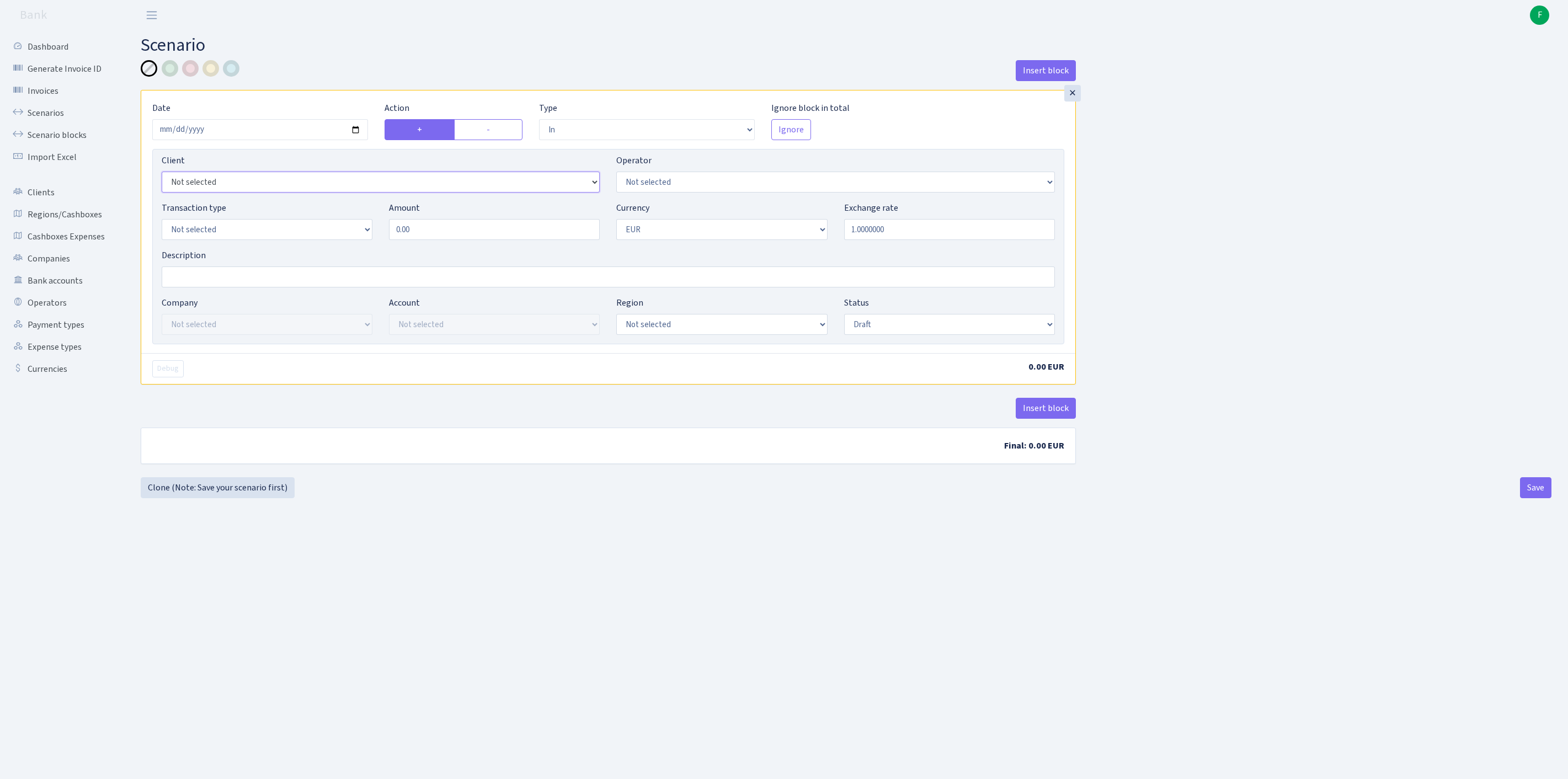
click at [261, 192] on select "Not selected 1 KOC GEMICILIK VE TASIMACILIK 1/BALDERE-SILDEDZE SIGNE 1/SCP NERO…" at bounding box center [381, 182] width 438 height 21
select select "3076"
select select "131"
select select "2"
drag, startPoint x: 451, startPoint y: 253, endPoint x: 239, endPoint y: 239, distance: 212.5
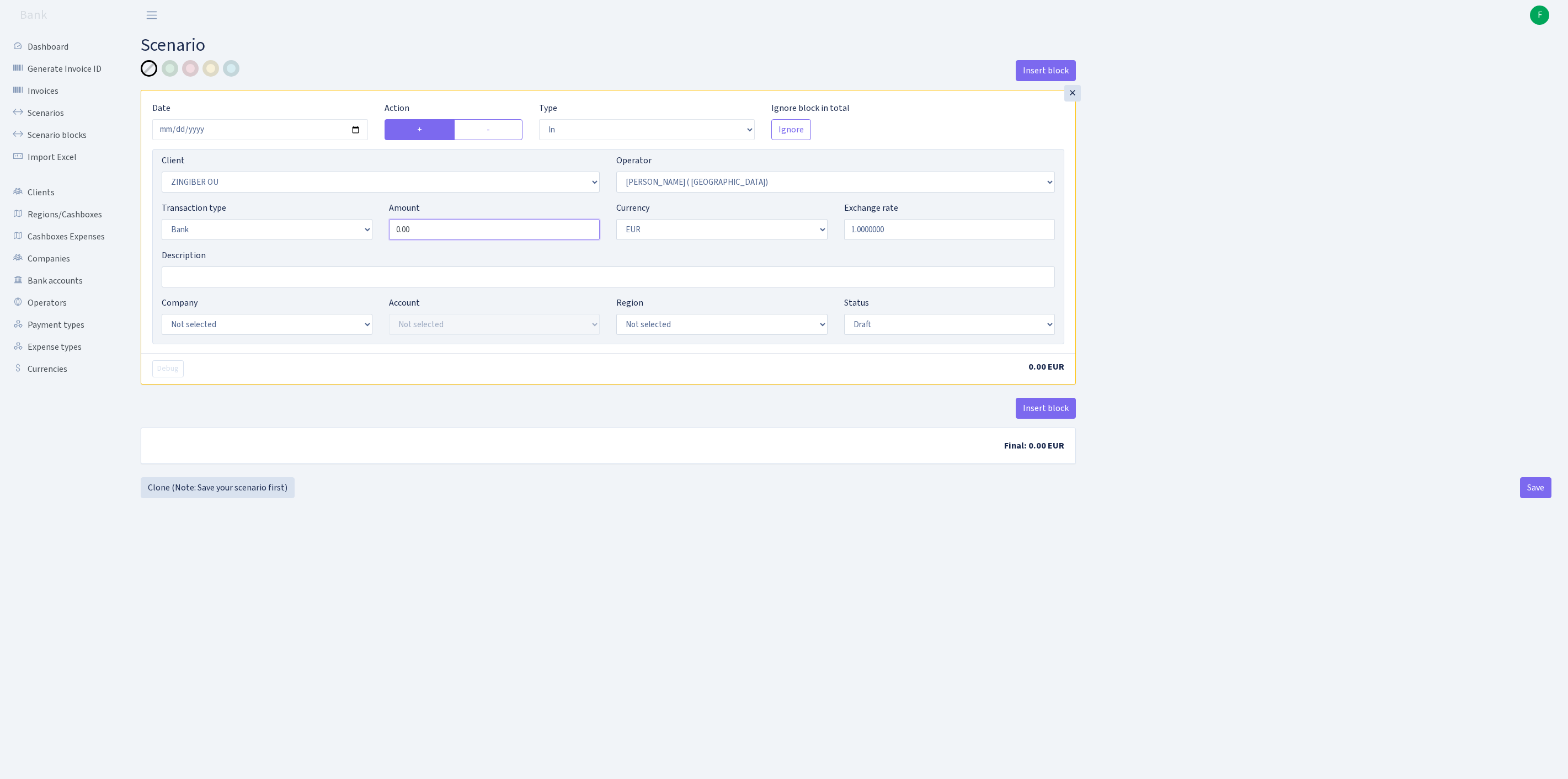
click at [239, 239] on div "Transaction type Not selected 981 ELF FISH crypto GIRT IVO dekl MM-BALTIC eur U…" at bounding box center [608, 225] width 910 height 47
type input "28,800.00"
select select "25"
select select "73"
select select "processed"
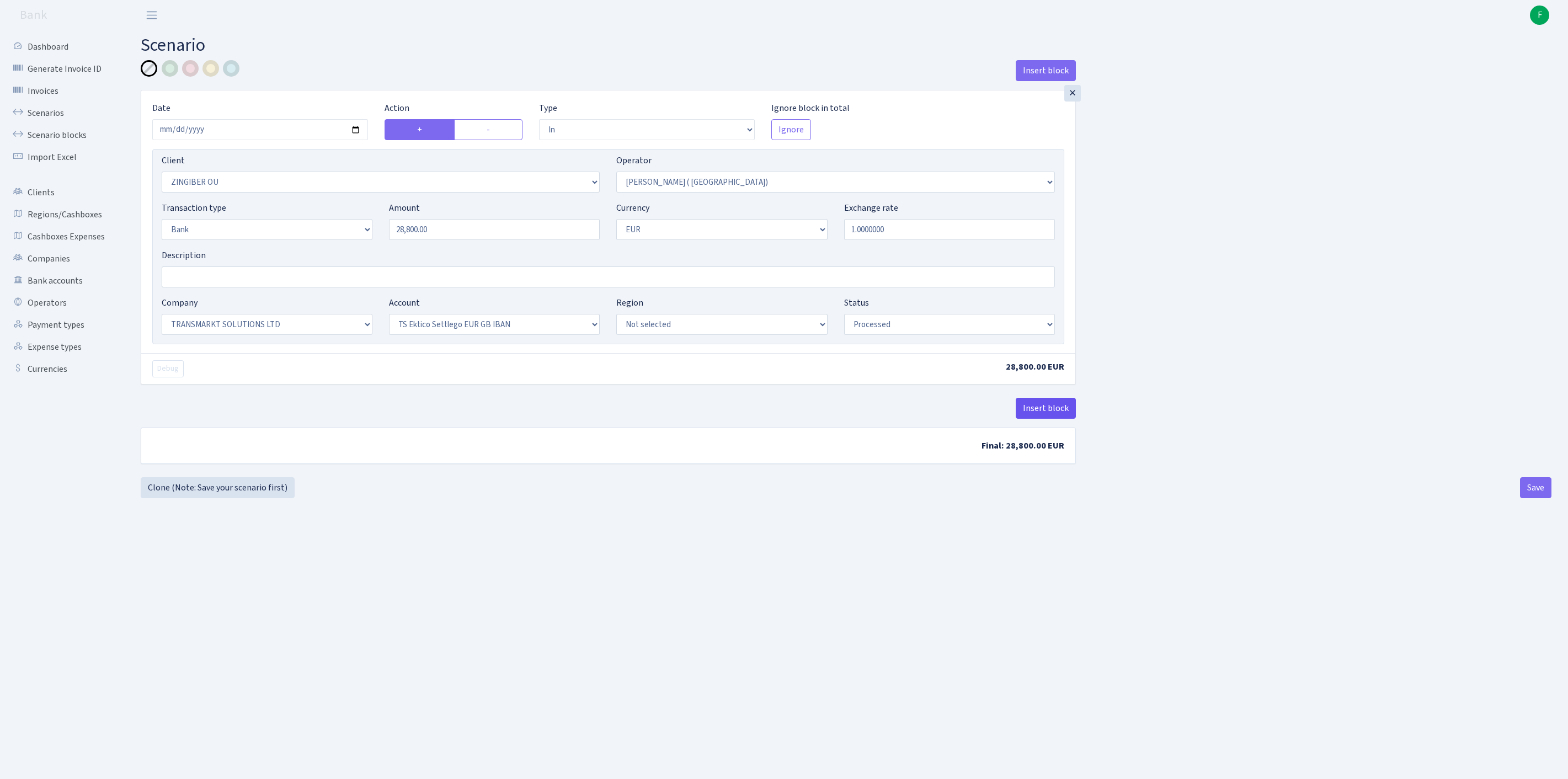
click at [1049, 419] on button "Insert block" at bounding box center [1046, 408] width 60 height 21
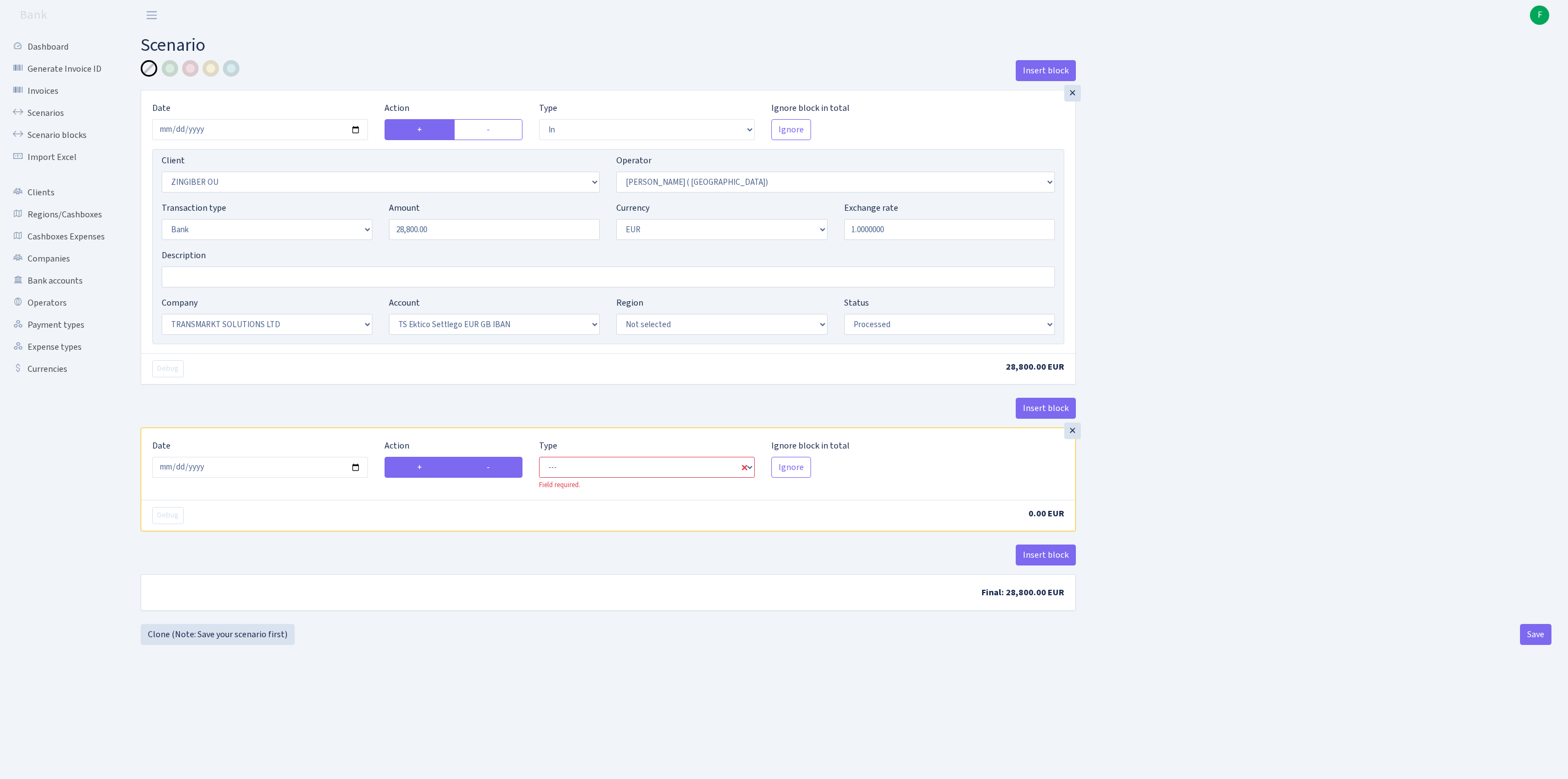
drag, startPoint x: 497, startPoint y: 524, endPoint x: 516, endPoint y: 521, distance: 19.2
click at [498, 478] on label "-" at bounding box center [488, 467] width 68 height 21
click at [494, 468] on input "-" at bounding box center [490, 464] width 7 height 7
radio input "true"
radio input "false"
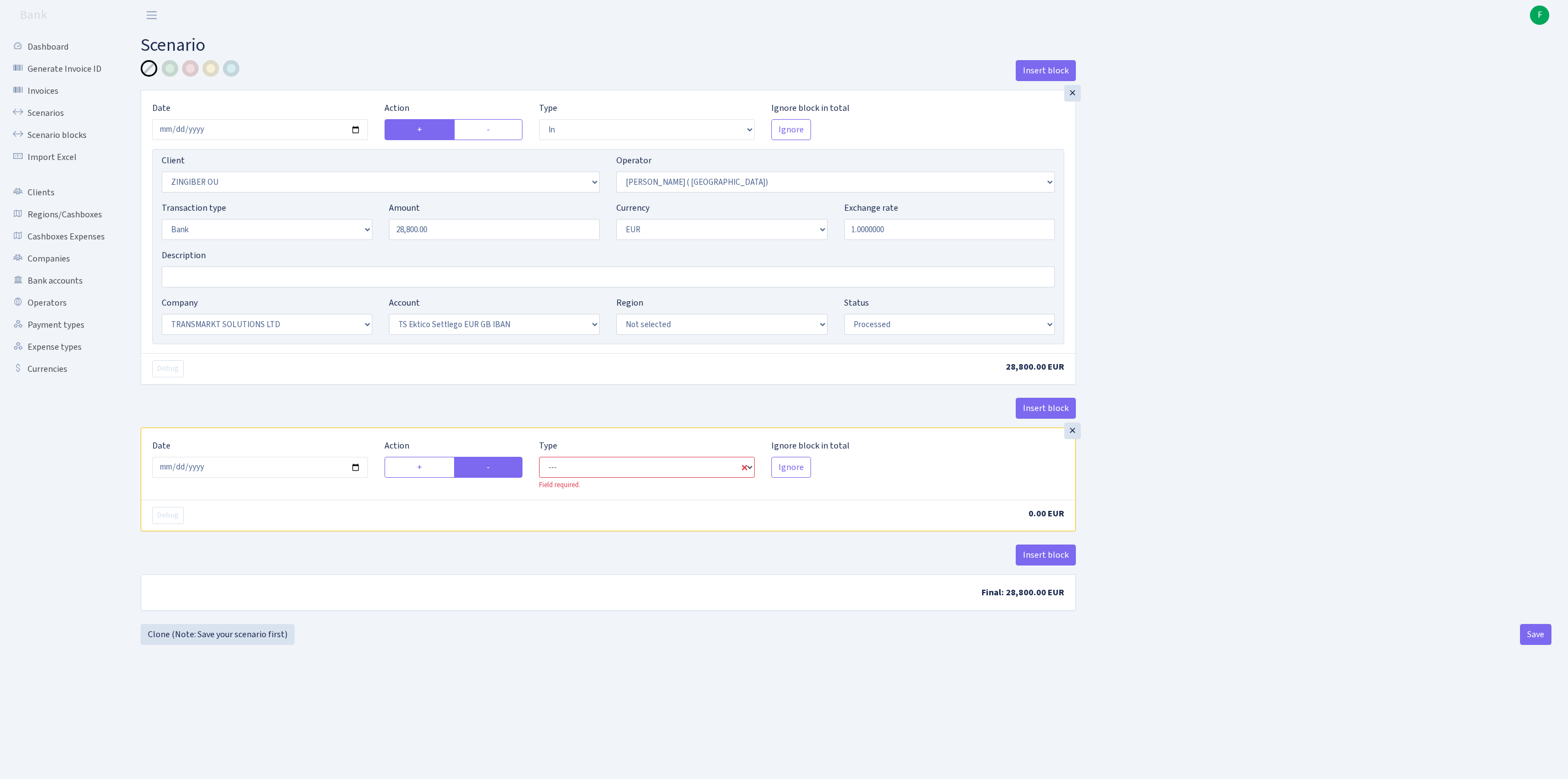
select select "commission"
select select "131"
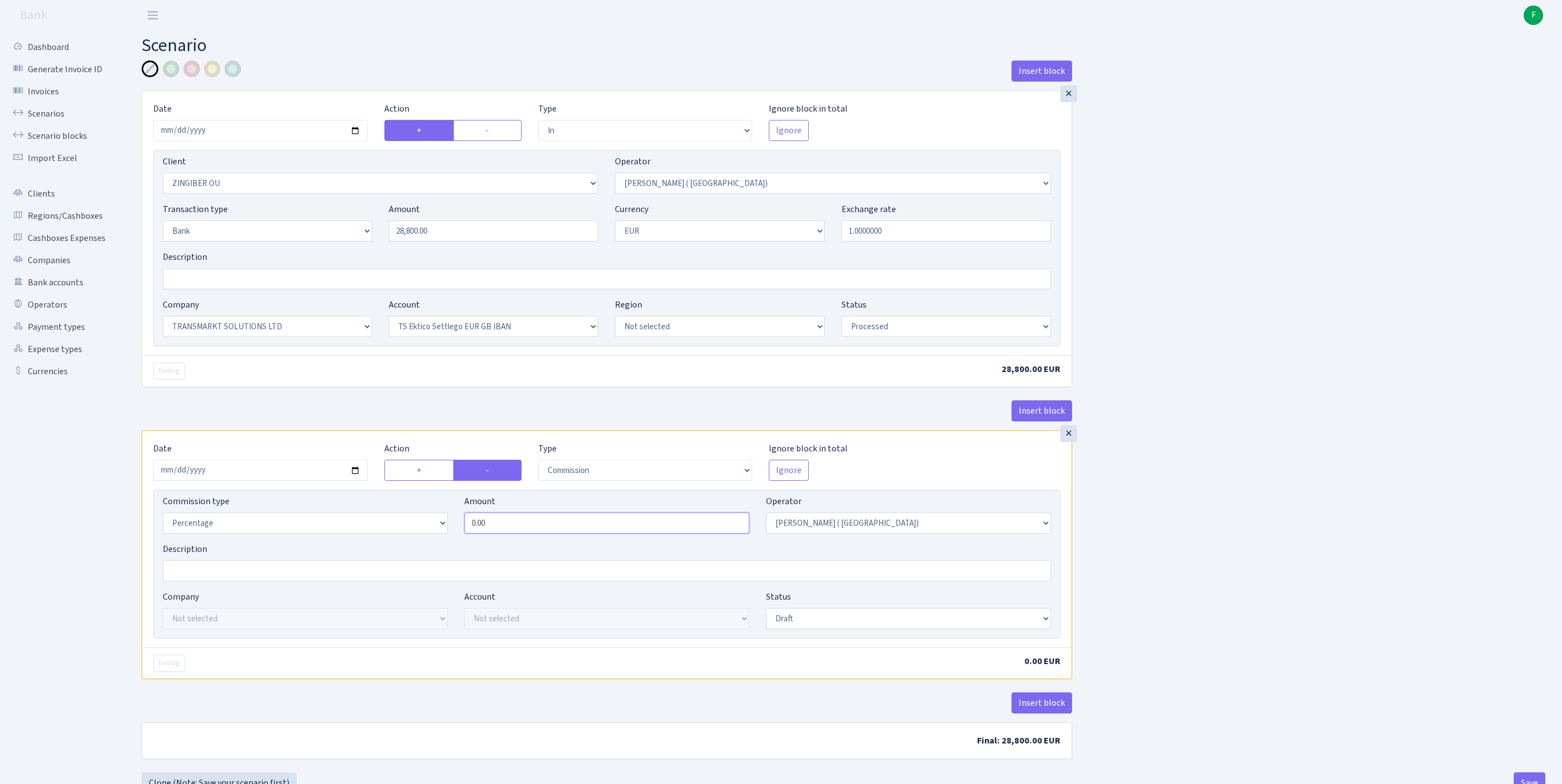
drag, startPoint x: 562, startPoint y: 585, endPoint x: 320, endPoint y: 560, distance: 243.3
click at [321, 543] on div "Commission type Percentage Fixed Bank Amount 0.00 Operator Not selected 981 981…" at bounding box center [607, 519] width 905 height 48
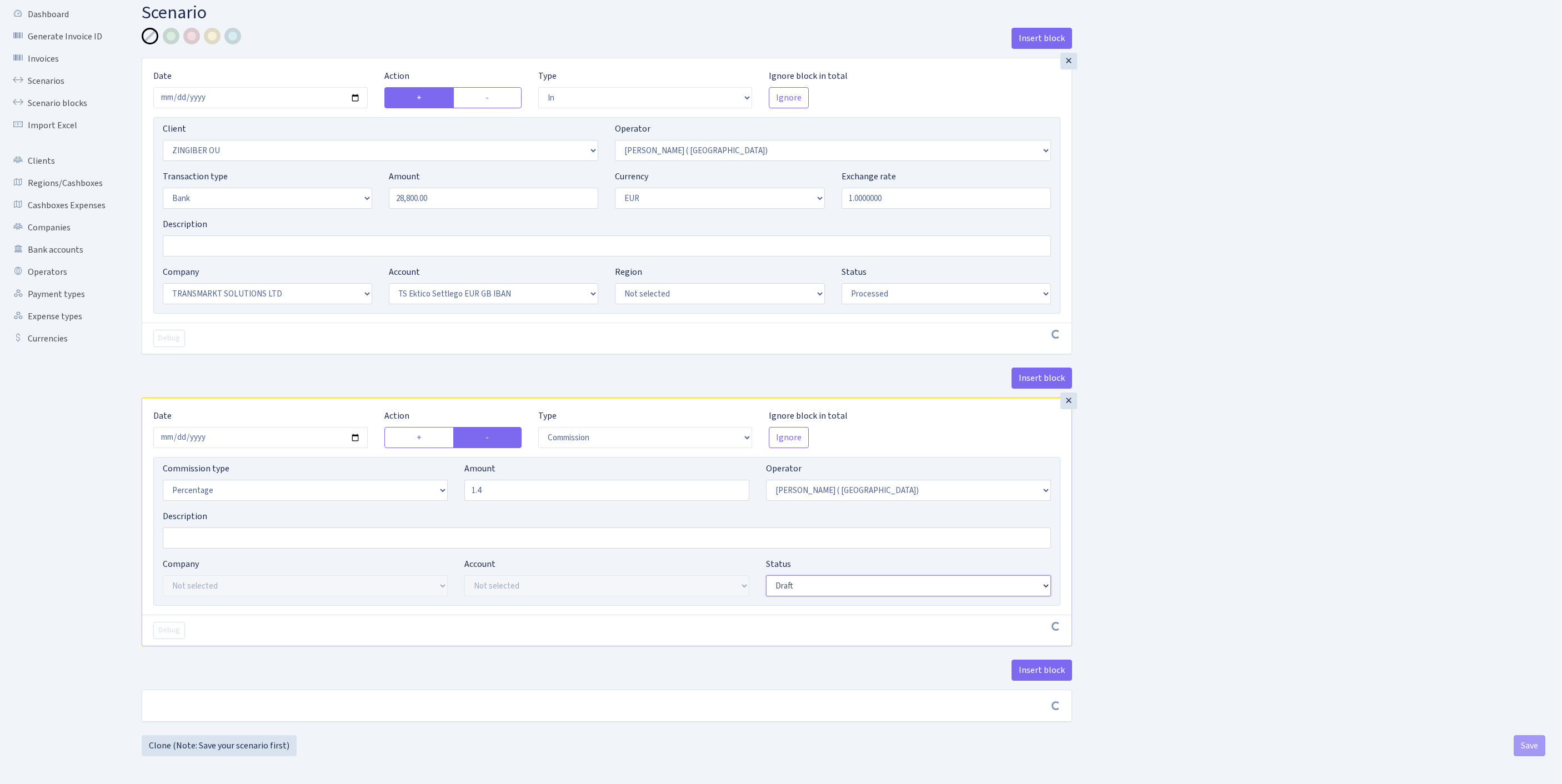
type input "1.40"
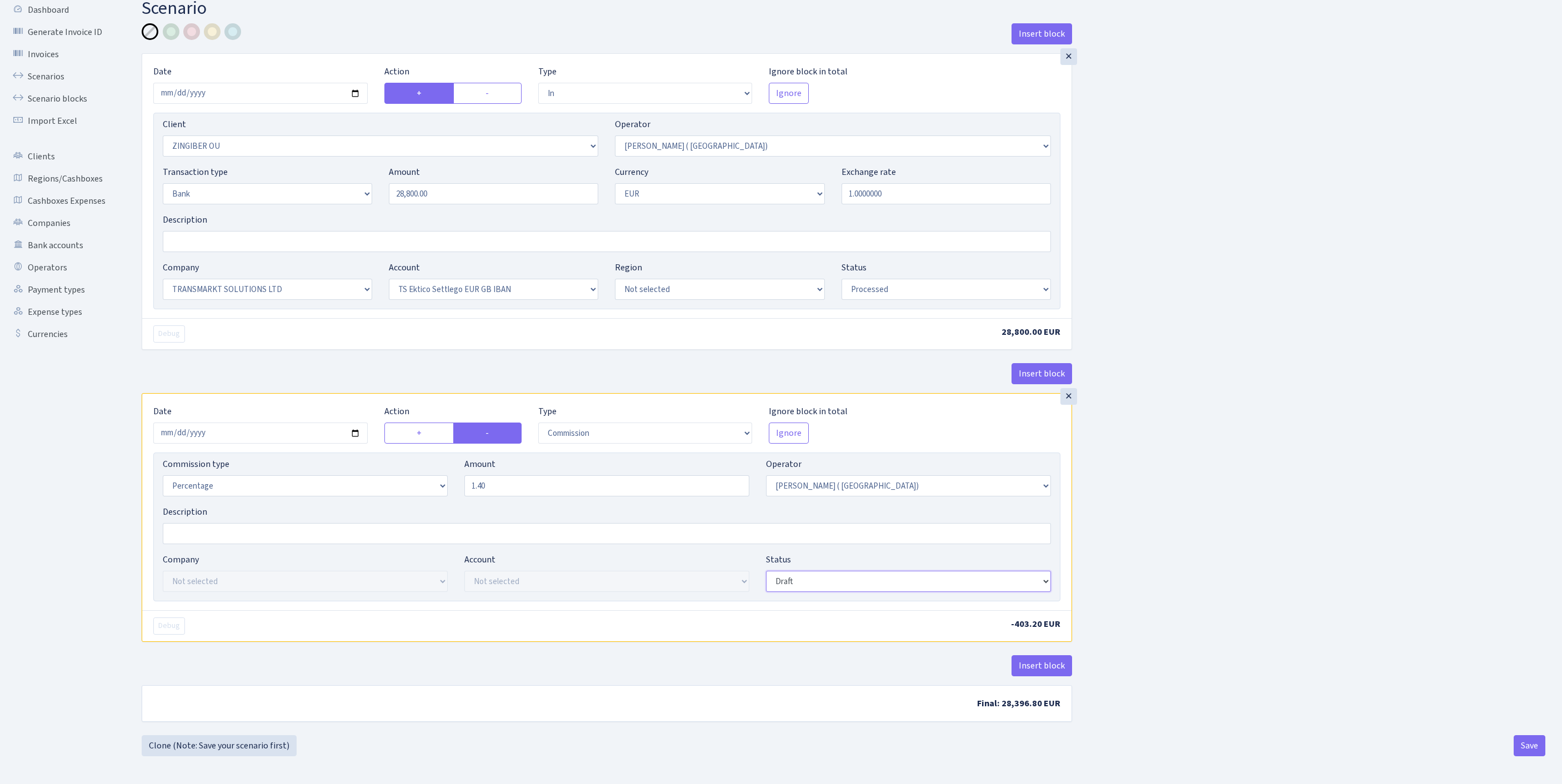
select select "processed"
click at [1040, 655] on button "Insert block" at bounding box center [1042, 666] width 61 height 21
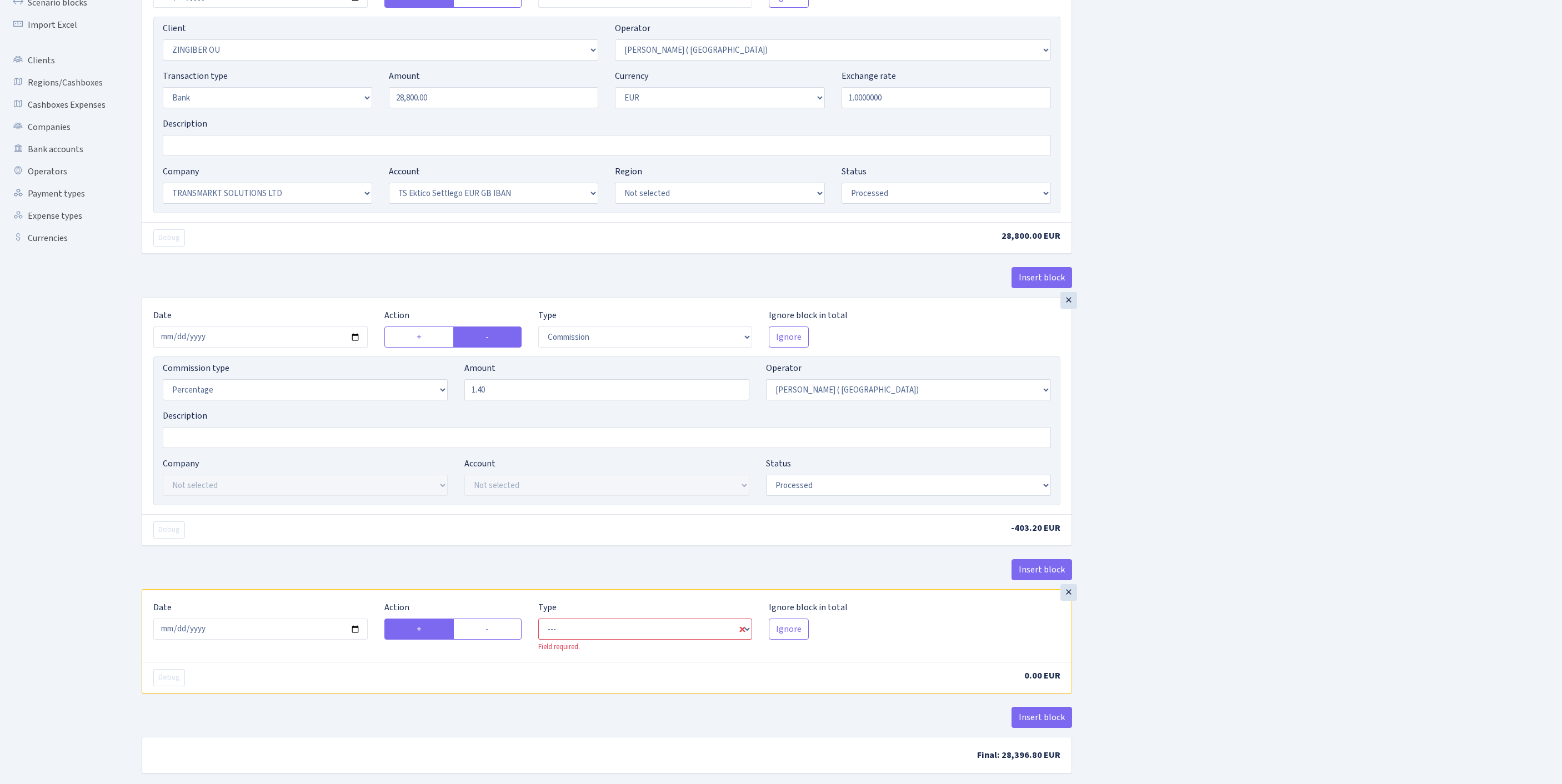
scroll to position [309, 0]
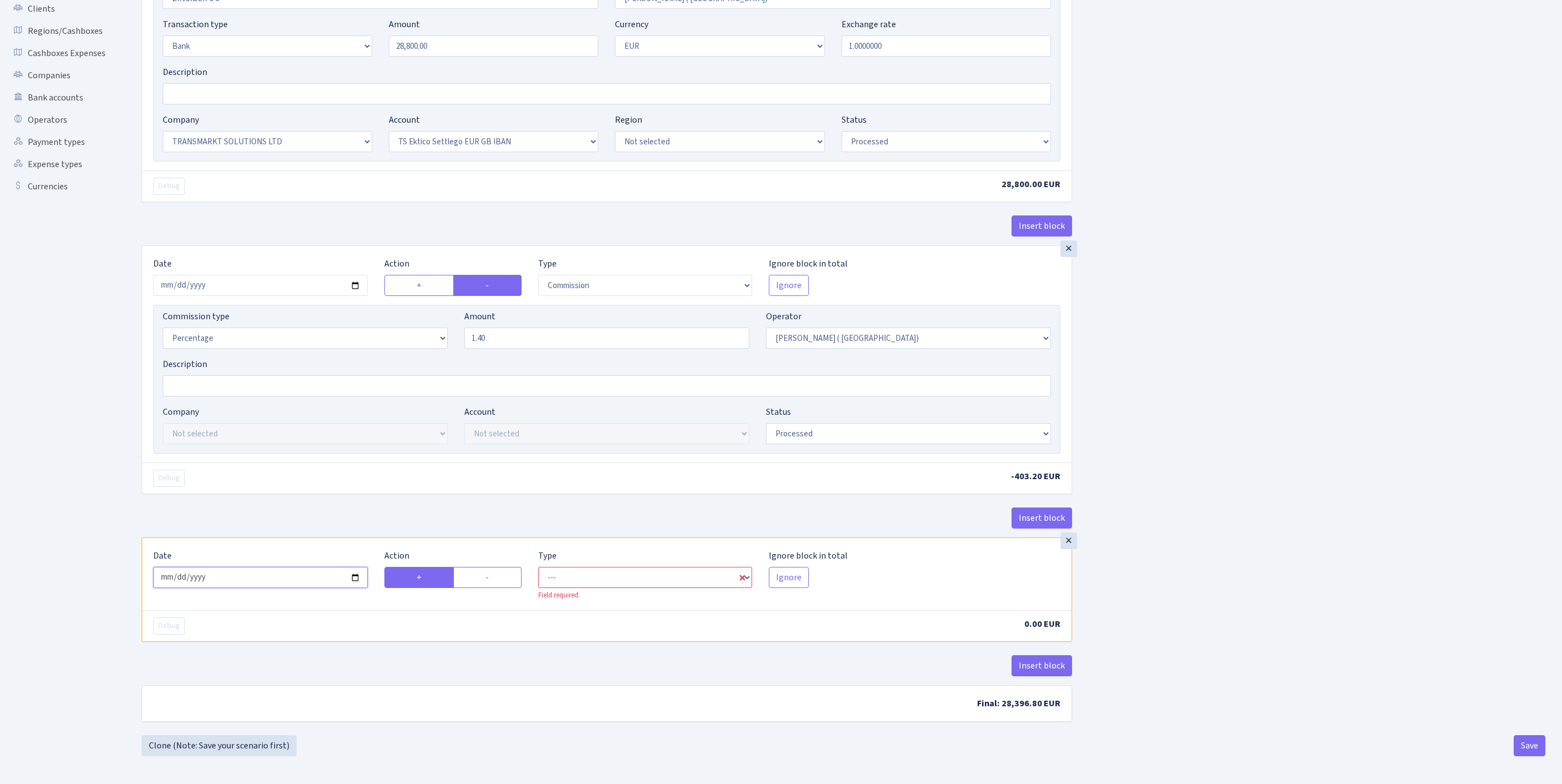
click at [303, 567] on input "[DATE]" at bounding box center [260, 577] width 214 height 21
drag, startPoint x: 493, startPoint y: 549, endPoint x: 578, endPoint y: 554, distance: 85.1
click at [493, 567] on label "-" at bounding box center [487, 577] width 68 height 21
click at [493, 571] on input "-" at bounding box center [489, 575] width 7 height 7
radio input "true"
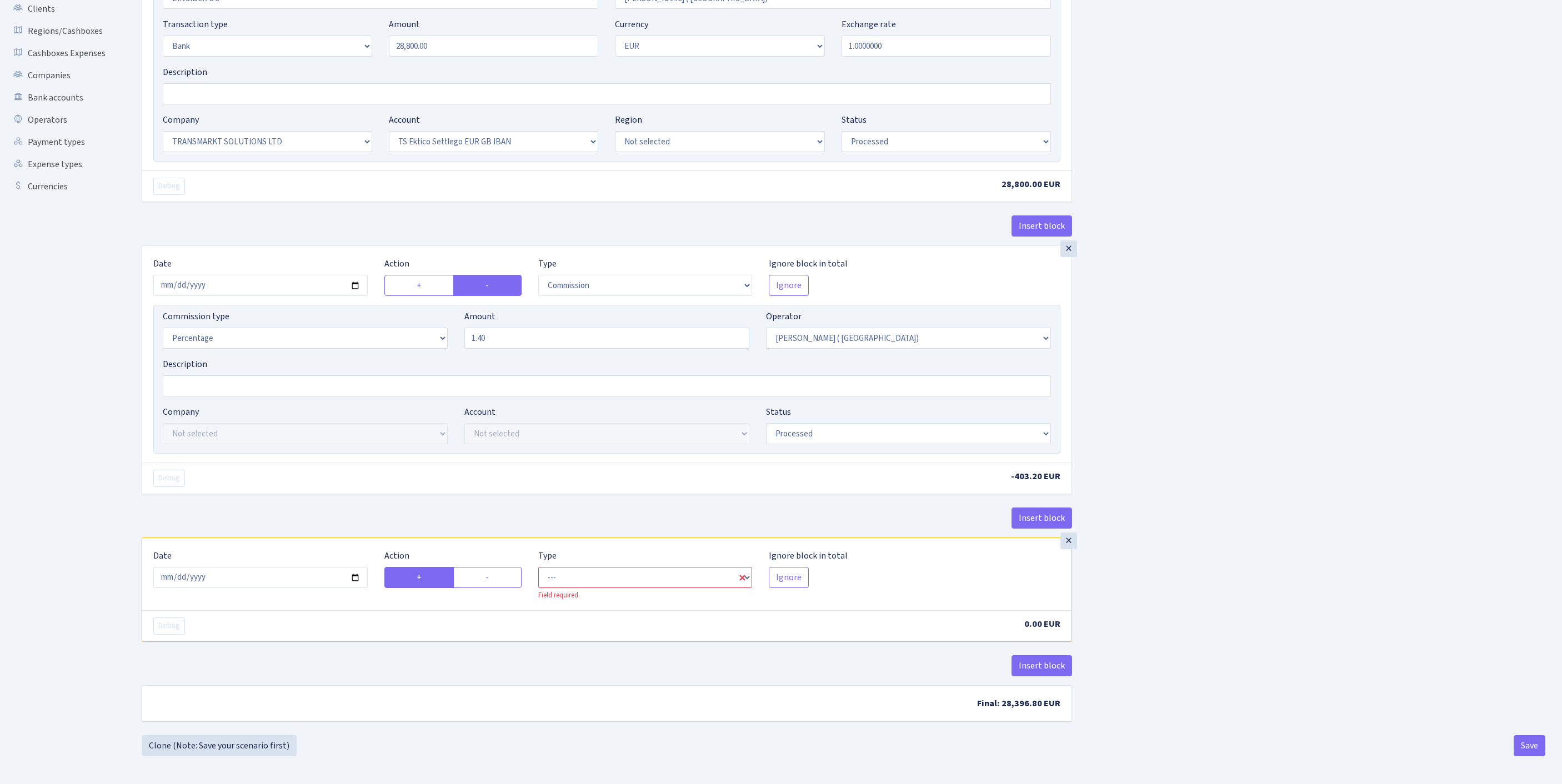
radio input "false"
select select "commission"
select select "131"
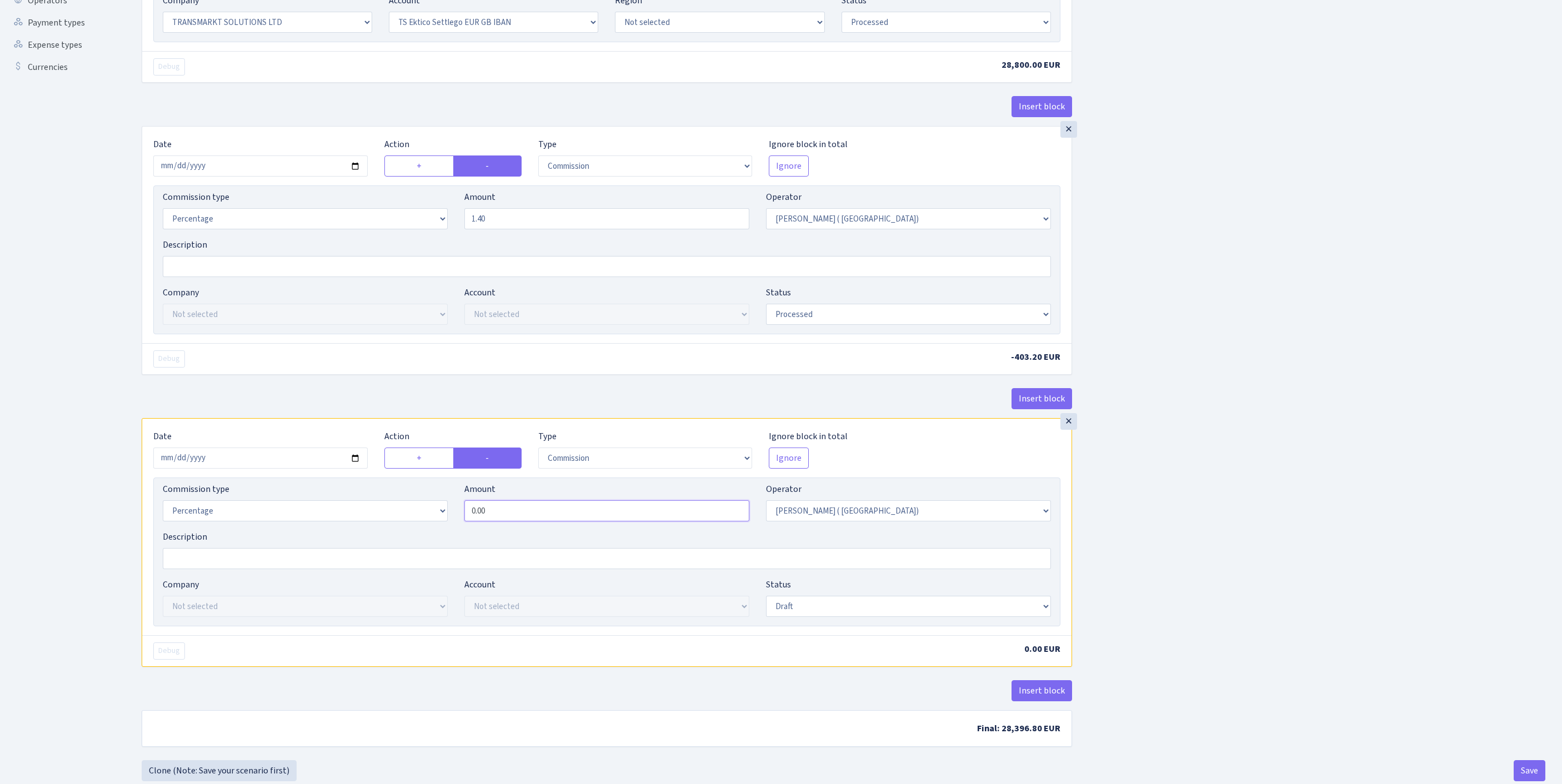
drag, startPoint x: 533, startPoint y: 616, endPoint x: 404, endPoint y: 611, distance: 129.1
click at [404, 530] on div "Commission type Percentage Fixed Bank Amount 0.00 Operator Not selected 981 981…" at bounding box center [607, 507] width 905 height 48
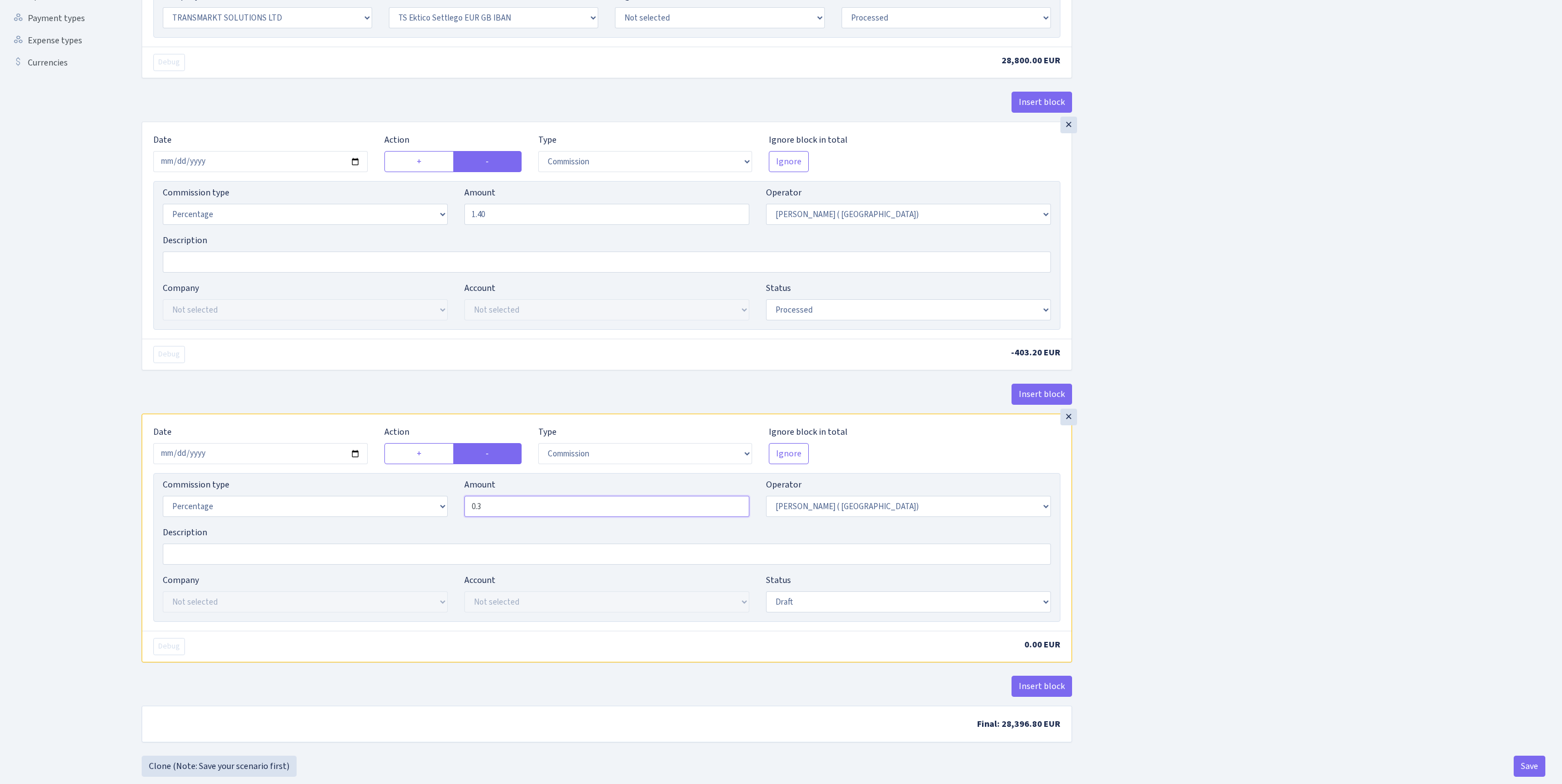
scroll to position [470, 0]
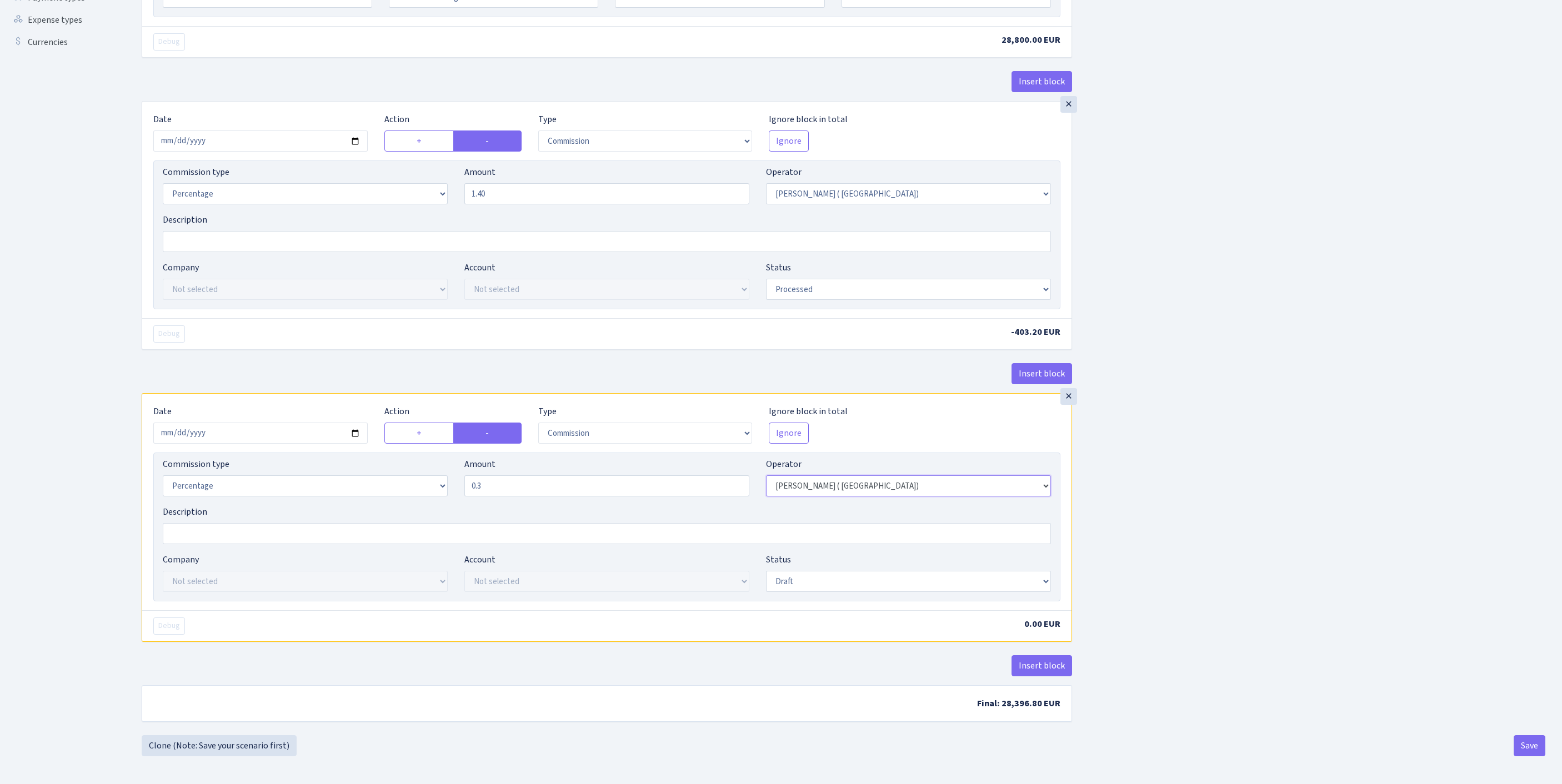
type input "0.30"
select select "1"
select select "25"
select select "73"
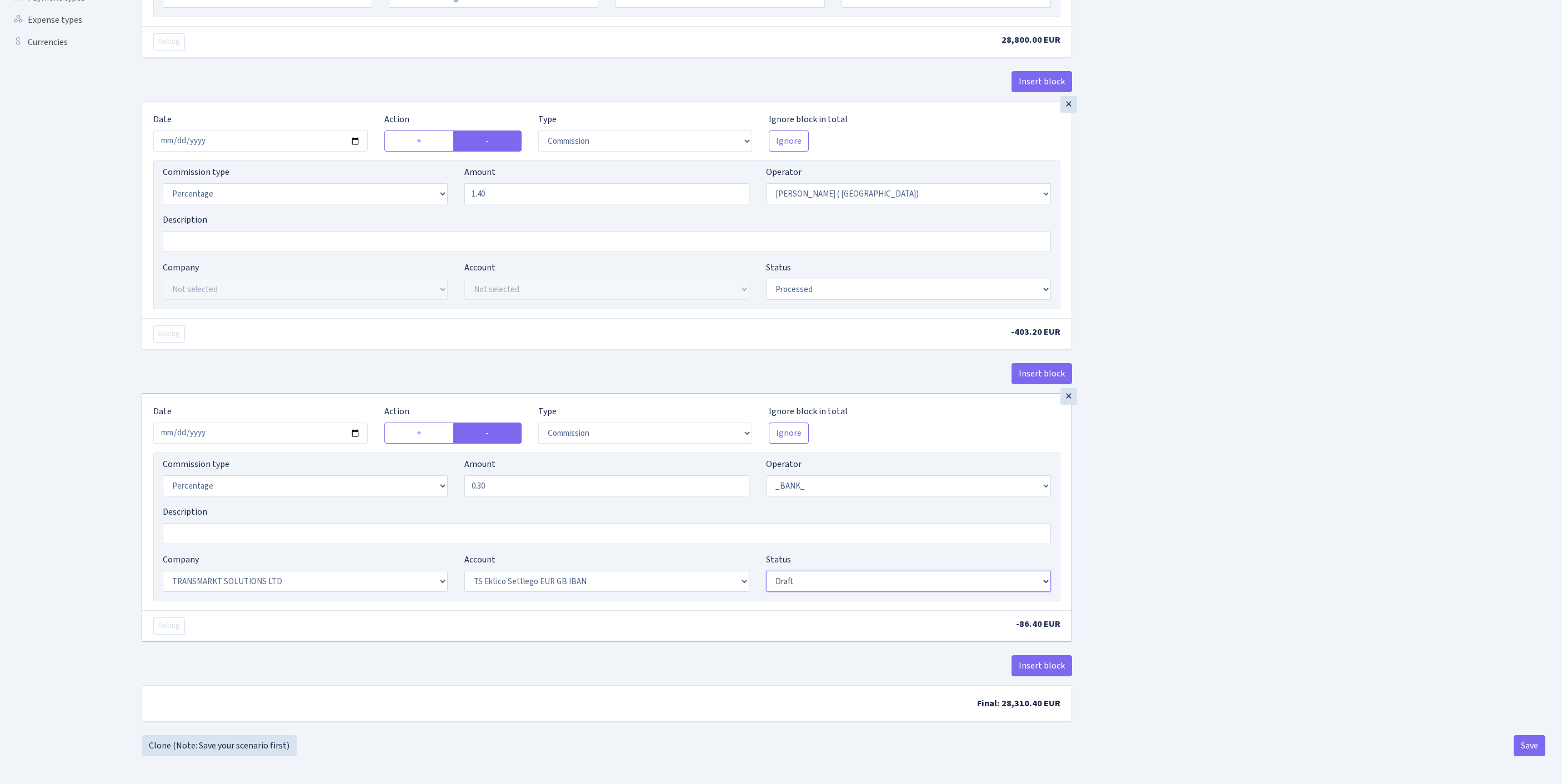
select select "processed"
click at [1528, 754] on button "Save" at bounding box center [1530, 745] width 32 height 21
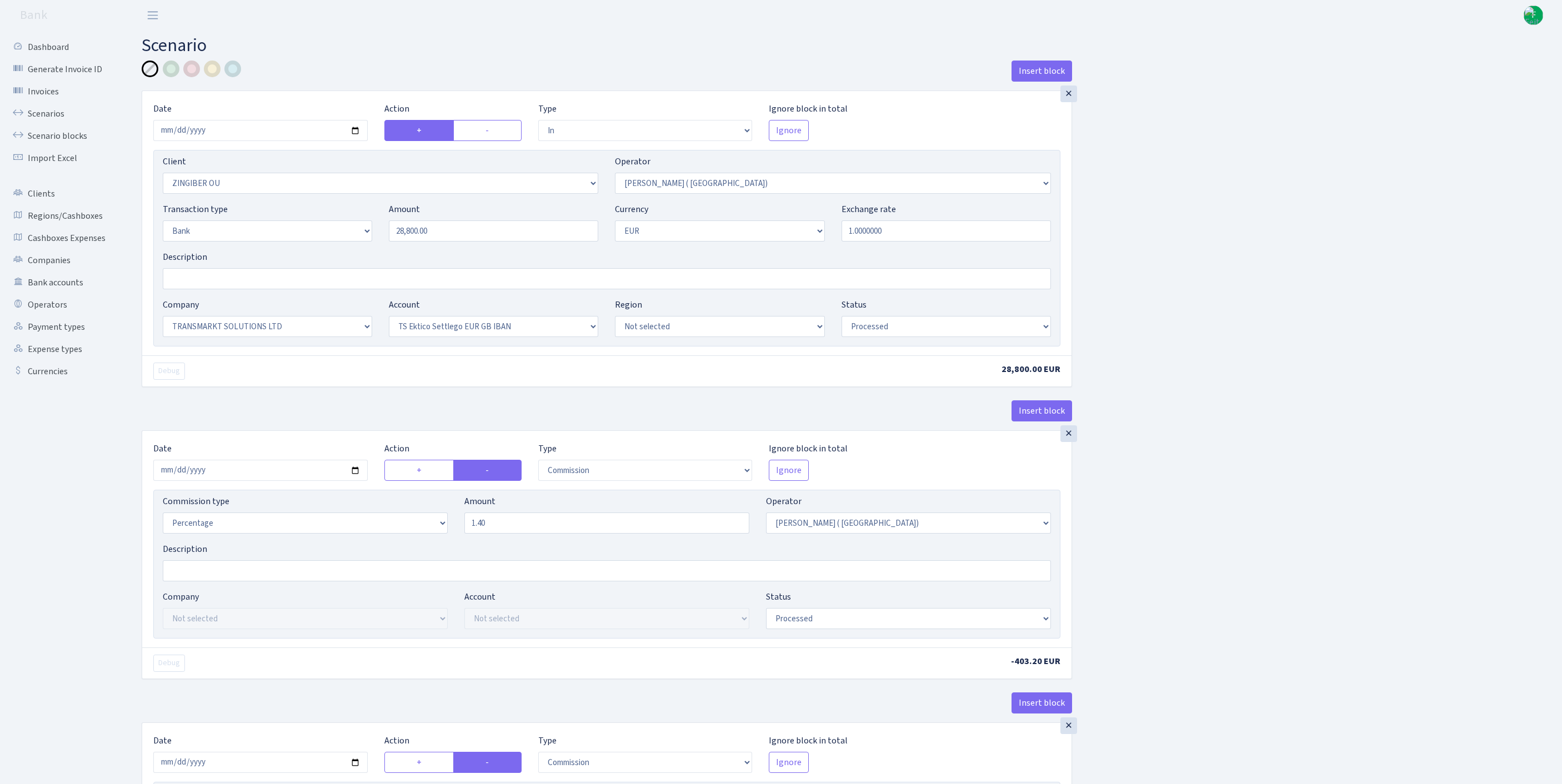
select select "in"
select select "3076"
select select "131"
select select "2"
select select "1"
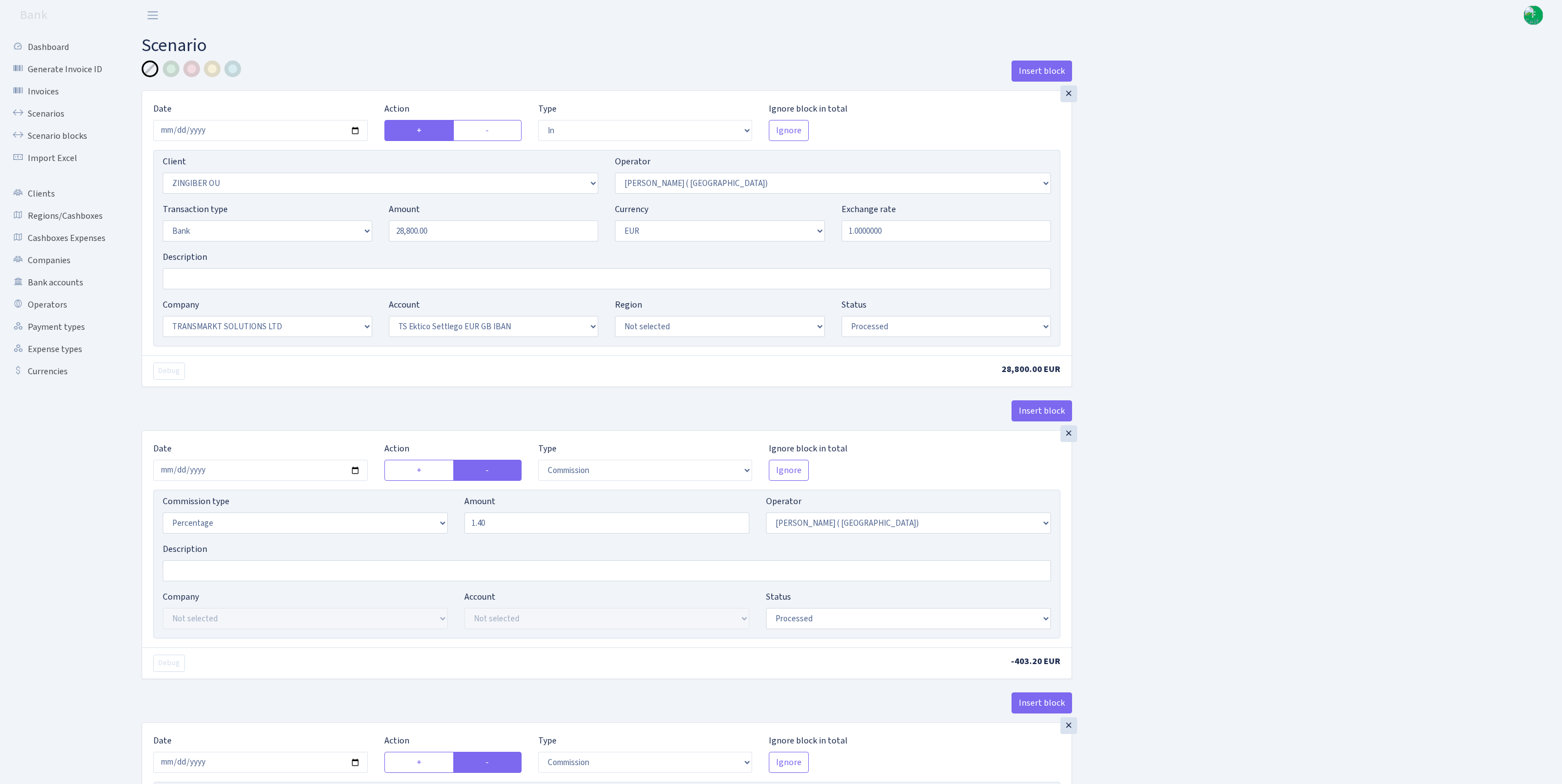
select select "25"
select select "73"
select select "processed"
select select "commission"
select select "131"
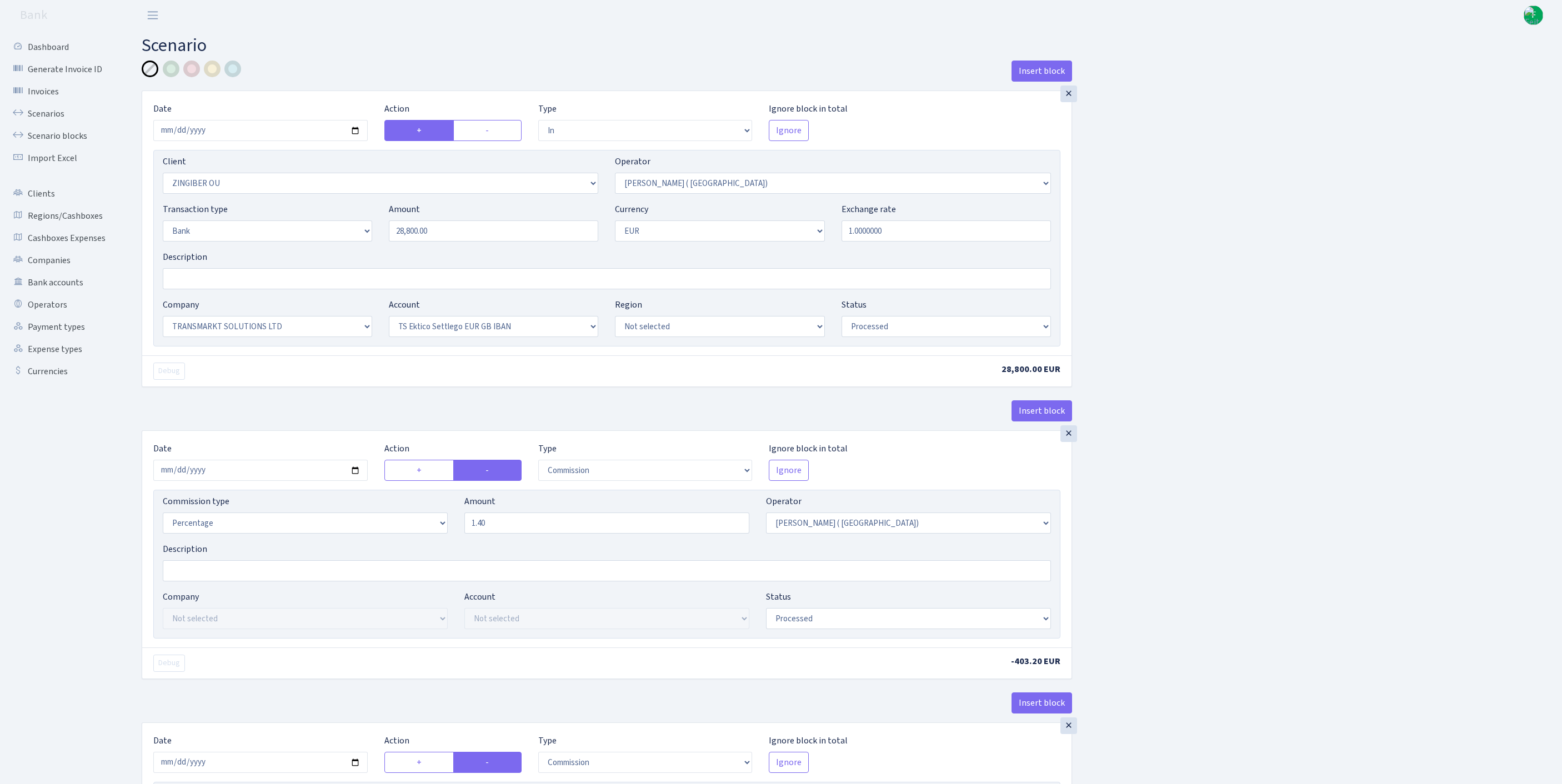
select select "processed"
select select "commission"
select select "1"
select select "25"
select select "73"
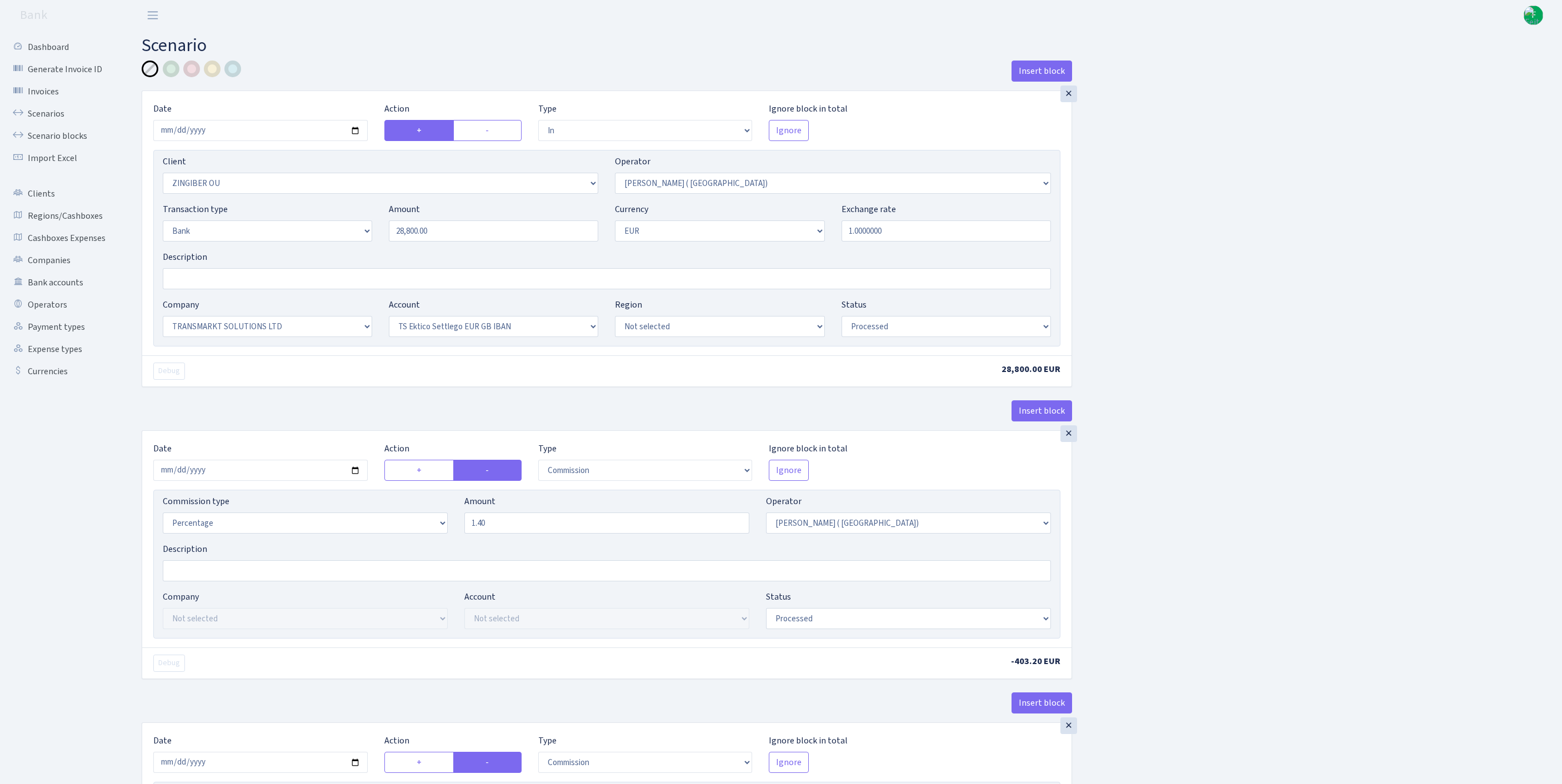
select select "processed"
click at [48, 123] on link "Scenarios" at bounding box center [61, 114] width 111 height 22
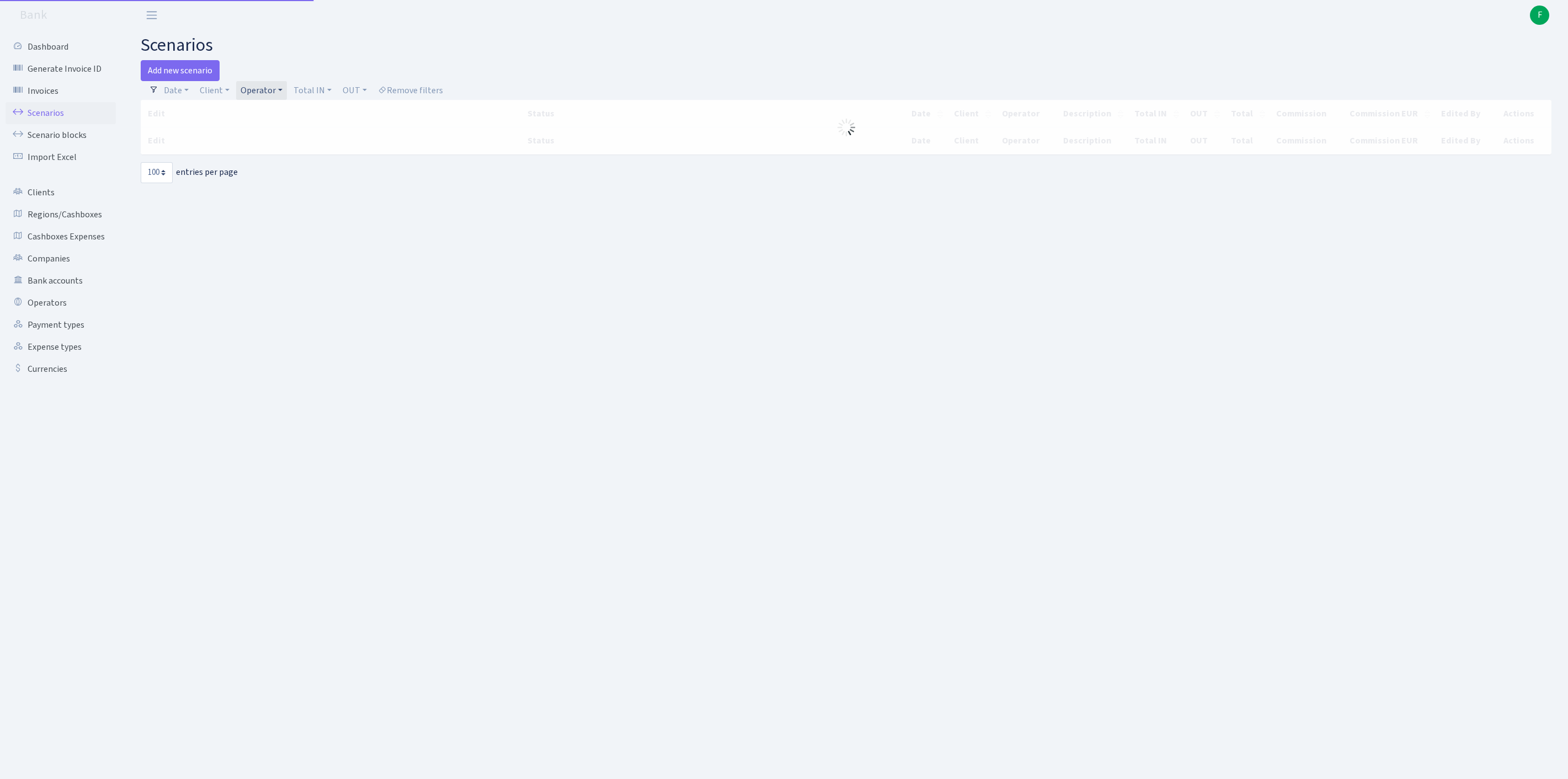
select select "100"
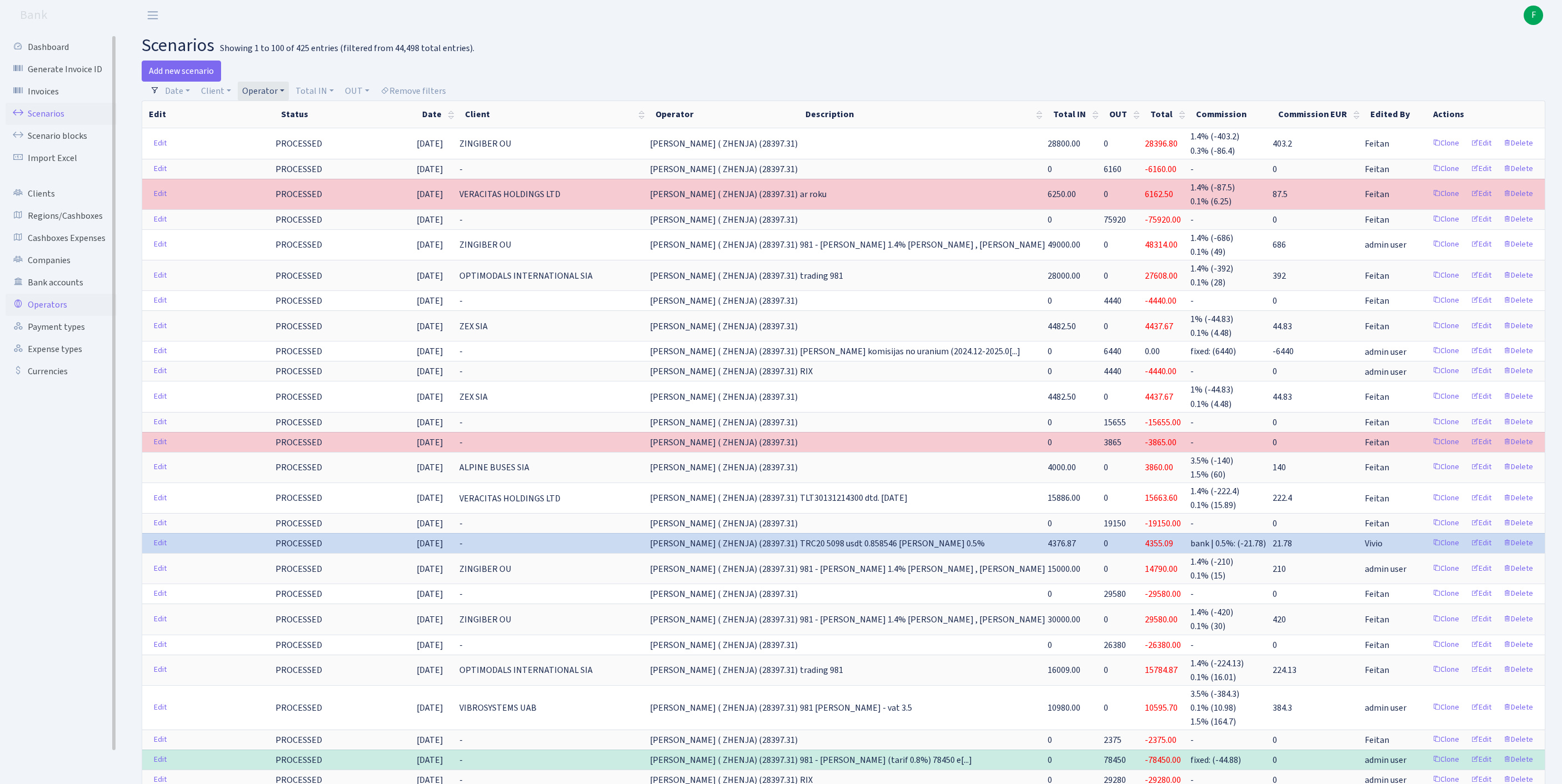
click at [56, 316] on link "Operators" at bounding box center [61, 304] width 111 height 22
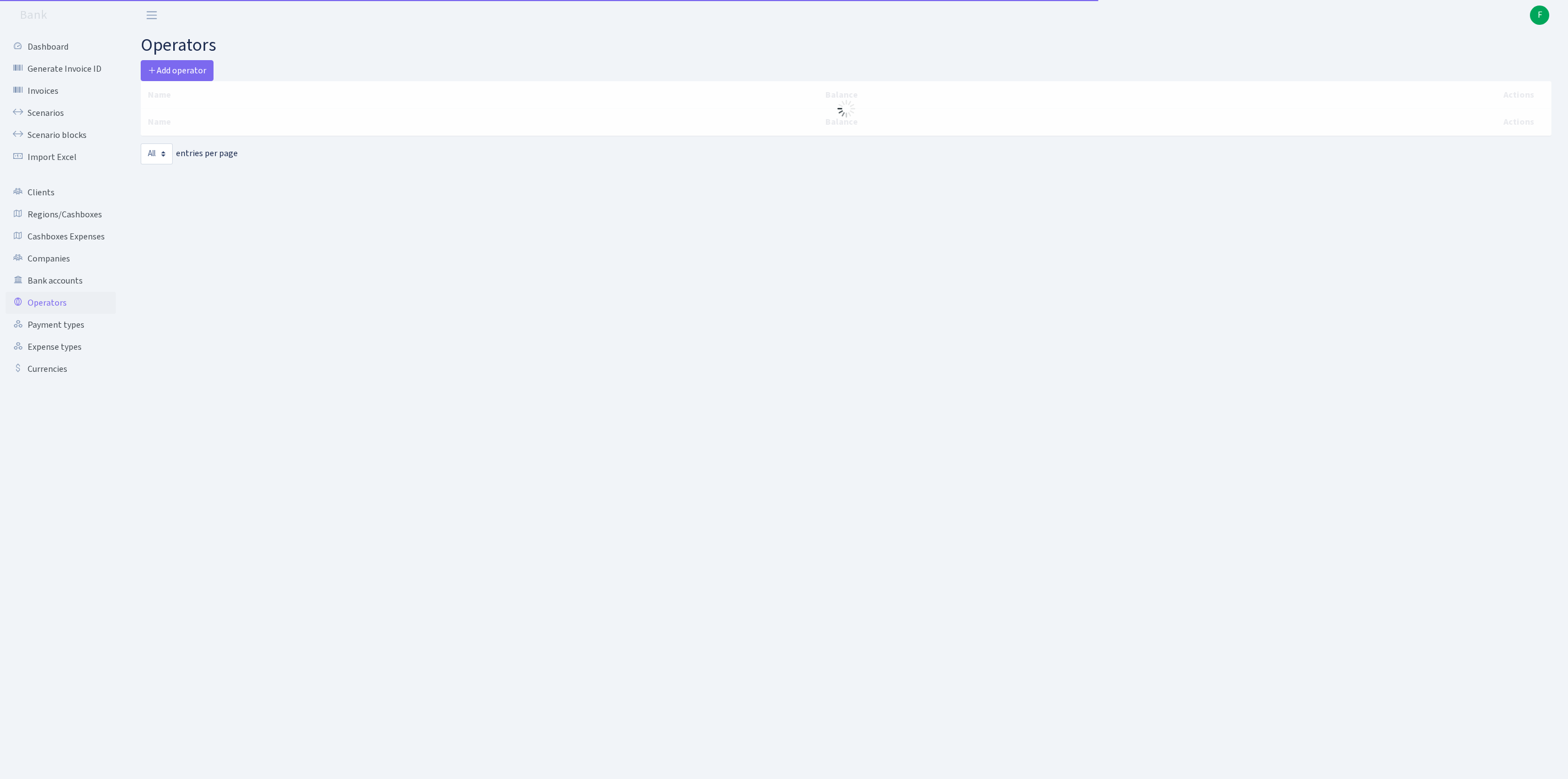
select select "-1"
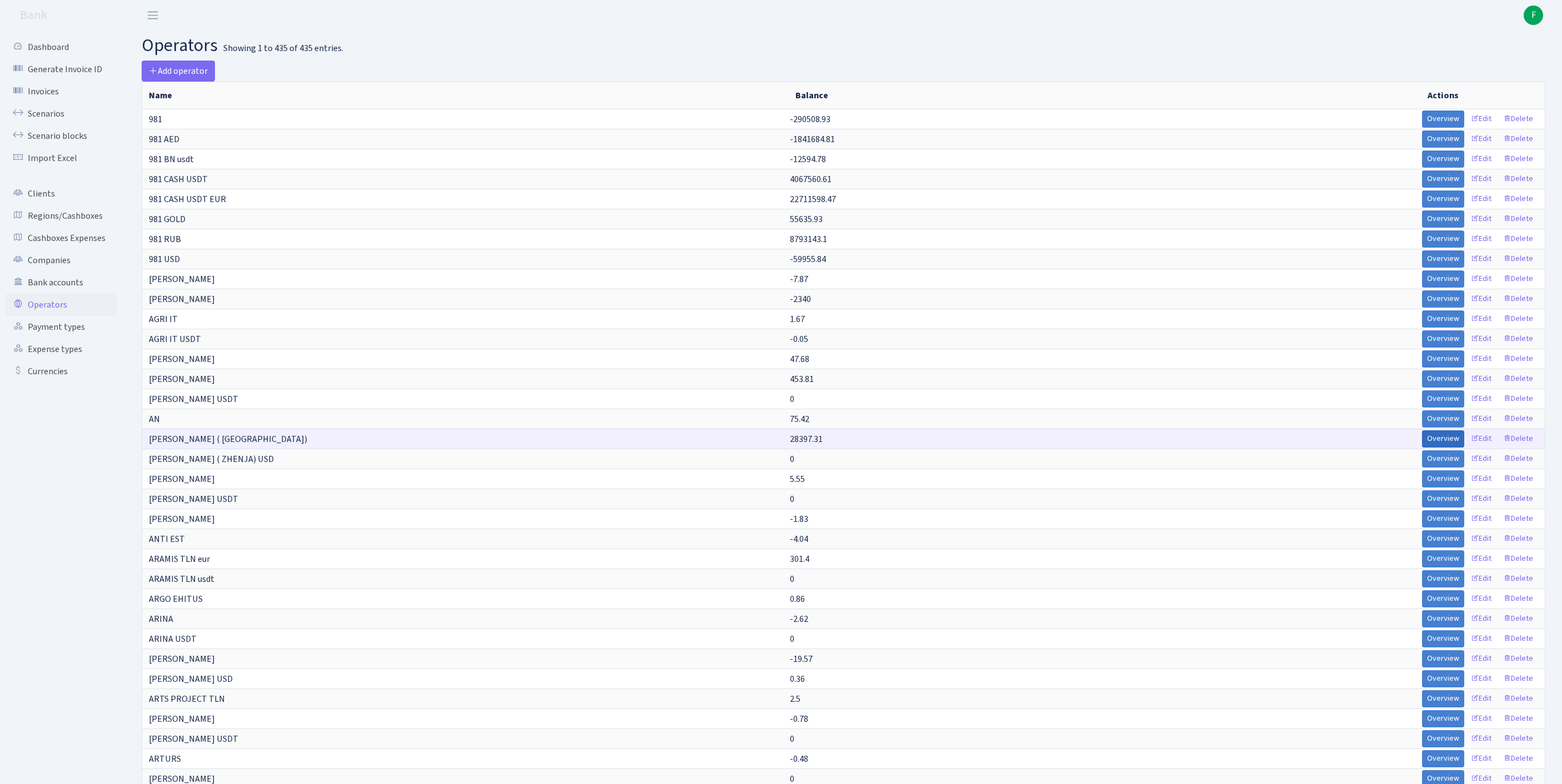
click at [1422, 448] on link "Overview" at bounding box center [1443, 439] width 42 height 17
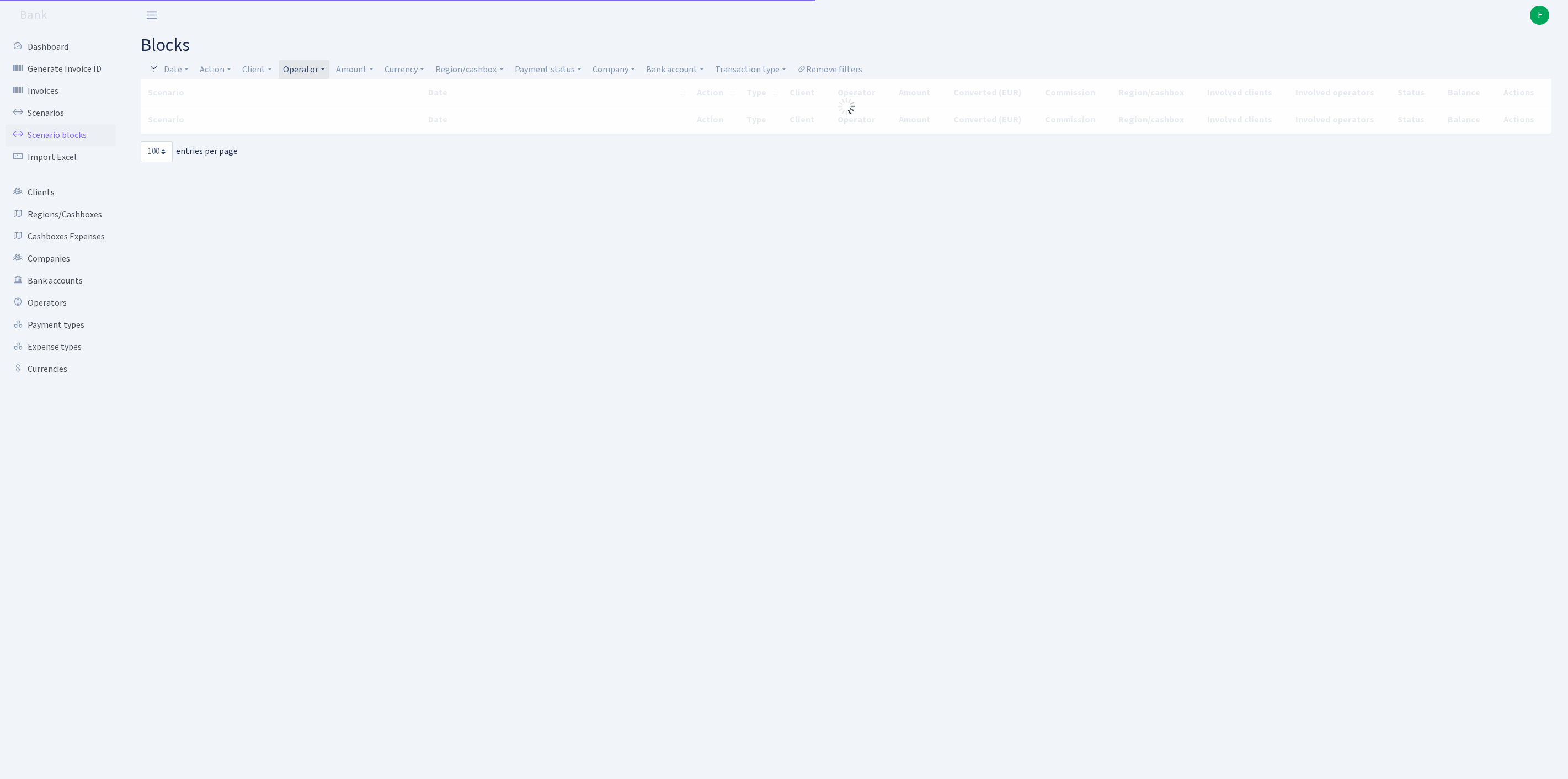
select select "100"
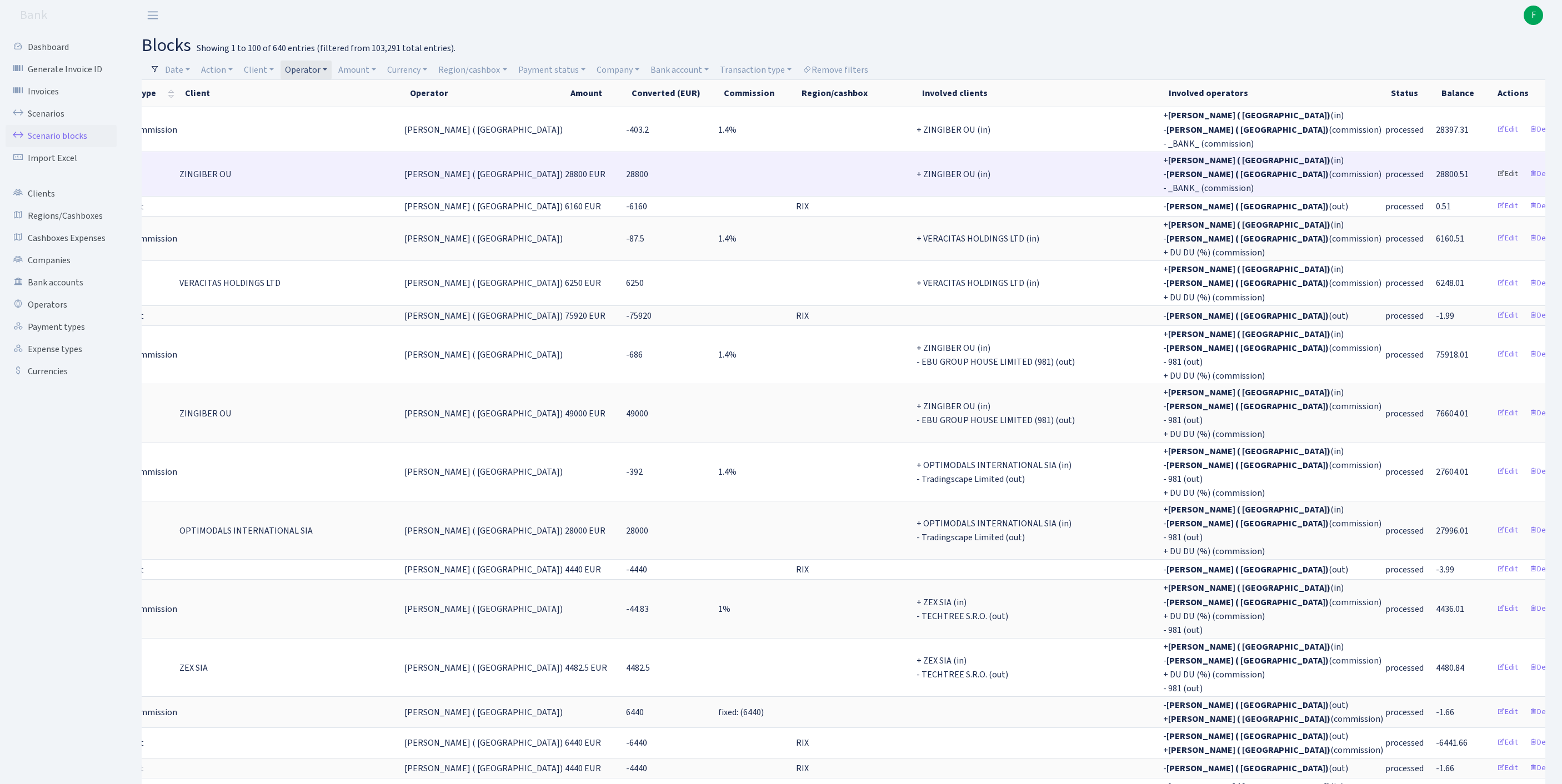
click at [1492, 183] on link "Edit" at bounding box center [1507, 174] width 31 height 17
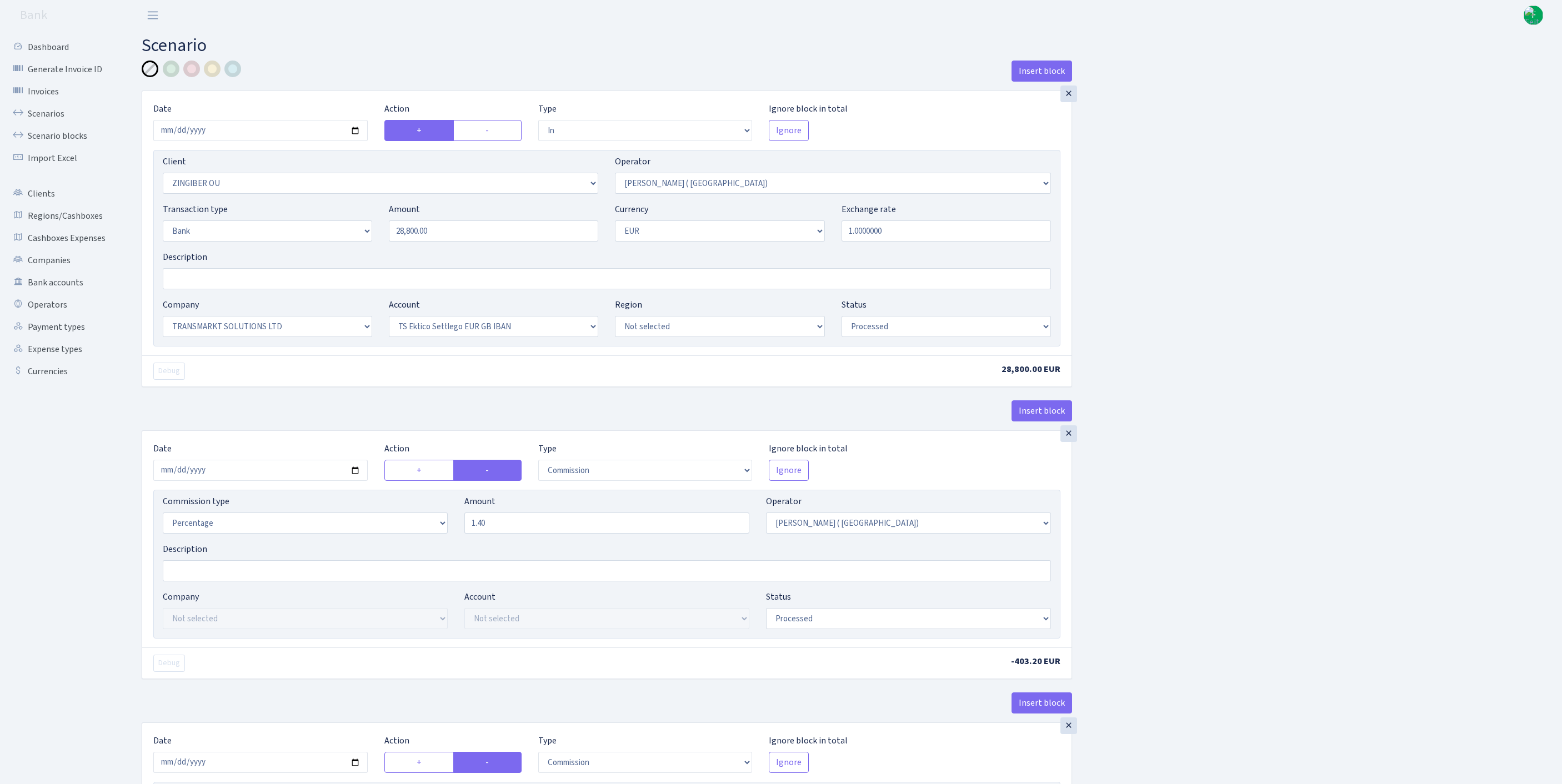
select select "in"
select select "3076"
select select "131"
select select "2"
select select "1"
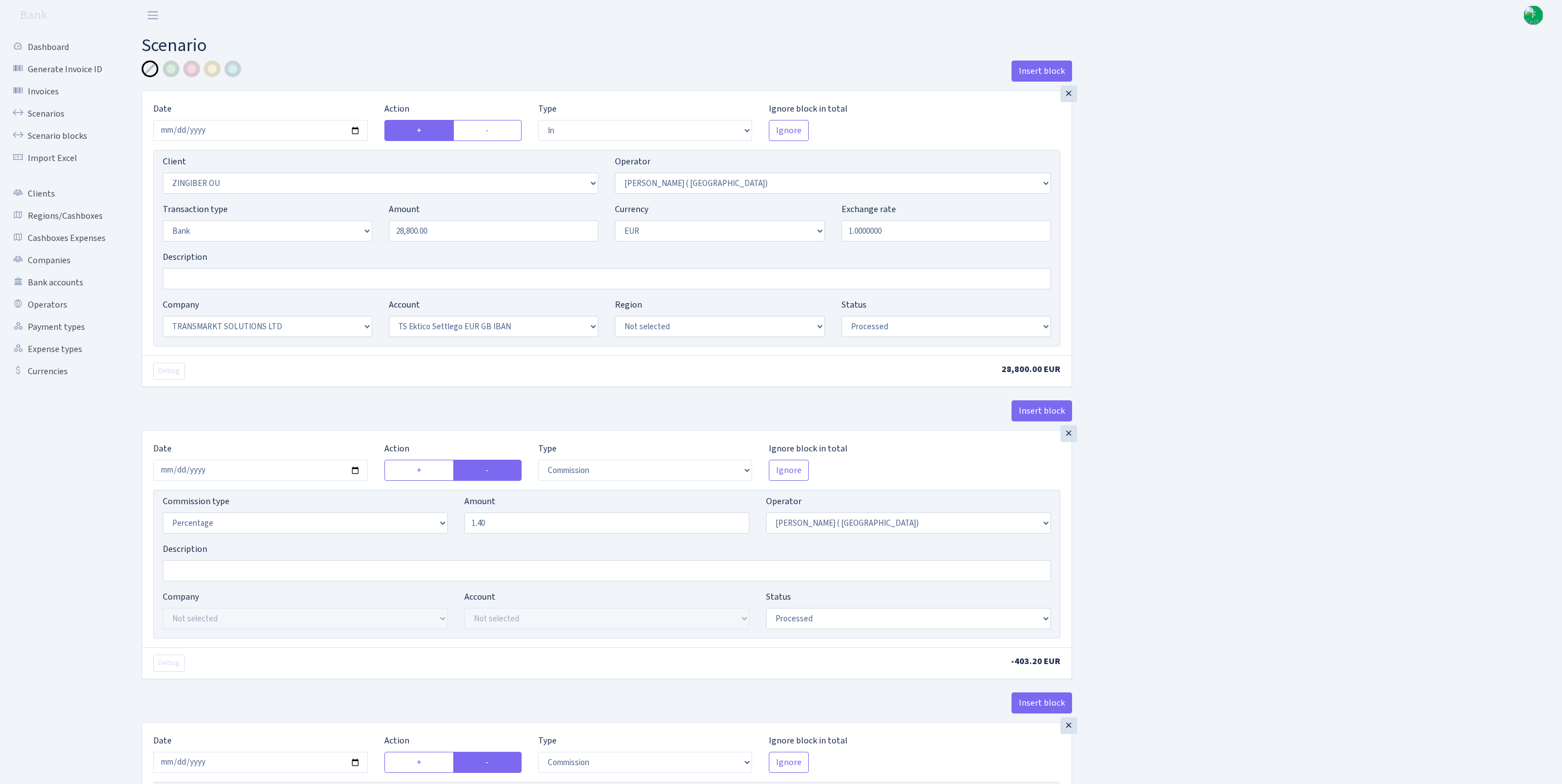
select select "25"
select select "73"
select select "processed"
select select "commission"
select select "131"
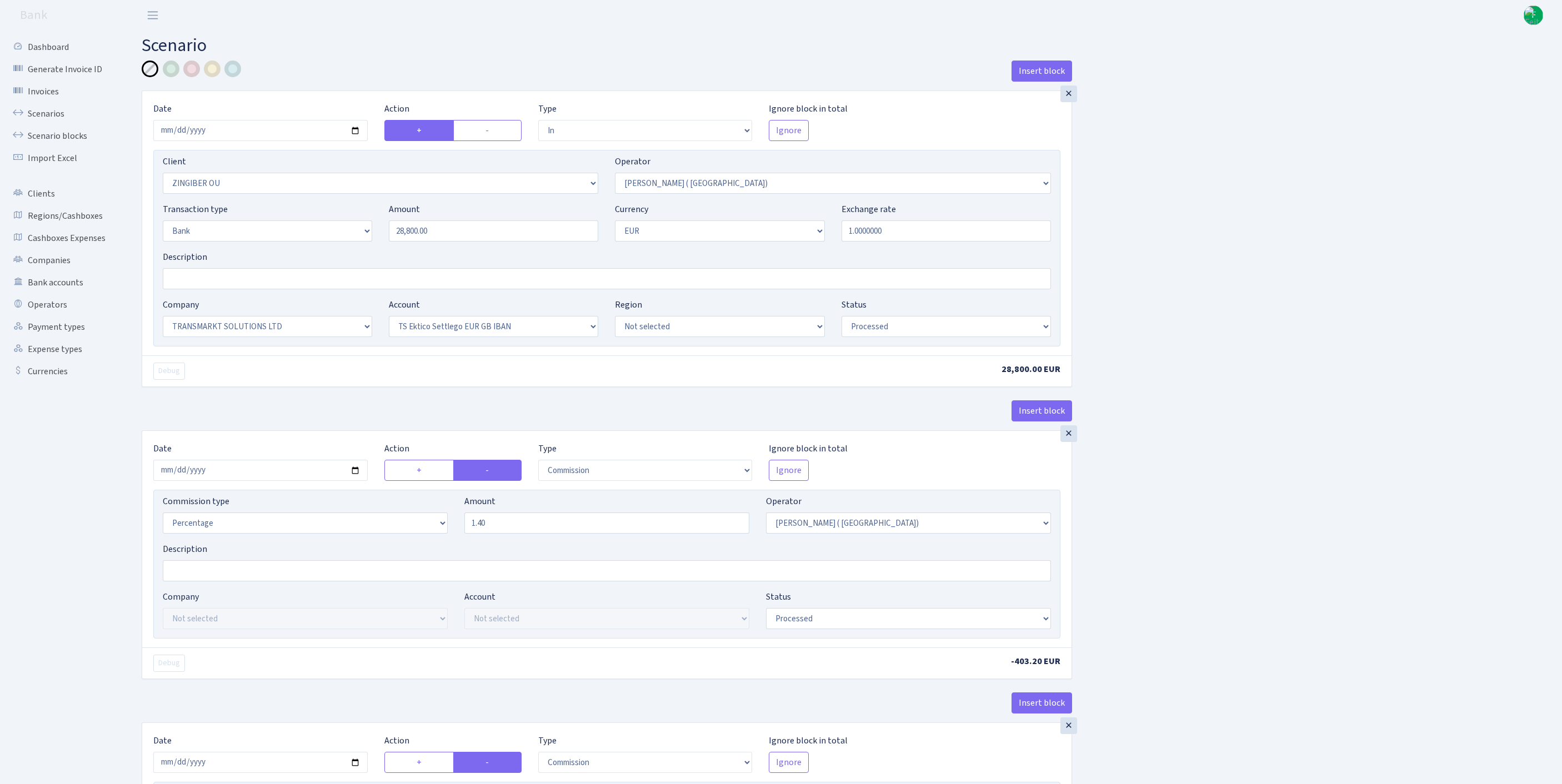
select select "processed"
select select "commission"
select select "1"
select select "25"
select select "73"
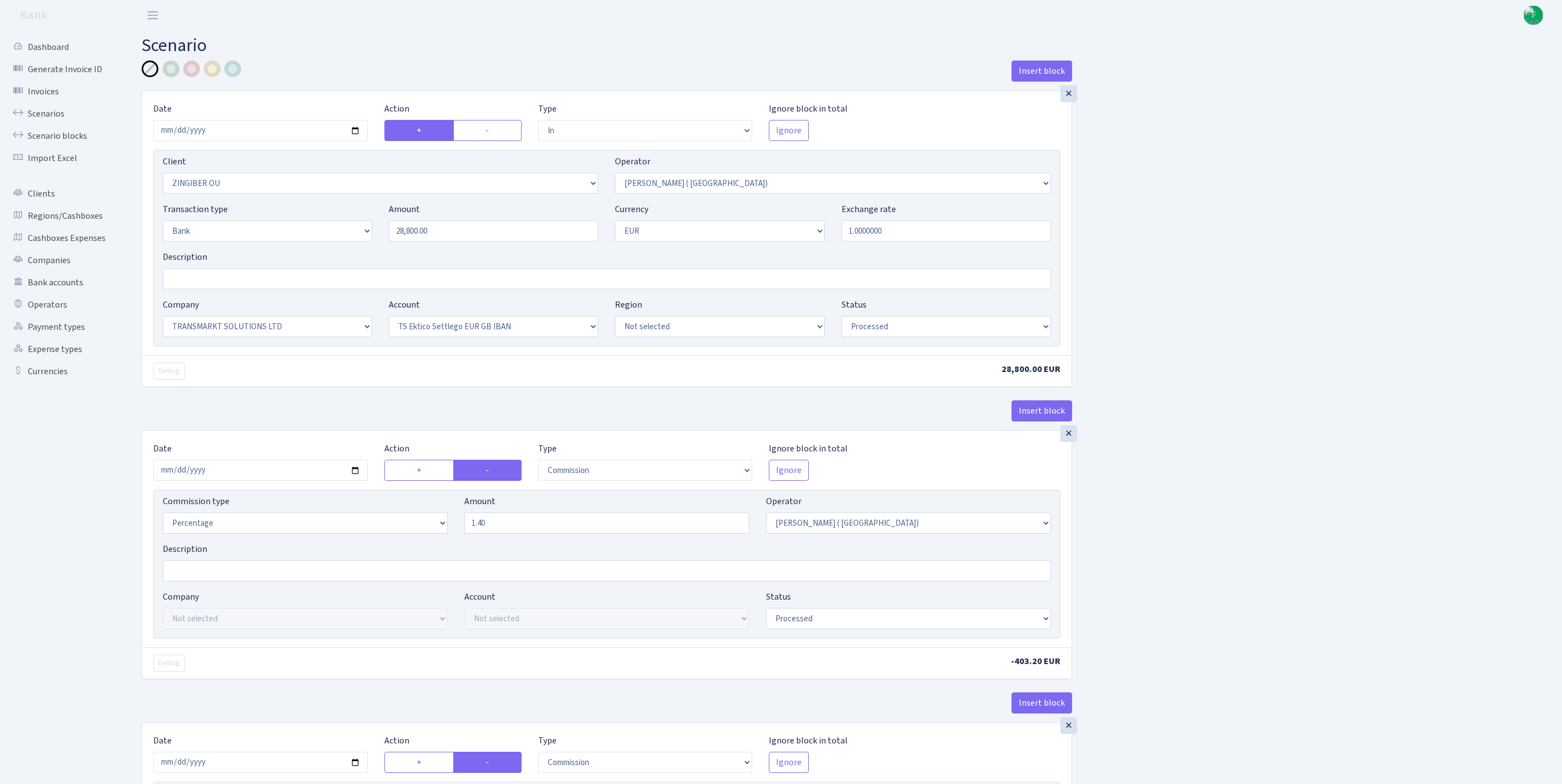
select select "processed"
